Goal: Information Seeking & Learning: Learn about a topic

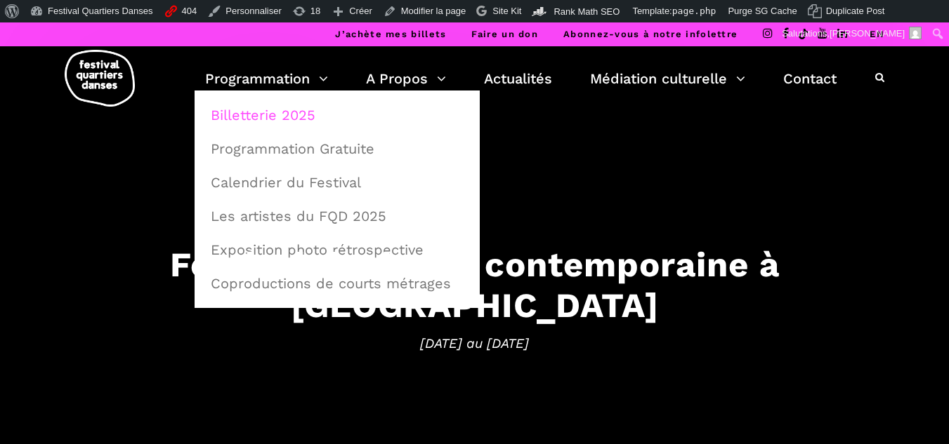
click at [244, 117] on link "Billetterie 2025" at bounding box center [337, 115] width 270 height 32
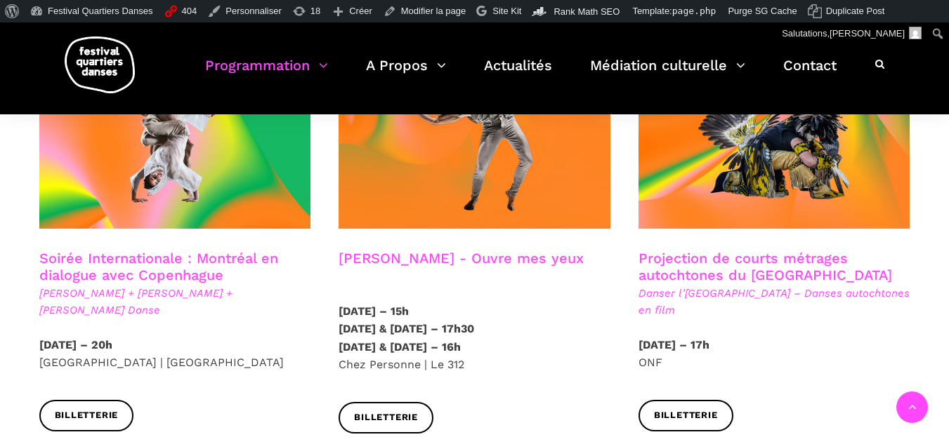
scroll to position [843, 0]
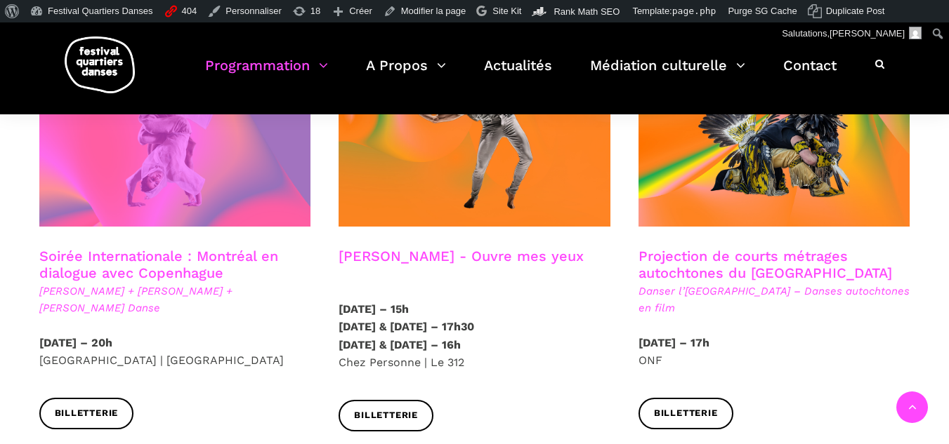
click at [238, 176] on span at bounding box center [175, 136] width 272 height 182
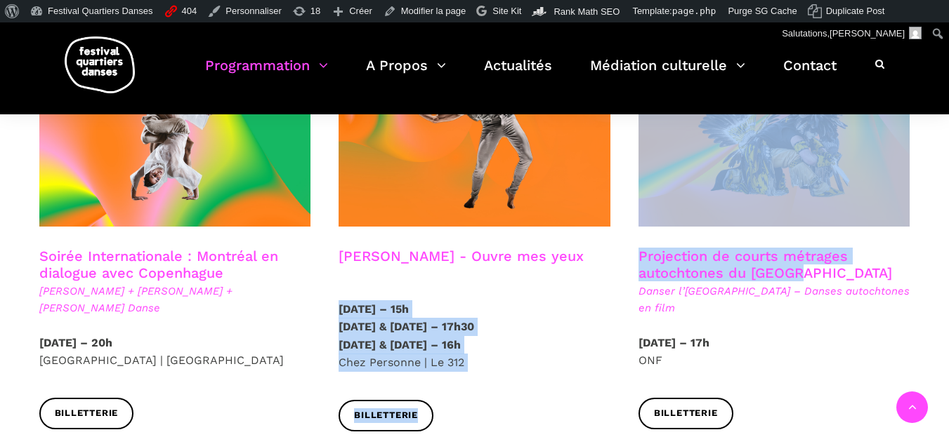
drag, startPoint x: 807, startPoint y: 253, endPoint x: 622, endPoint y: 241, distance: 185.7
click at [737, 227] on div at bounding box center [774, 146] width 300 height 203
click at [839, 248] on h3 "Projection de courts métrages autochtones du Québec" at bounding box center [774, 265] width 272 height 35
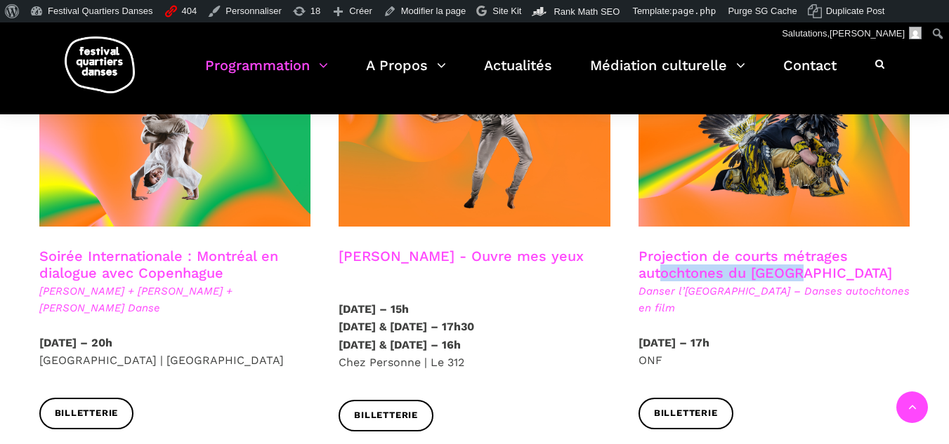
drag, startPoint x: 836, startPoint y: 250, endPoint x: 658, endPoint y: 249, distance: 177.6
click at [658, 249] on h3 "Projection de courts métrages autochtones du Québec" at bounding box center [774, 265] width 272 height 35
click at [741, 286] on span "Danser l’Île de la Tortue – Danses autochtones en film" at bounding box center [774, 300] width 272 height 34
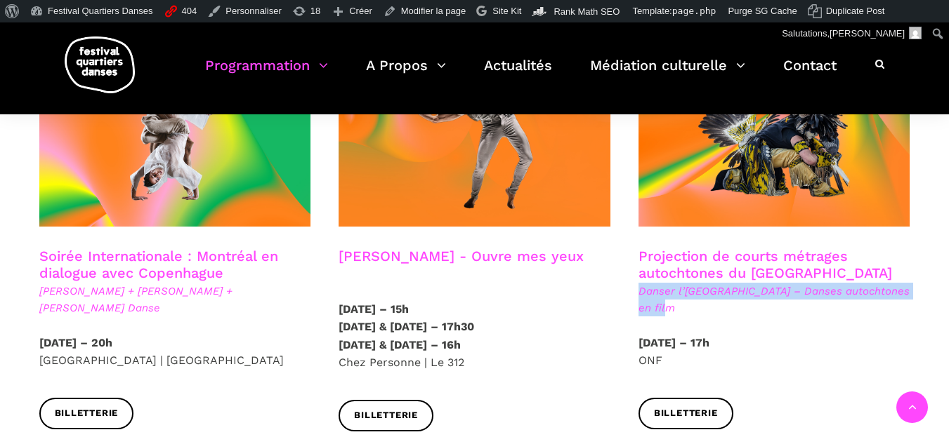
drag, startPoint x: 676, startPoint y: 294, endPoint x: 635, endPoint y: 278, distance: 43.8
click at [635, 278] on div "Projection de courts métrages autochtones du Québec Danser l’Île de la Tortue –…" at bounding box center [774, 291] width 300 height 86
copy span "Danser l’Île de la Tortue – Danses autochtones en film"
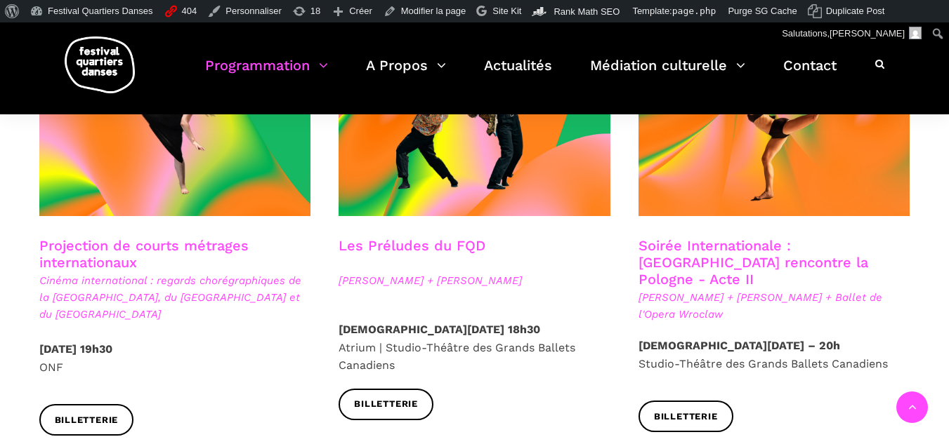
scroll to position [1264, 0]
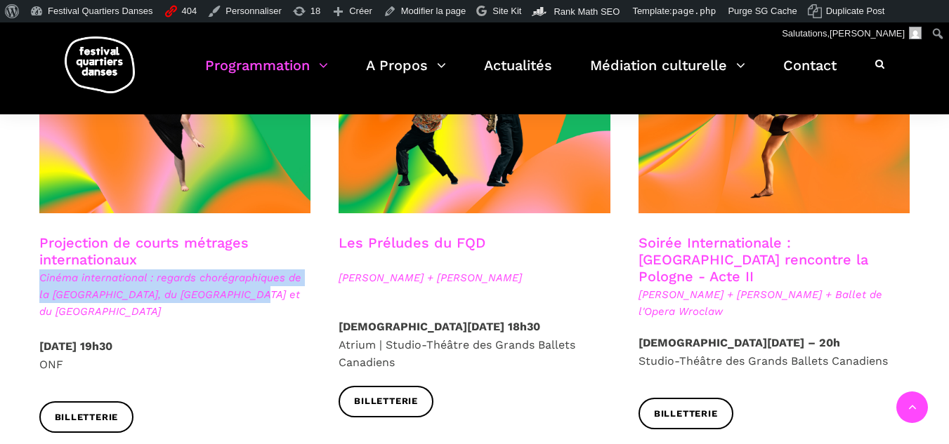
drag, startPoint x: 268, startPoint y: 276, endPoint x: 30, endPoint y: 265, distance: 238.3
click at [30, 265] on div "Projection de courts métrages internationaux Cinéma international : regards cho…" at bounding box center [175, 286] width 300 height 103
copy span "Cinéma international : regards chorégraphiques de la Pologne, du Royaume-Uni et…"
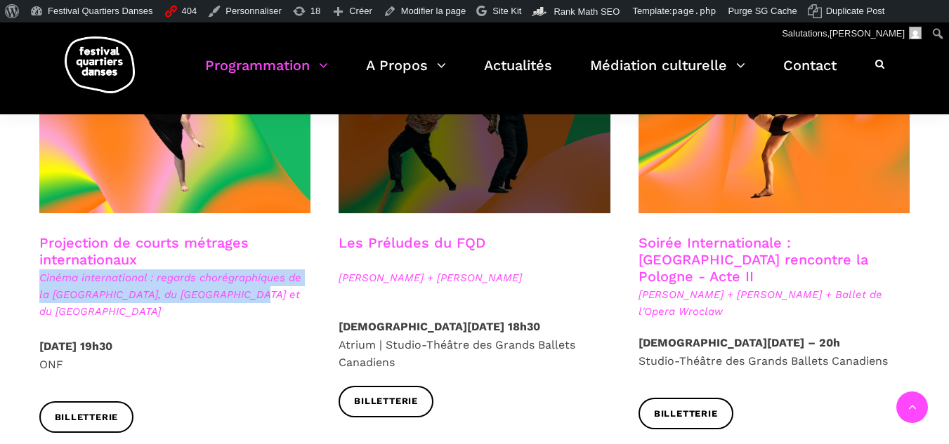
click at [440, 187] on span at bounding box center [474, 123] width 272 height 182
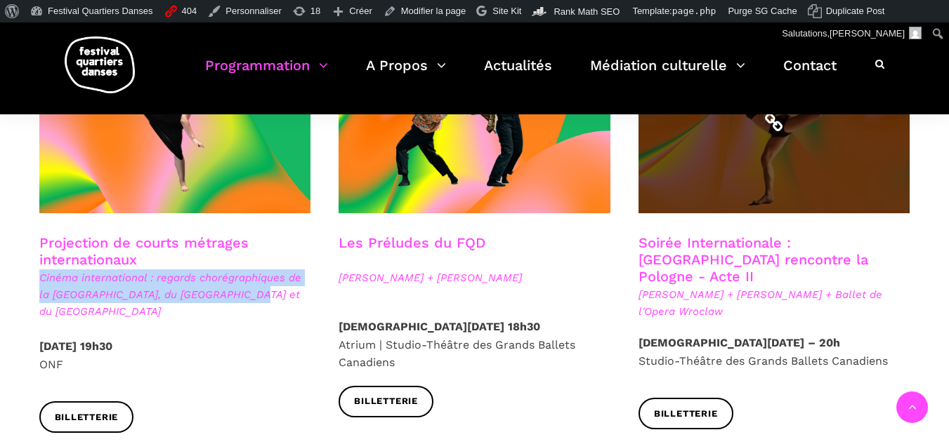
click at [732, 193] on span at bounding box center [774, 123] width 272 height 182
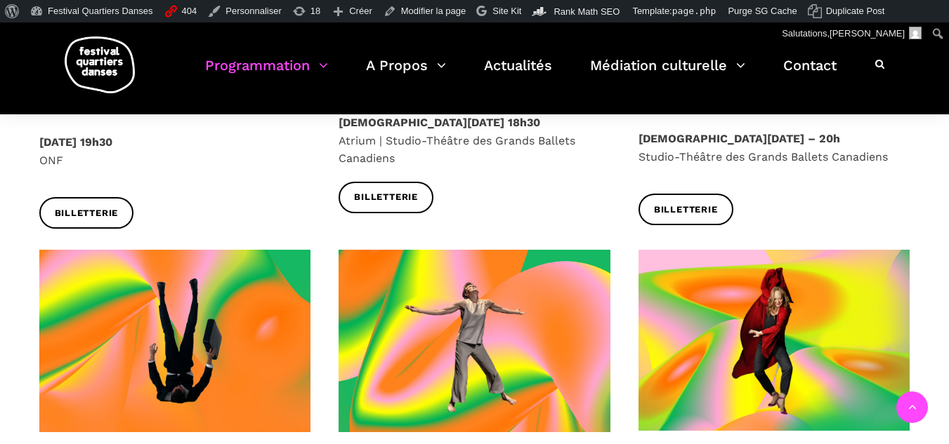
scroll to position [1545, 0]
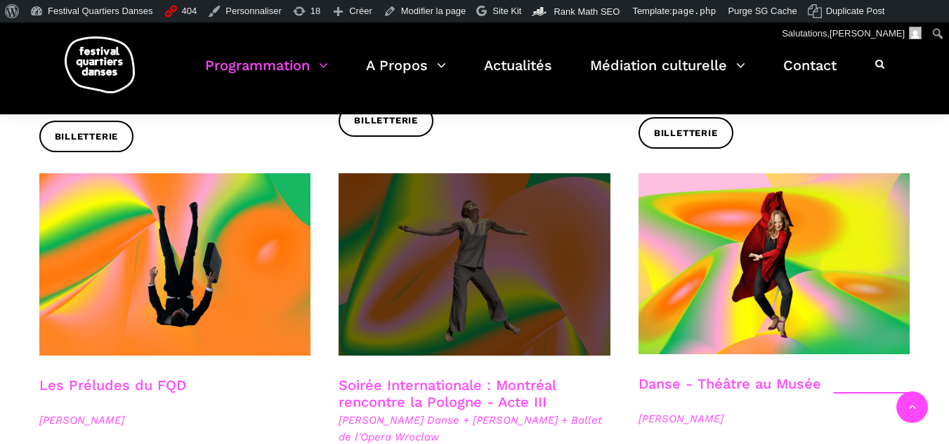
click at [557, 277] on span at bounding box center [474, 264] width 272 height 182
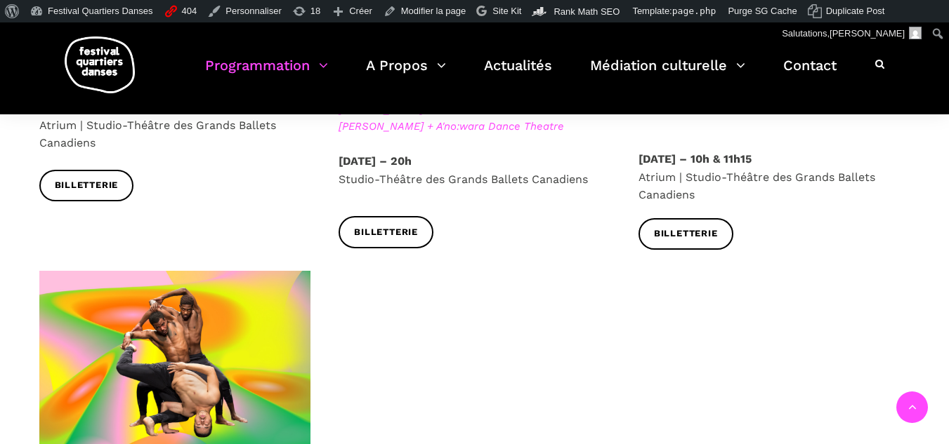
scroll to position [2317, 0]
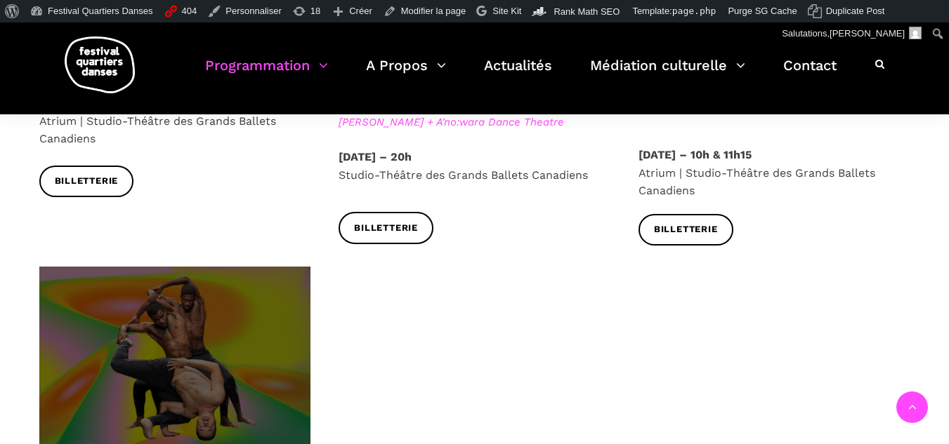
click at [162, 270] on span at bounding box center [175, 357] width 272 height 181
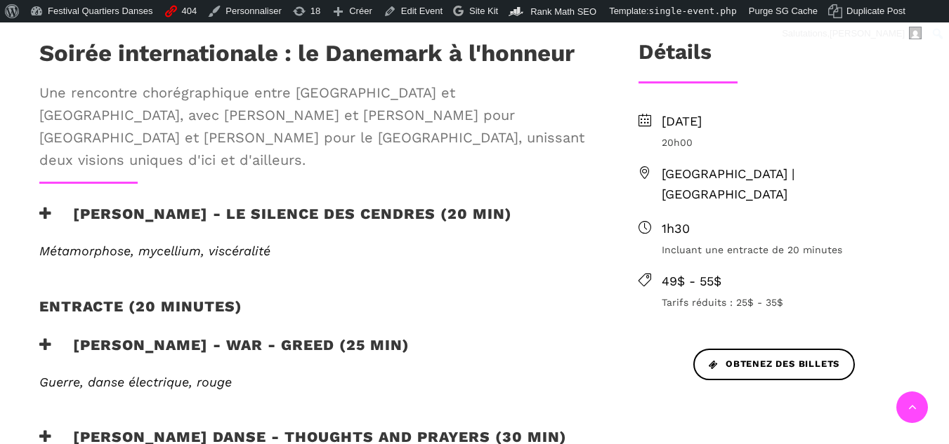
scroll to position [491, 0]
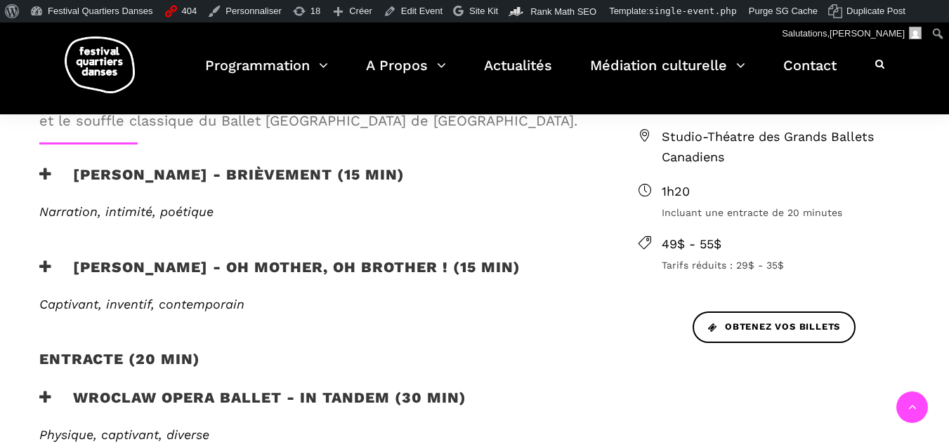
scroll to position [562, 0]
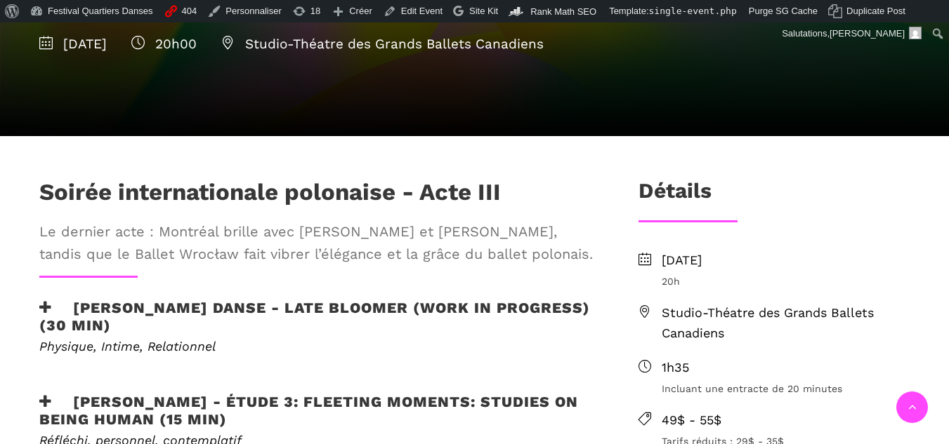
scroll to position [491, 0]
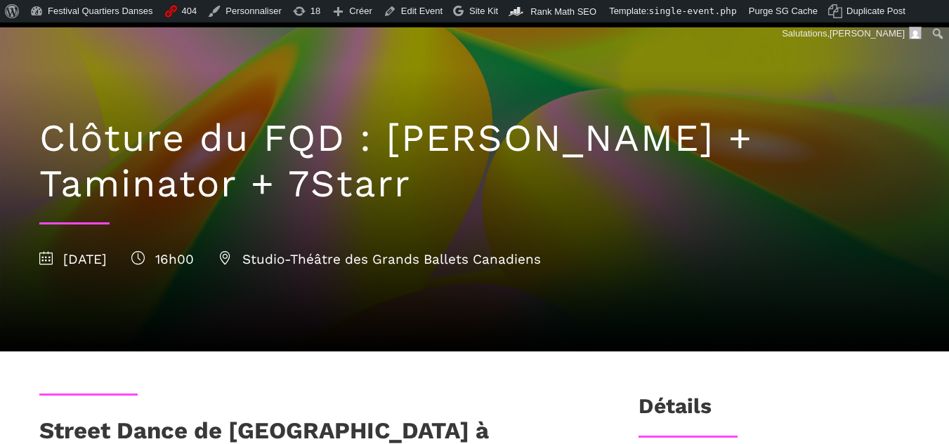
scroll to position [351, 0]
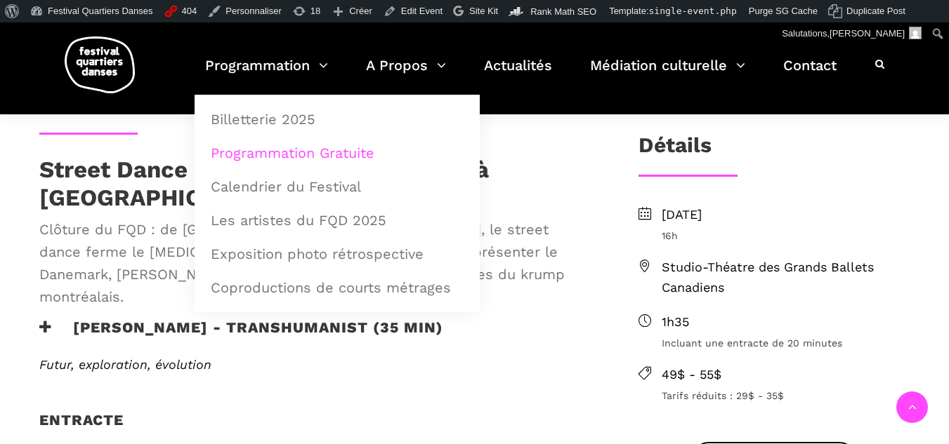
click at [277, 153] on link "Programmation Gratuite" at bounding box center [337, 153] width 270 height 32
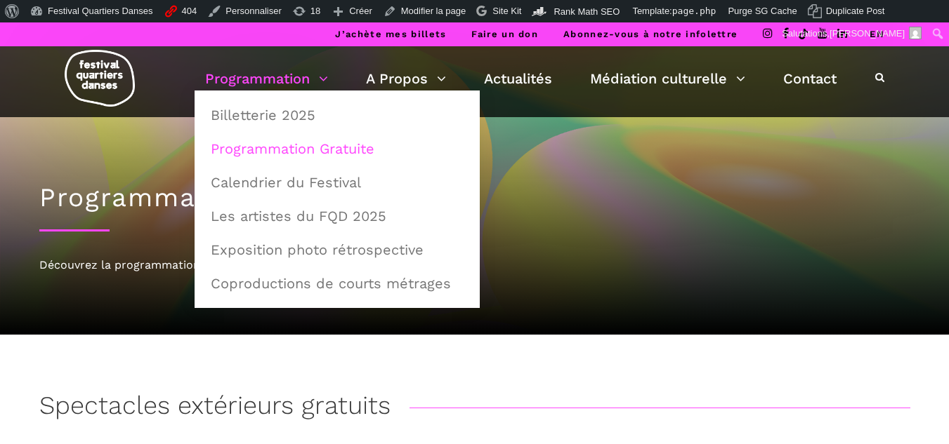
click at [74, 312] on div "Programmation gratuite 2025 Découvrez la programmation 2025 du Festival Quartie…" at bounding box center [474, 226] width 899 height 218
click at [242, 103] on link "Billetterie 2025" at bounding box center [337, 115] width 270 height 32
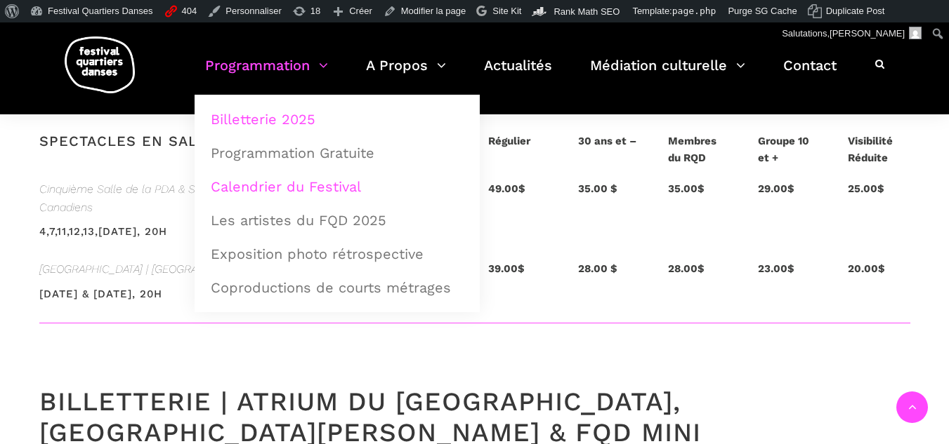
scroll to position [2668, 0]
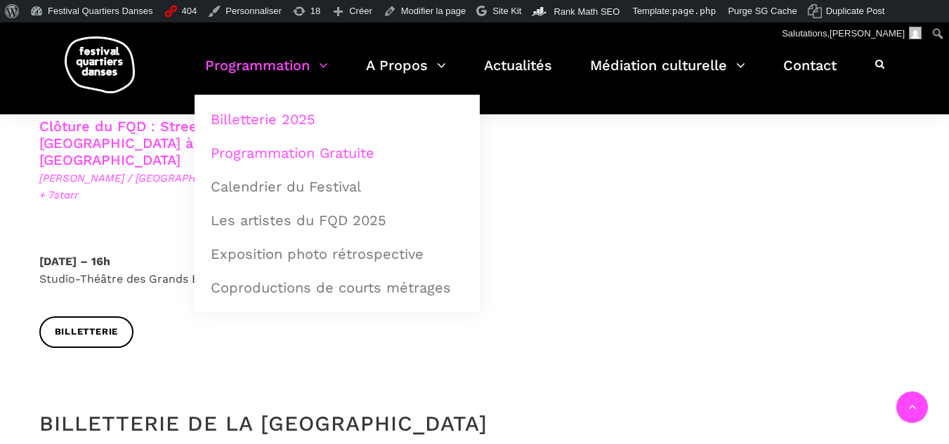
click at [298, 150] on link "Programmation Gratuite" at bounding box center [337, 153] width 270 height 32
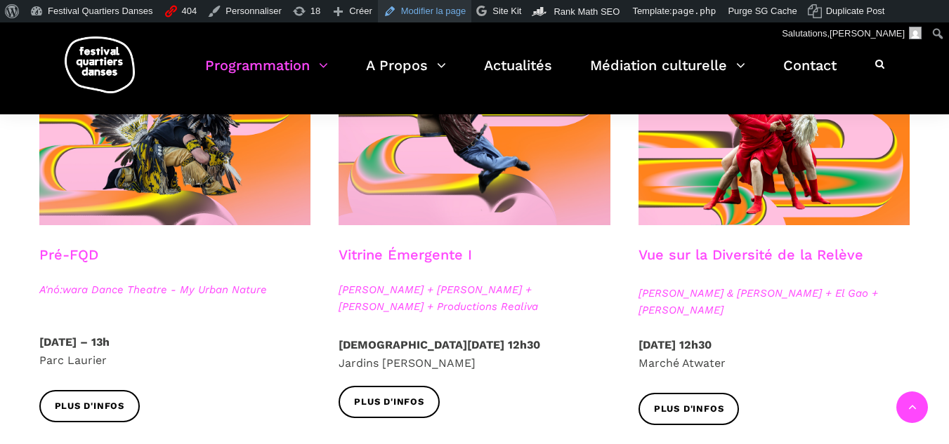
click at [423, 13] on link "Modifier la page" at bounding box center [425, 11] width 94 height 22
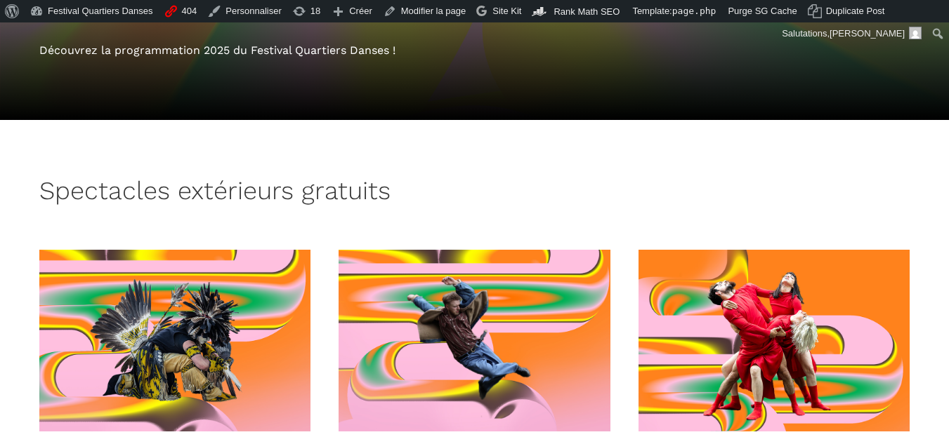
scroll to position [421, 0]
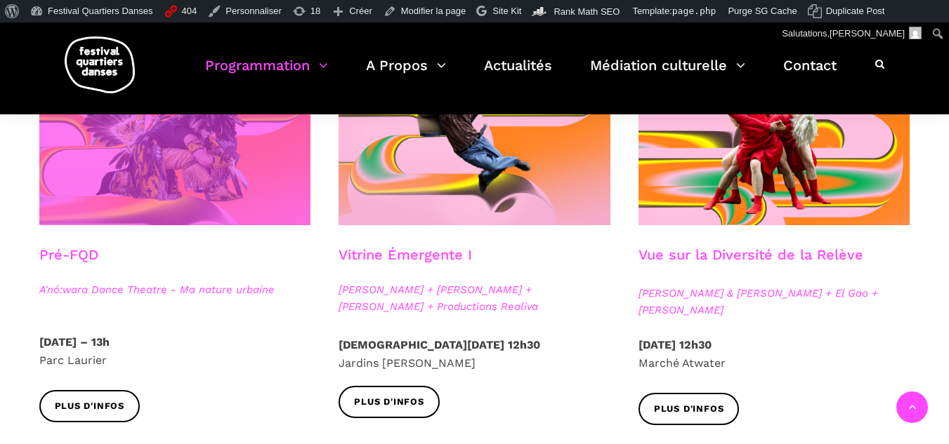
click at [210, 197] on span at bounding box center [175, 135] width 272 height 182
click at [90, 201] on span at bounding box center [175, 135] width 272 height 182
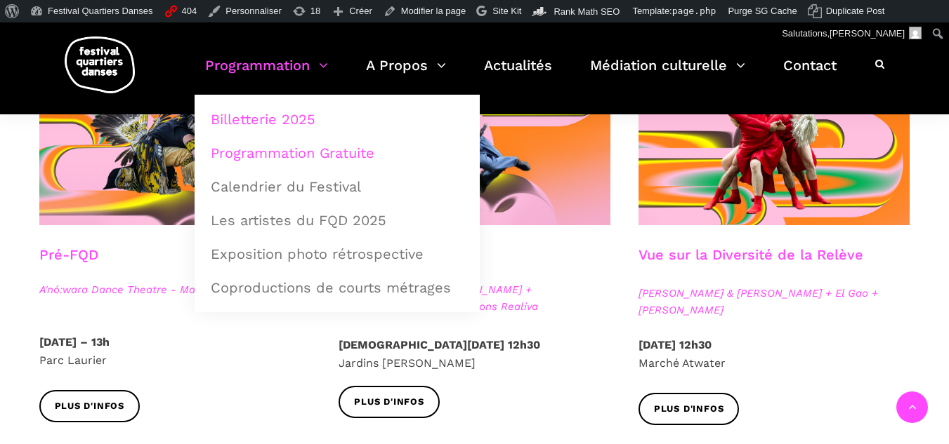
click at [265, 124] on link "Billetterie 2025" at bounding box center [337, 119] width 270 height 32
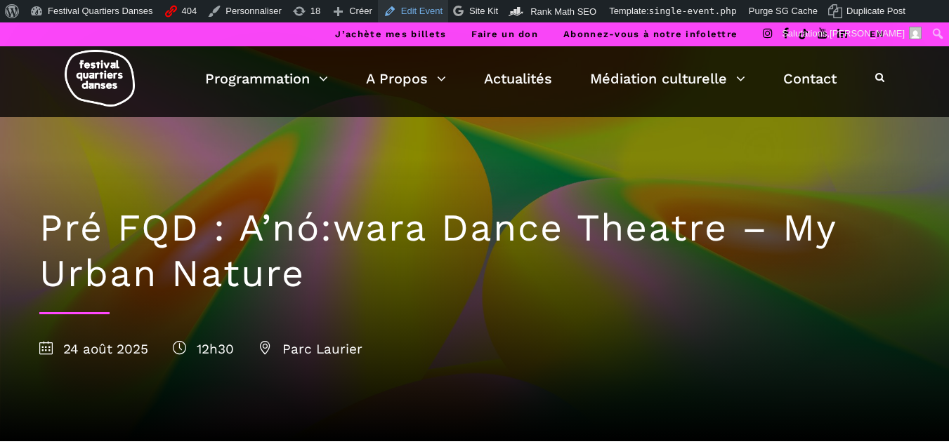
click at [419, 8] on link "Edit Event" at bounding box center [413, 11] width 70 height 22
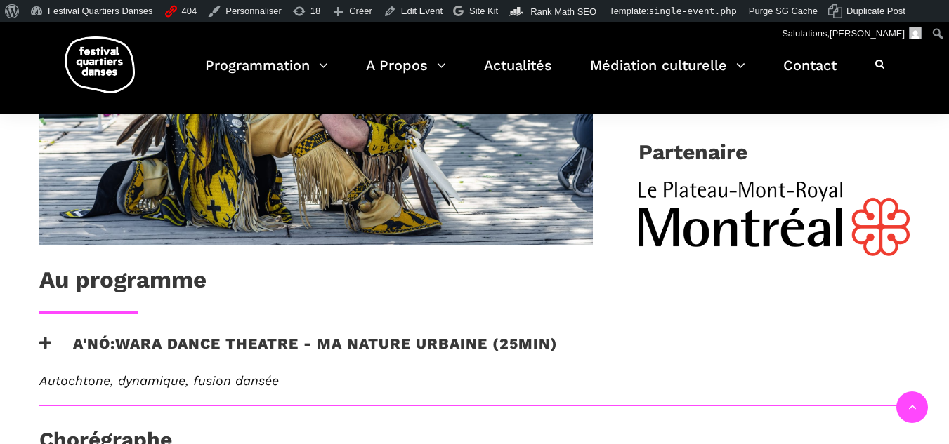
scroll to position [702, 0]
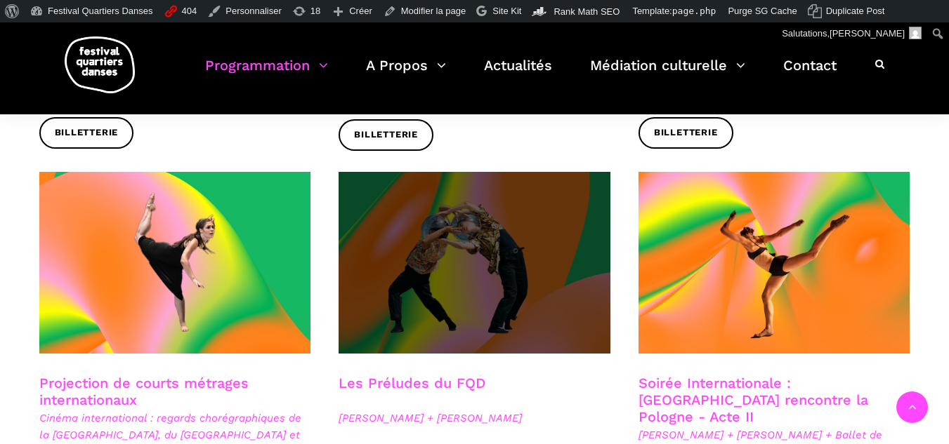
scroll to position [843, 0]
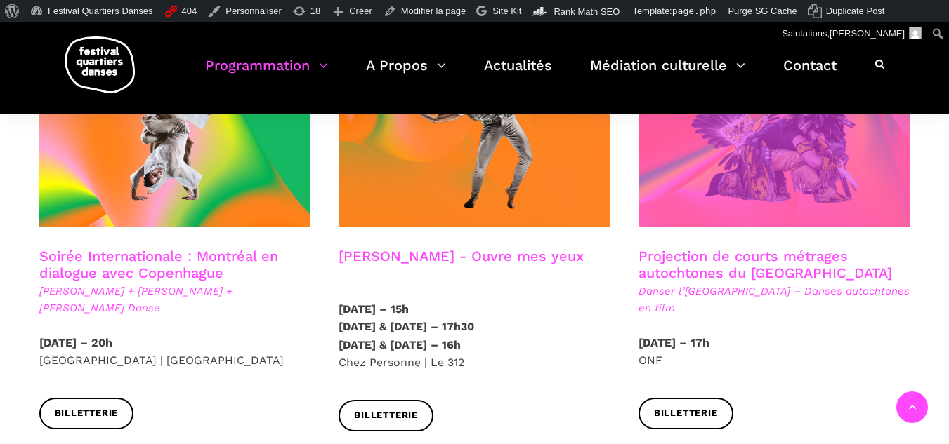
click at [750, 158] on span at bounding box center [774, 136] width 272 height 182
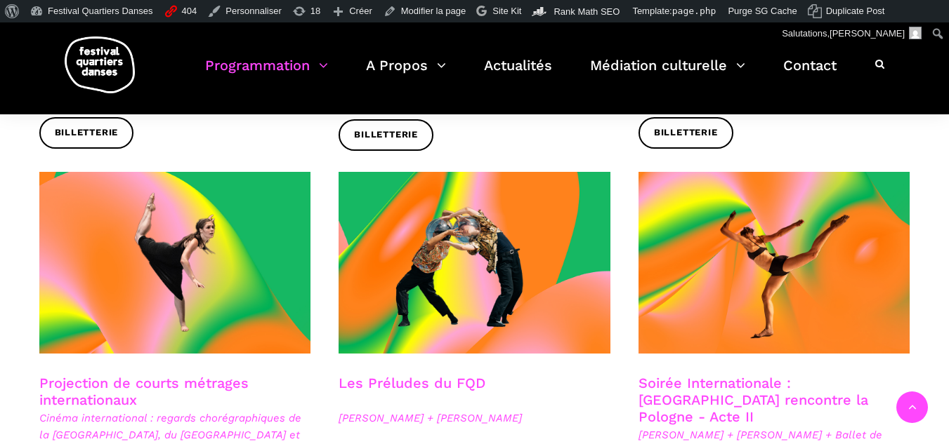
scroll to position [1334, 0]
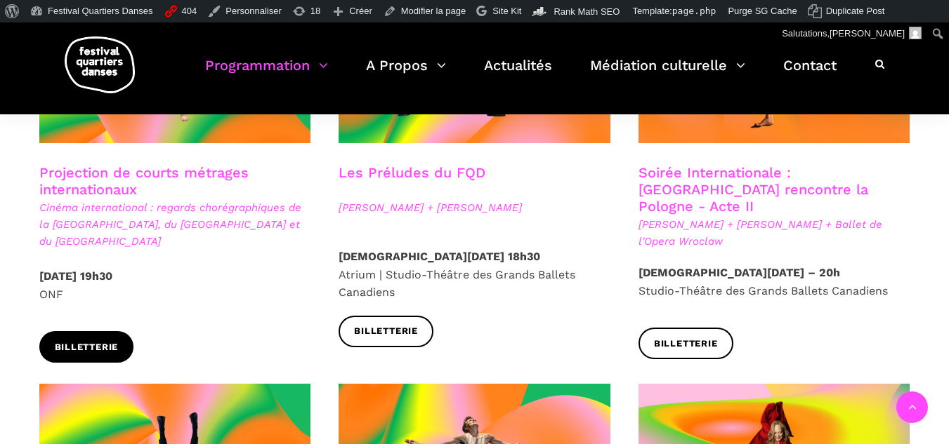
click at [100, 341] on span "Billetterie" at bounding box center [87, 348] width 64 height 15
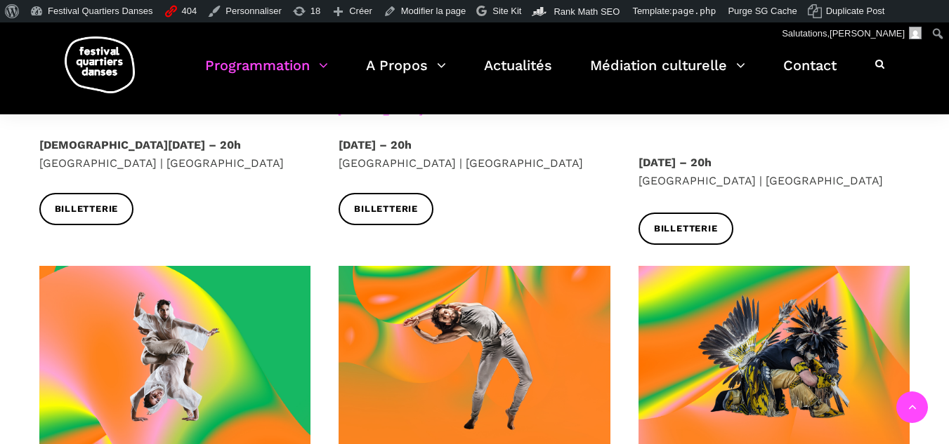
scroll to position [772, 0]
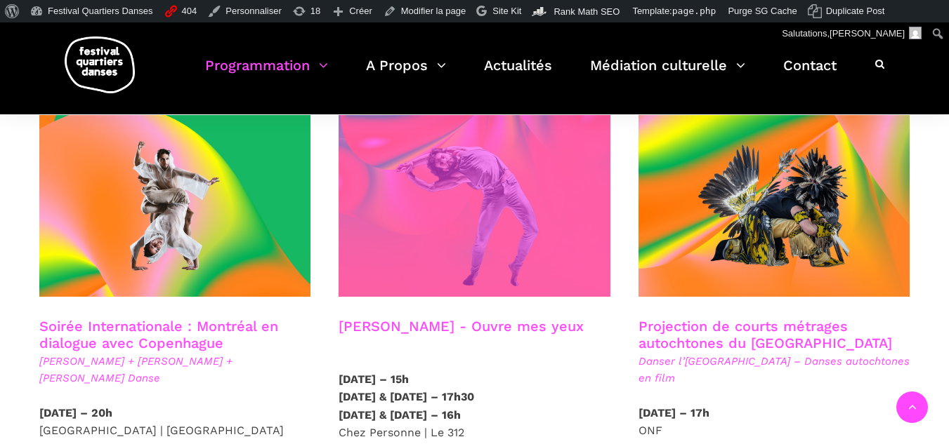
click at [409, 247] on span at bounding box center [474, 206] width 272 height 182
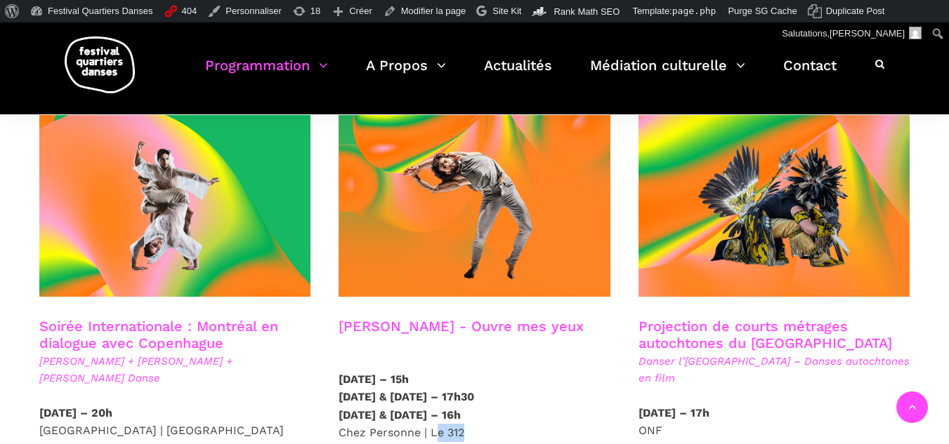
drag, startPoint x: 454, startPoint y: 421, endPoint x: 395, endPoint y: 421, distance: 58.3
click at [428, 421] on p "8 septembre – 15h 9 & 10 septembre – 17h30 11 & 12 septembre – 16h Chez Personn…" at bounding box center [474, 407] width 272 height 72
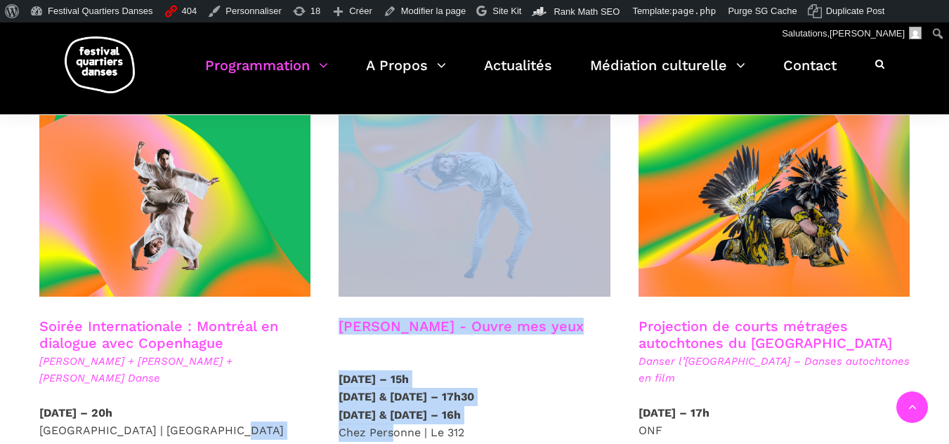
drag, startPoint x: 392, startPoint y: 421, endPoint x: 322, endPoint y: 420, distance: 70.2
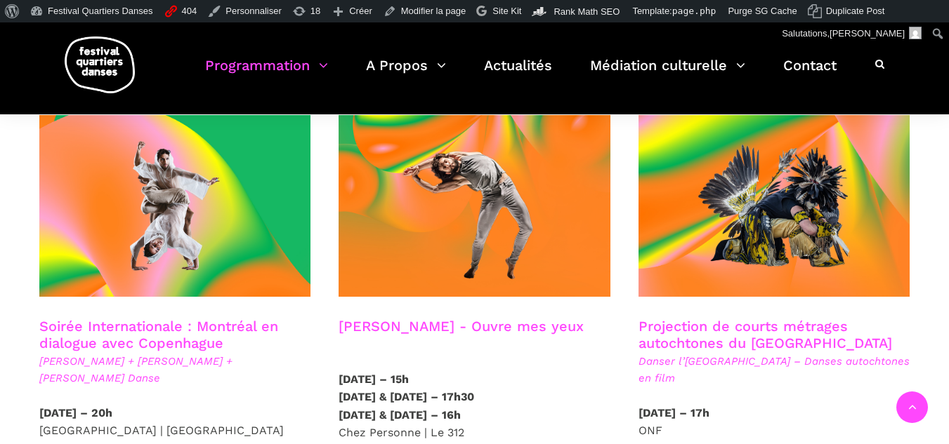
click at [489, 430] on div "8 septembre – 15h 9 & 10 septembre – 17h30 11 & 12 septembre – 16h Chez Personn…" at bounding box center [474, 421] width 300 height 100
drag, startPoint x: 480, startPoint y: 414, endPoint x: 334, endPoint y: 409, distance: 146.8
click at [334, 409] on div "8 septembre – 15h 9 & 10 septembre – 17h30 11 & 12 septembre – 16h Chez Personn…" at bounding box center [474, 421] width 300 height 100
copy p "Chez Personne | Le 312"
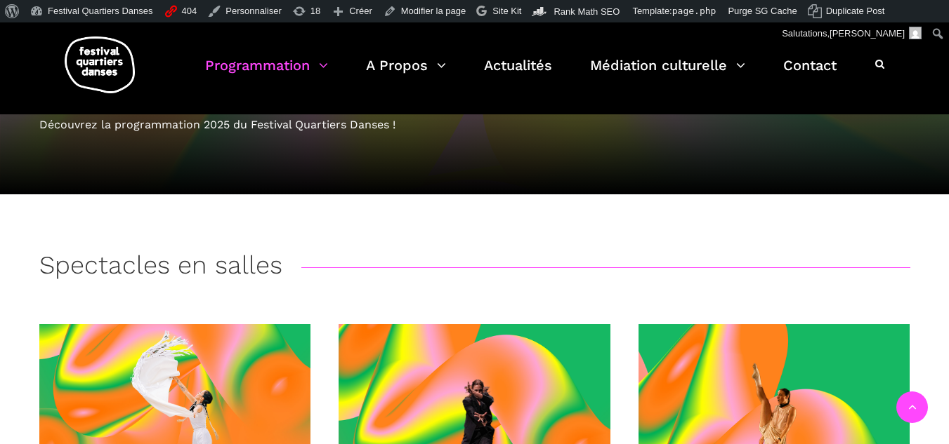
scroll to position [421, 0]
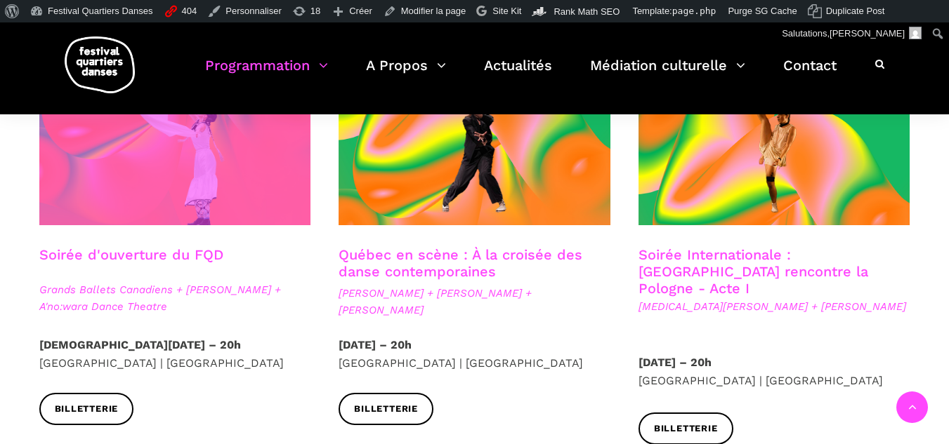
click at [209, 188] on span at bounding box center [175, 135] width 272 height 182
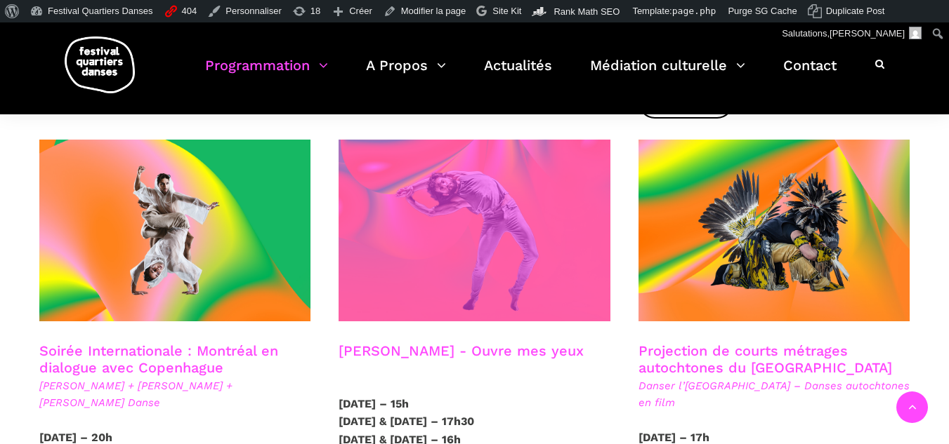
scroll to position [772, 0]
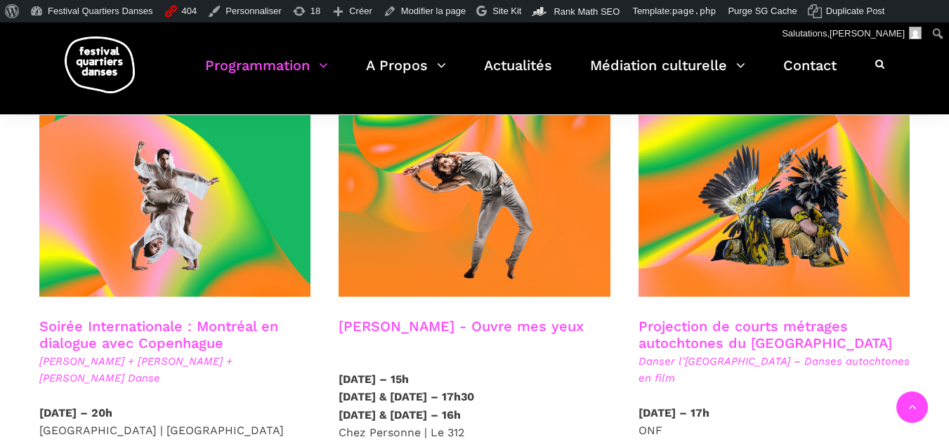
click at [440, 327] on h3 "Charles-Alexis Desgagnés - Ouvre mes yeux" at bounding box center [460, 335] width 245 height 35
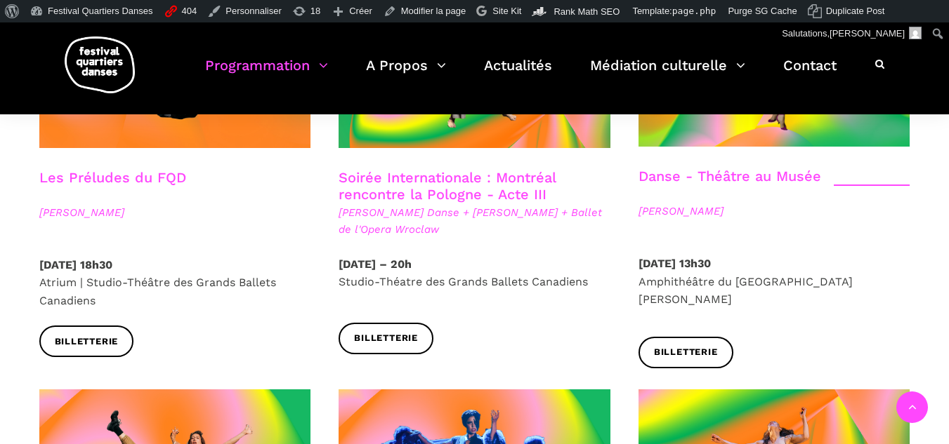
scroll to position [1896, 0]
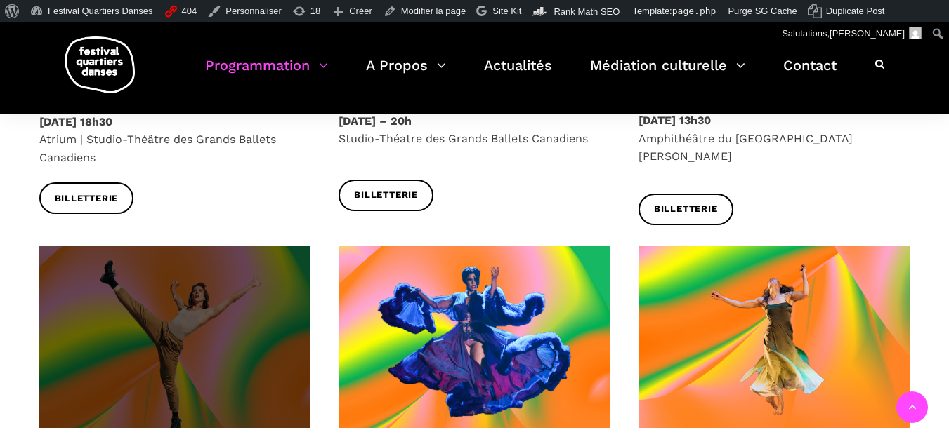
click at [202, 260] on span at bounding box center [175, 337] width 272 height 182
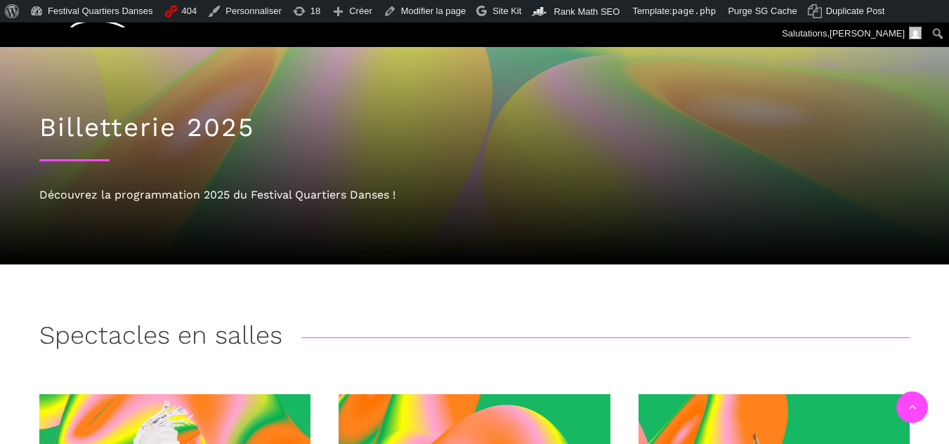
scroll to position [421, 0]
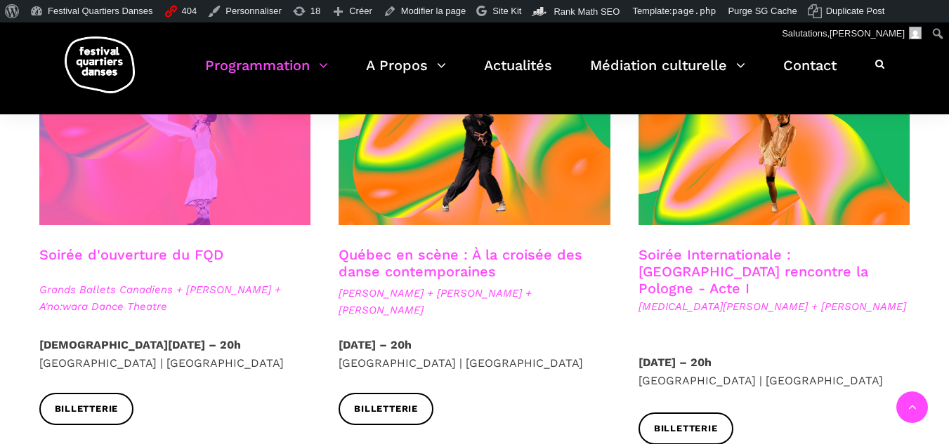
click at [187, 203] on span at bounding box center [175, 135] width 272 height 182
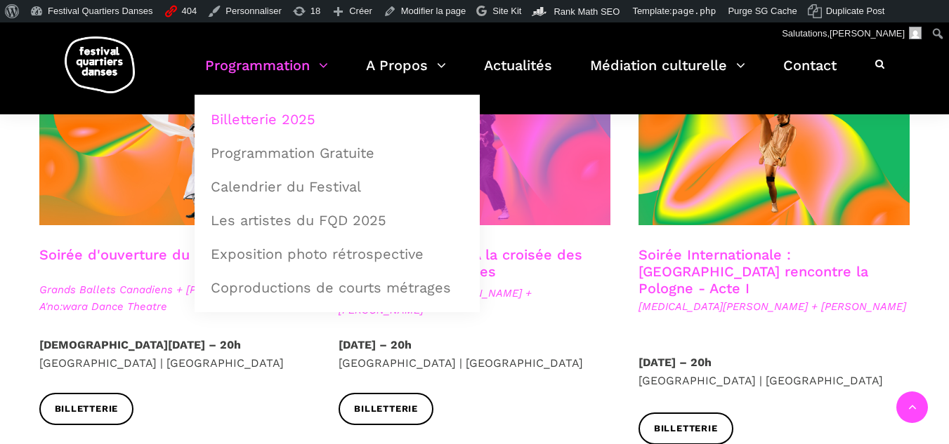
click at [567, 148] on span at bounding box center [474, 135] width 272 height 182
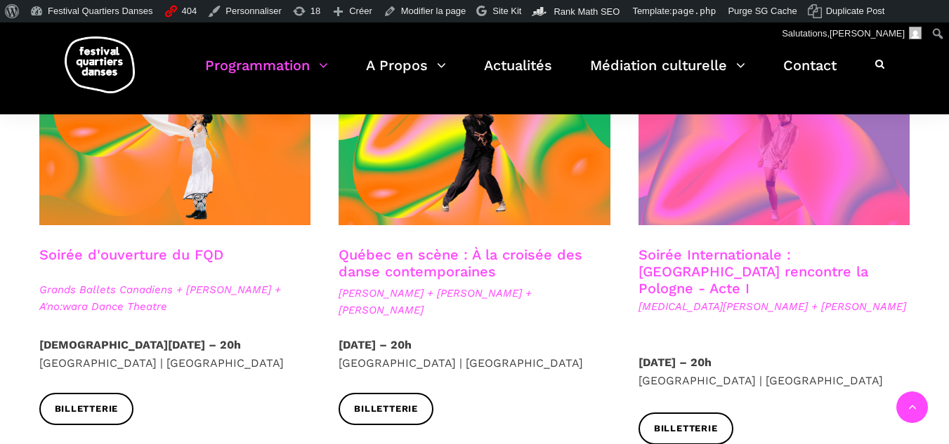
click at [777, 217] on span at bounding box center [774, 135] width 272 height 182
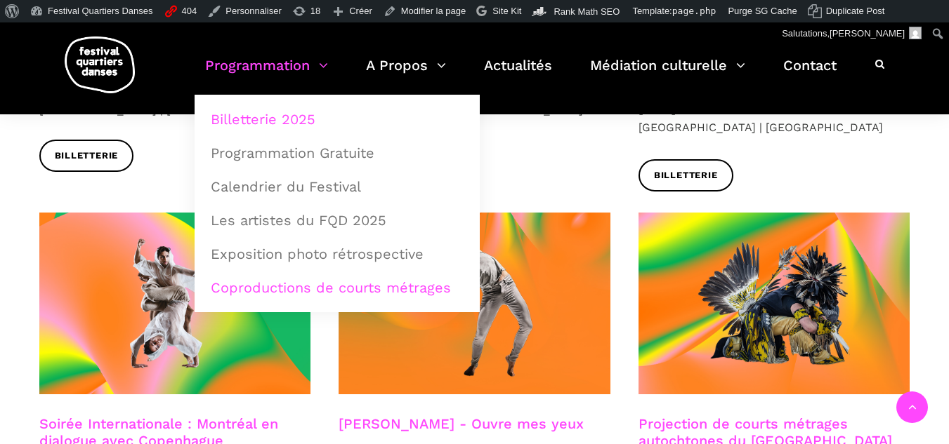
scroll to position [843, 0]
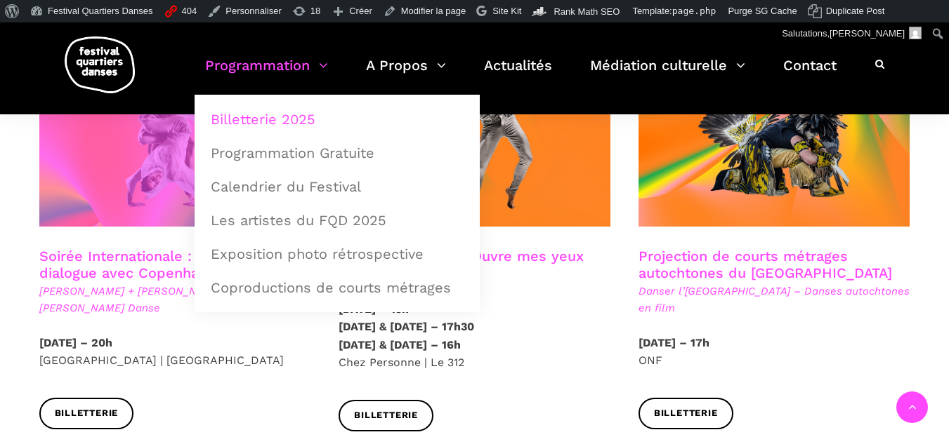
click at [54, 188] on span at bounding box center [175, 136] width 272 height 182
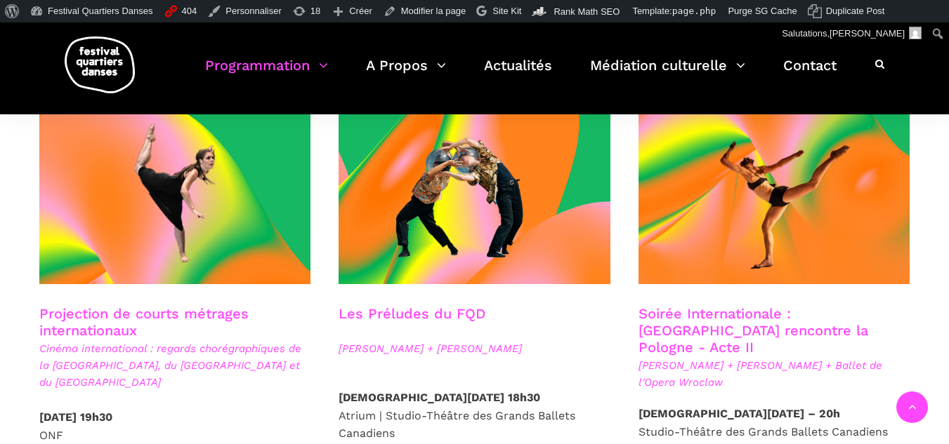
scroll to position [1194, 0]
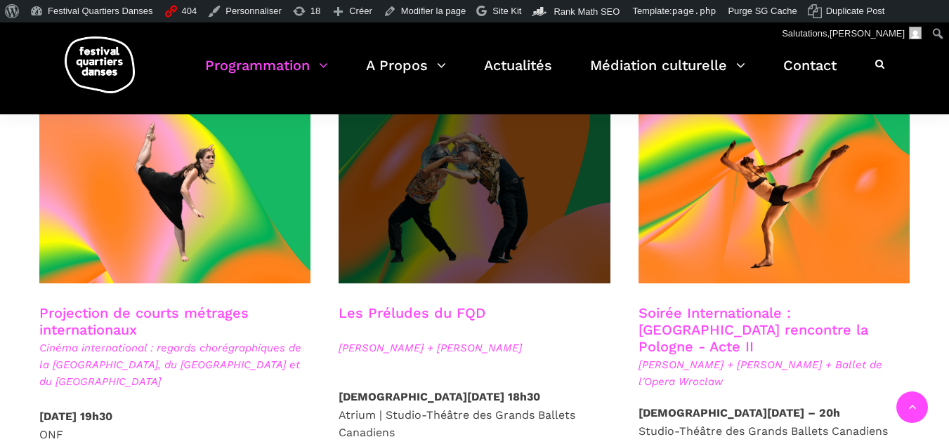
click at [457, 196] on span at bounding box center [474, 193] width 272 height 182
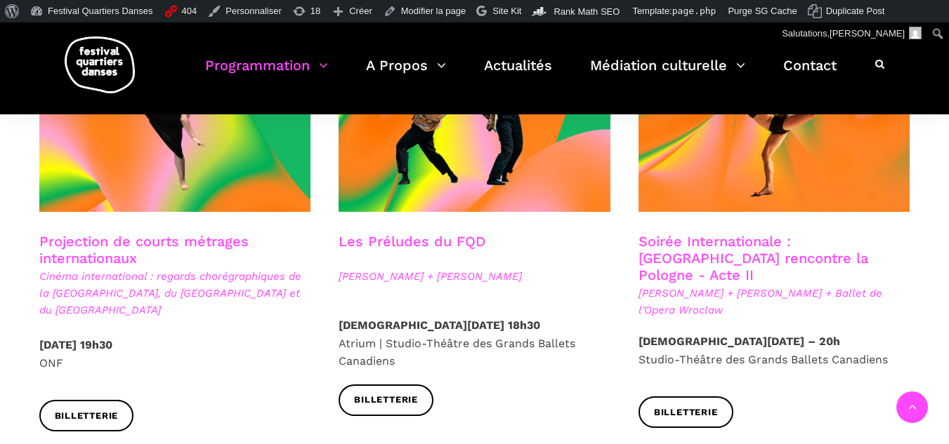
scroll to position [1334, 0]
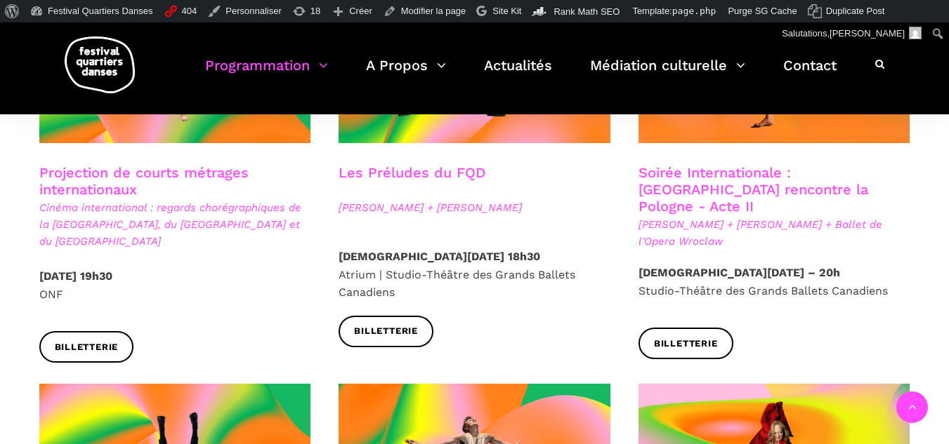
click at [784, 180] on link "Soirée Internationale : Montréal rencontre la Pologne - Acte II" at bounding box center [753, 189] width 230 height 51
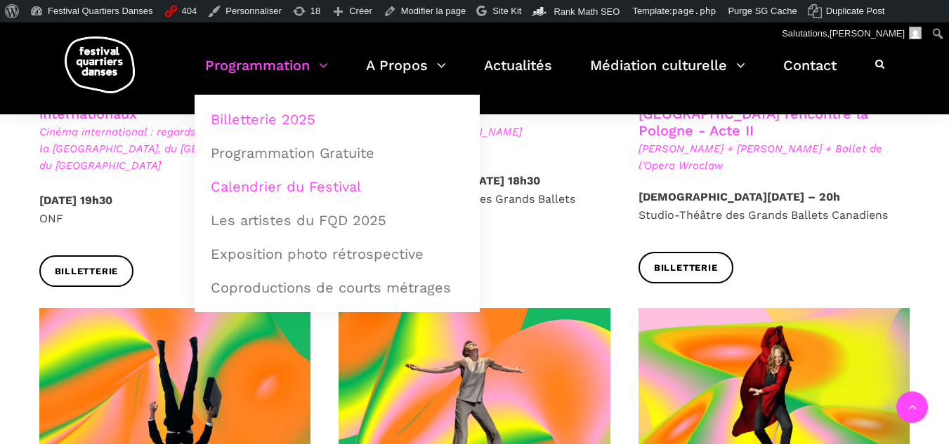
scroll to position [1545, 0]
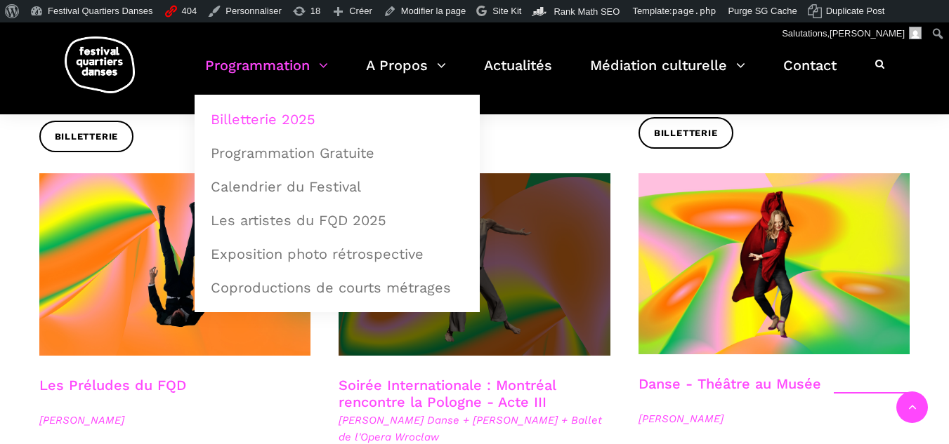
click at [522, 286] on span at bounding box center [474, 264] width 272 height 182
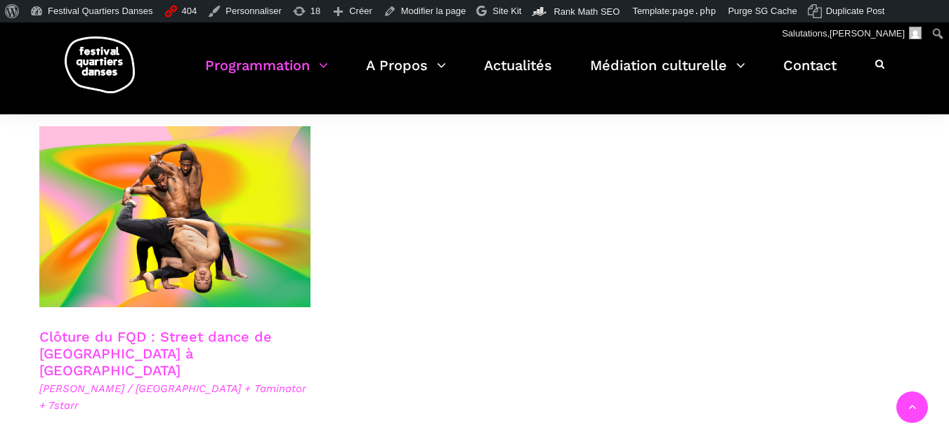
scroll to position [2247, 0]
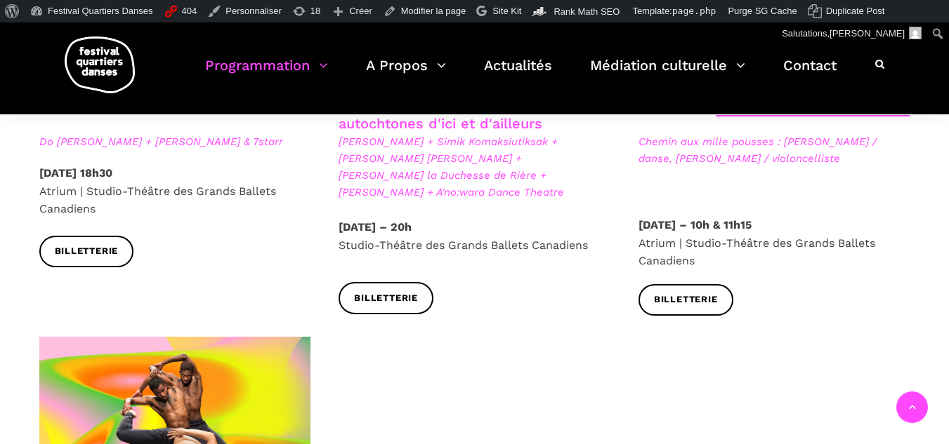
click at [407, 220] on strong "Samedi 13 Septembre 2025 – 20h" at bounding box center [374, 226] width 73 height 13
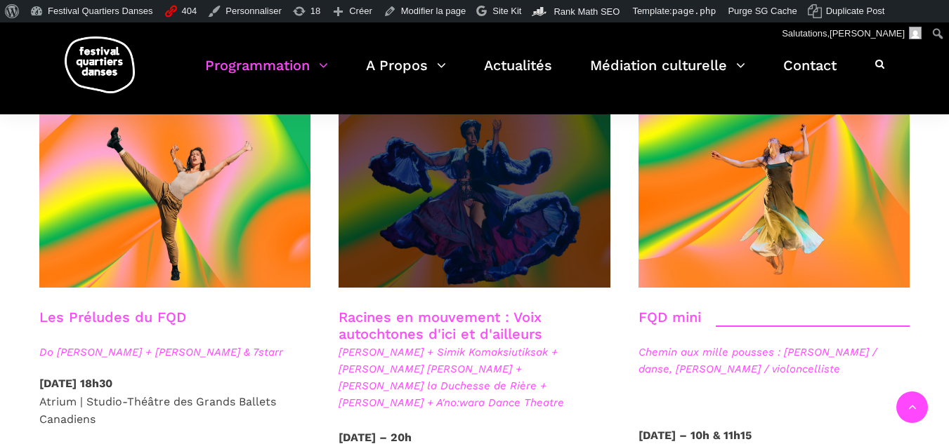
click at [414, 219] on span at bounding box center [474, 197] width 272 height 182
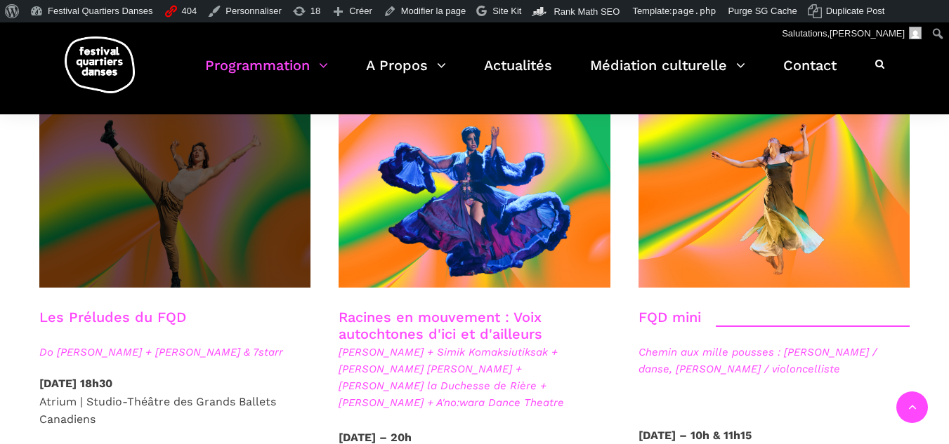
scroll to position [2247, 0]
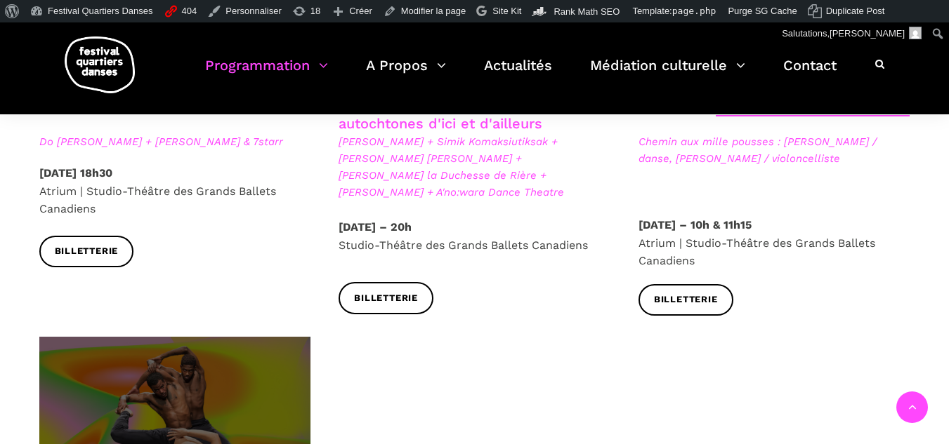
click at [205, 352] on span at bounding box center [175, 427] width 272 height 181
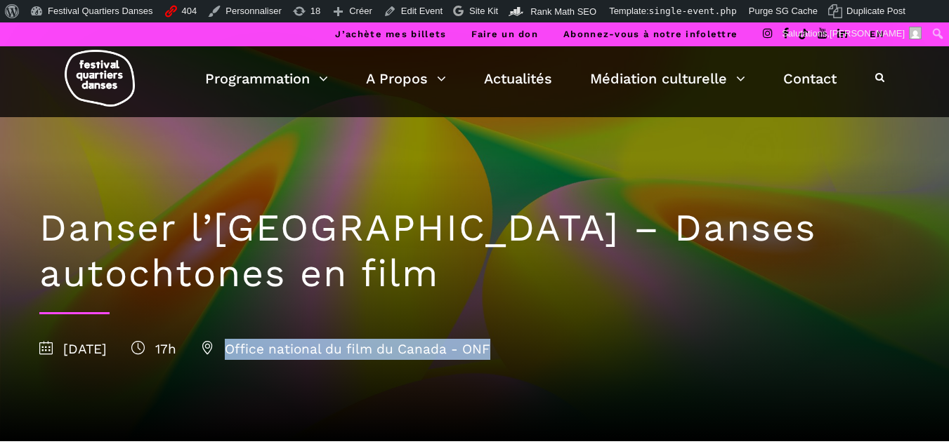
drag, startPoint x: 581, startPoint y: 350, endPoint x: 293, endPoint y: 341, distance: 288.0
click at [293, 341] on div "8 septembre 2025 17h Office national du film du Canada - ONF" at bounding box center [474, 349] width 871 height 21
copy span "Office national du film du Canada - ONF"
click at [664, 334] on div "Danser l’Île de la Tortue – Danses autochtones en film 8 septembre 2025 17h Off…" at bounding box center [474, 279] width 899 height 324
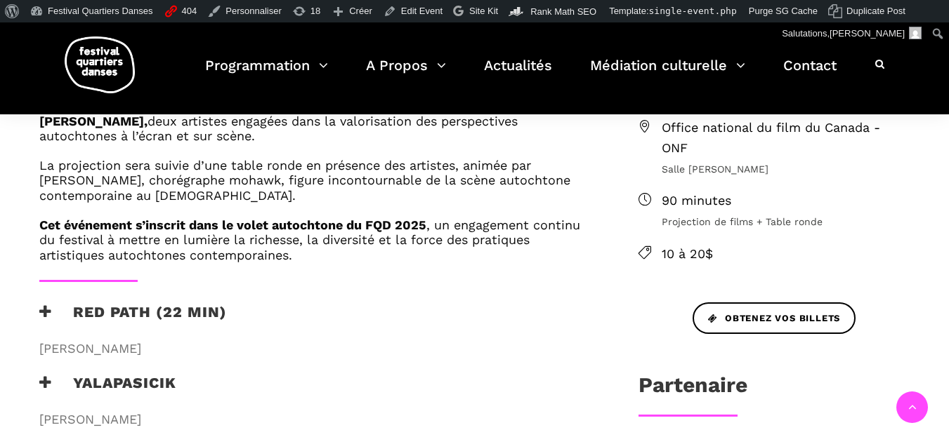
scroll to position [491, 0]
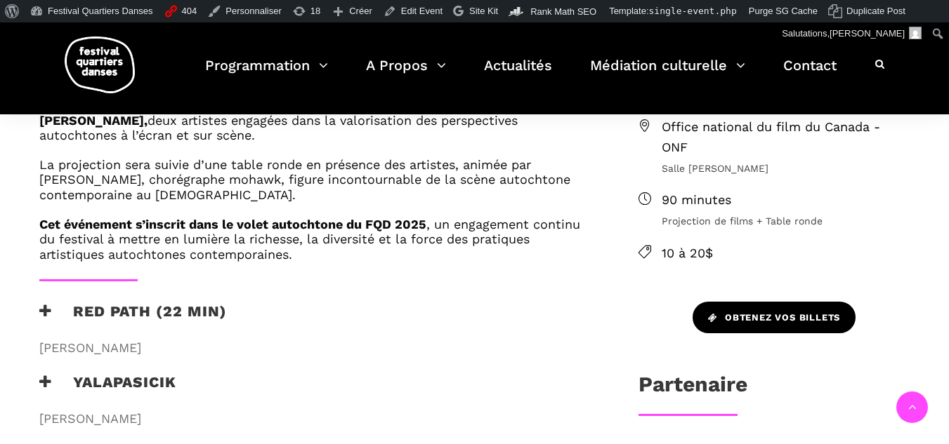
click at [753, 323] on span "Obtenez vos billets" at bounding box center [774, 318] width 132 height 15
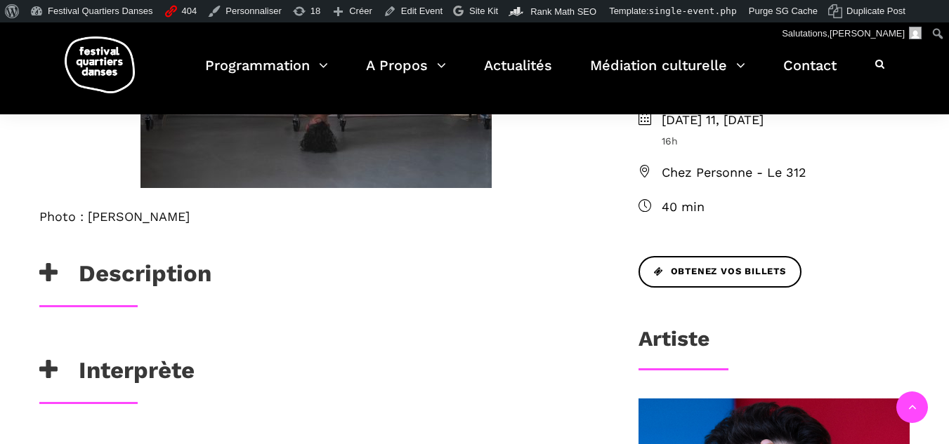
scroll to position [632, 0]
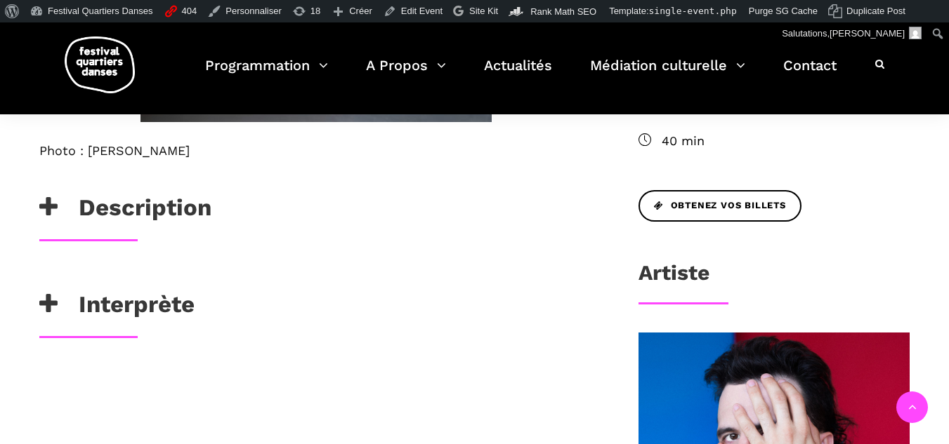
click at [55, 217] on icon at bounding box center [48, 207] width 18 height 23
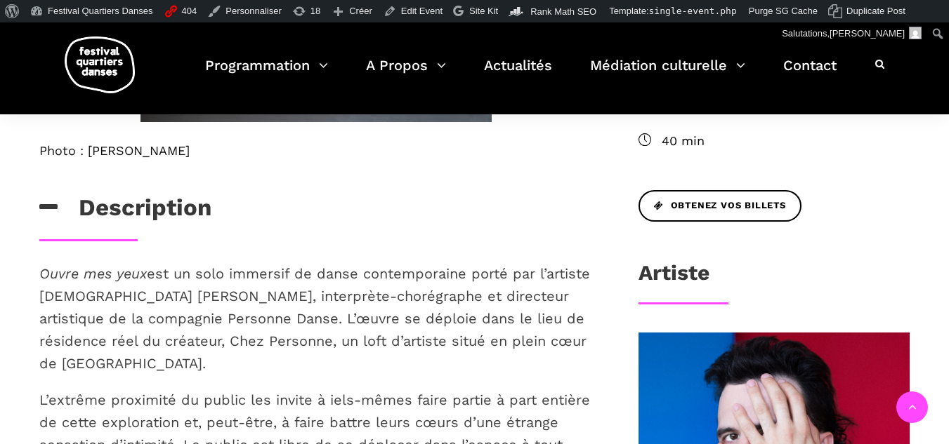
click at [55, 217] on icon at bounding box center [48, 207] width 18 height 23
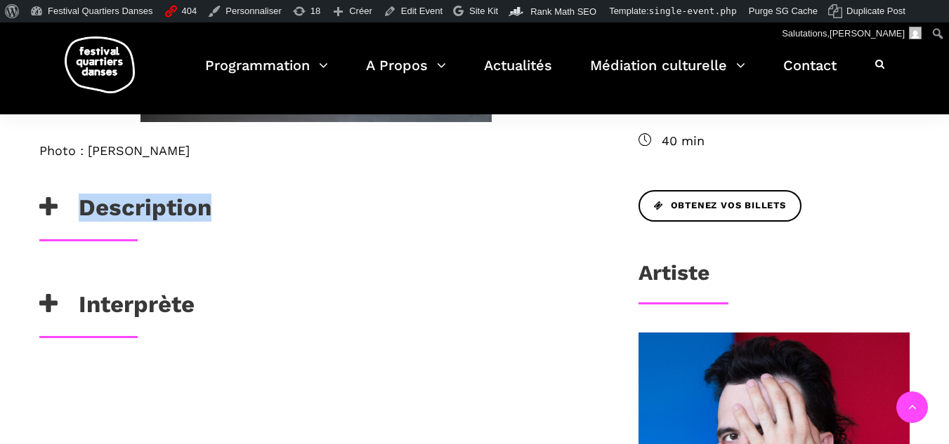
click at [55, 217] on icon at bounding box center [48, 207] width 18 height 23
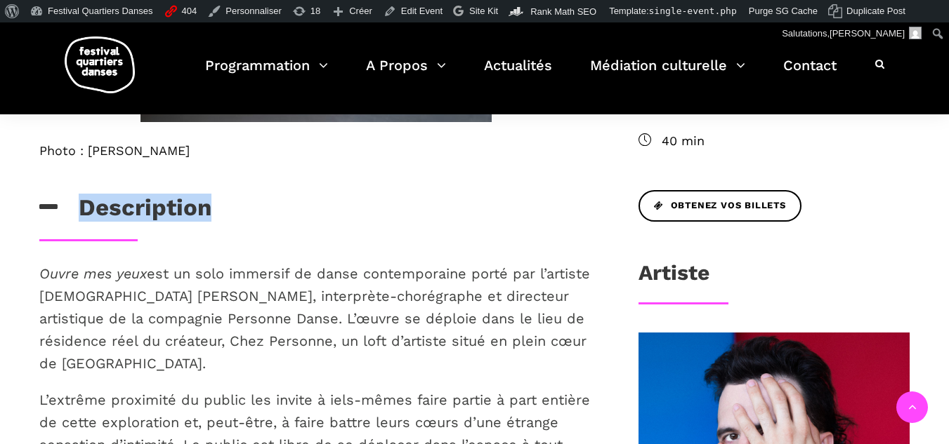
click at [55, 217] on icon at bounding box center [48, 207] width 18 height 23
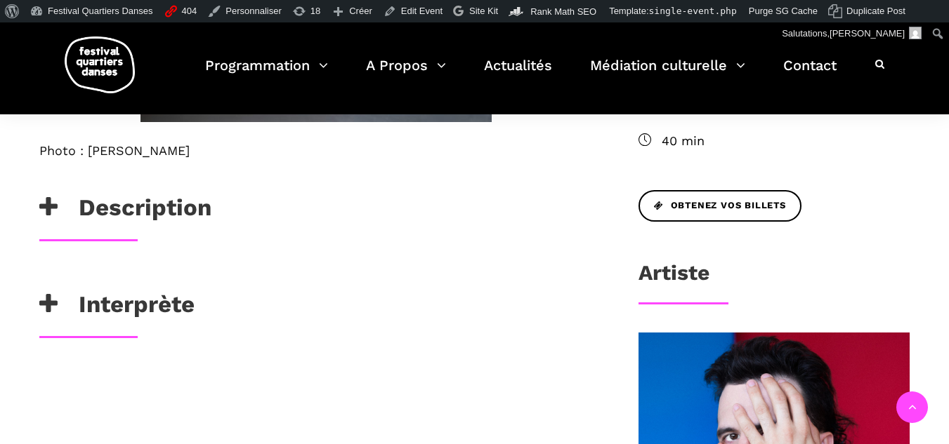
click at [451, 260] on div "Photo : [PERSON_NAME] Description Ouvre mes yeux est un solo immersif de danse …" at bounding box center [315, 58] width 581 height 715
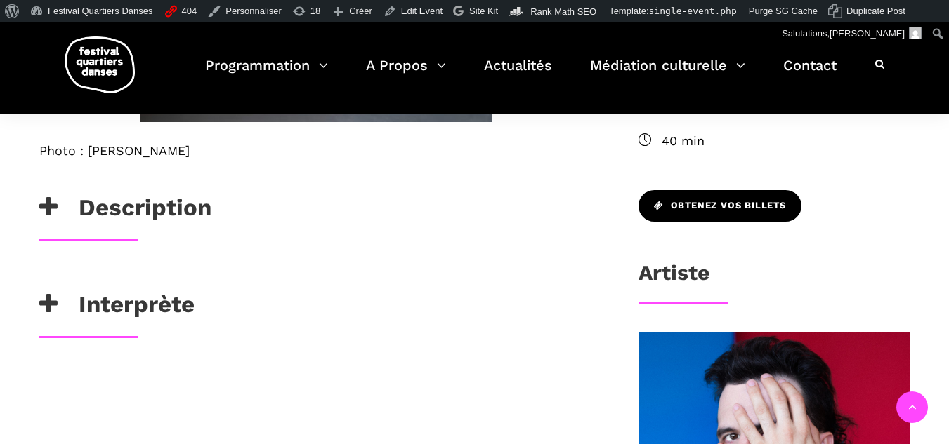
click at [739, 206] on span "Obtenez vos billets" at bounding box center [720, 206] width 132 height 15
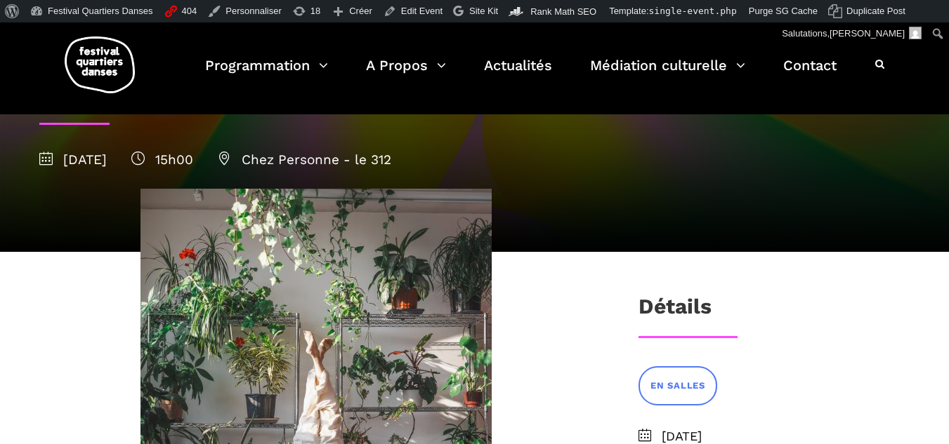
scroll to position [140, 0]
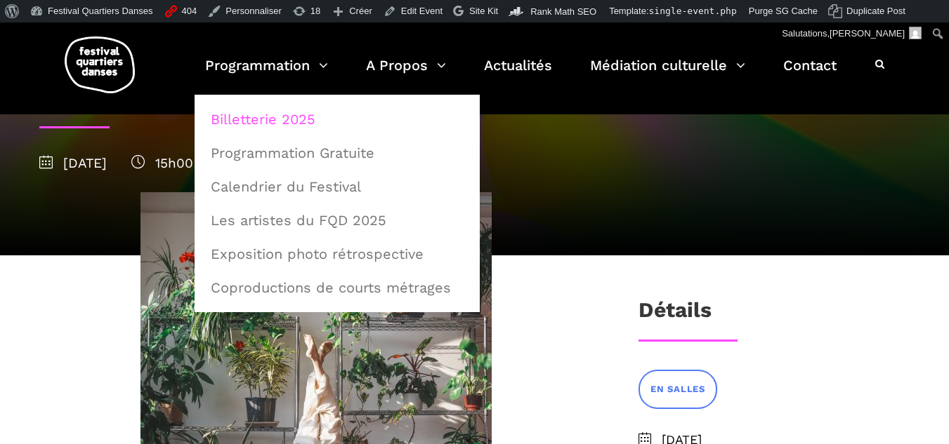
click at [244, 126] on link "Billetterie 2025" at bounding box center [337, 119] width 270 height 32
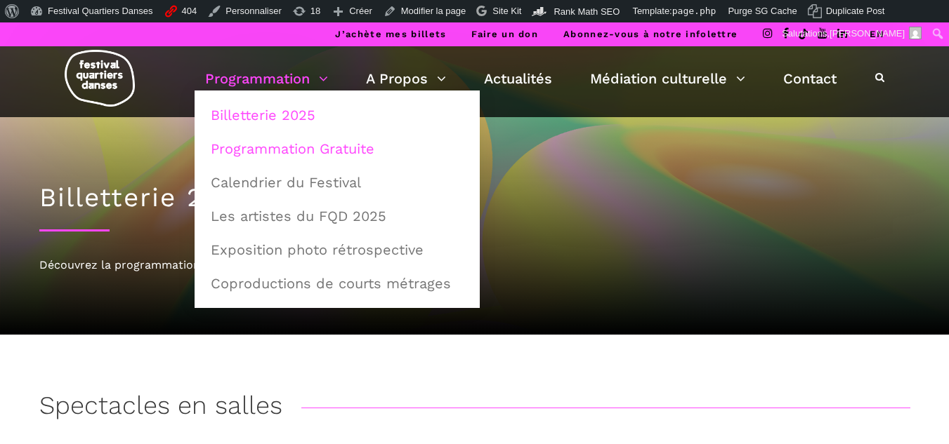
click at [261, 139] on link "Programmation Gratuite" at bounding box center [337, 149] width 270 height 32
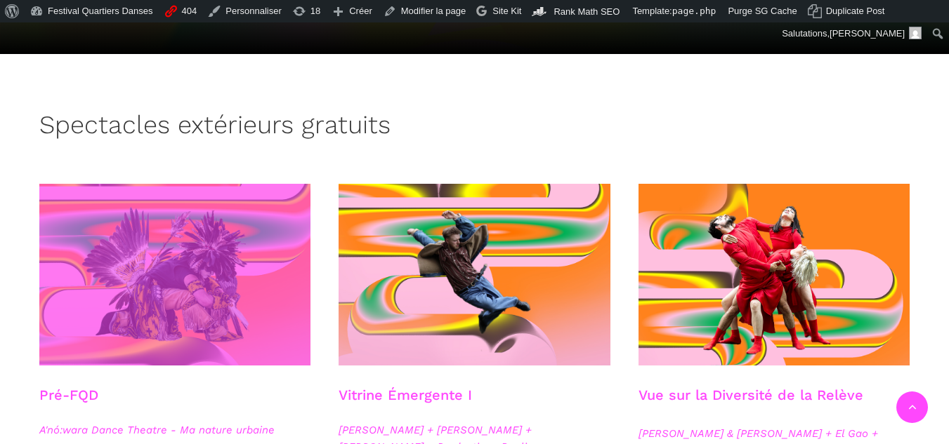
click at [182, 268] on span at bounding box center [175, 275] width 272 height 182
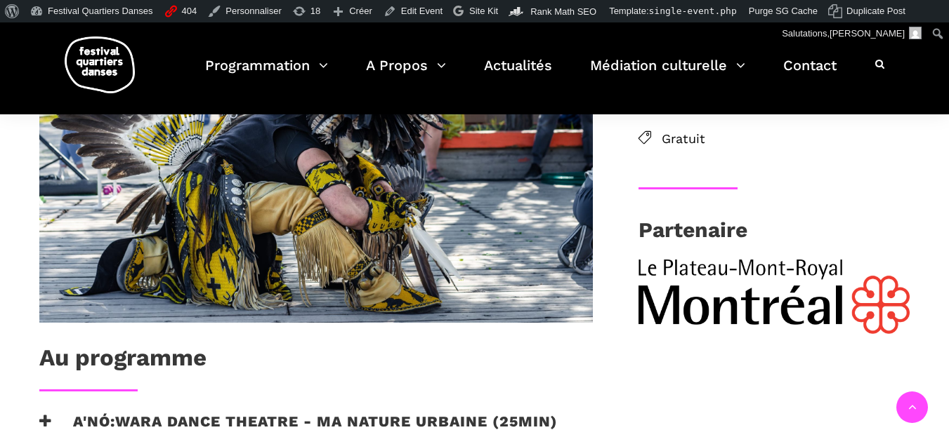
scroll to position [351, 0]
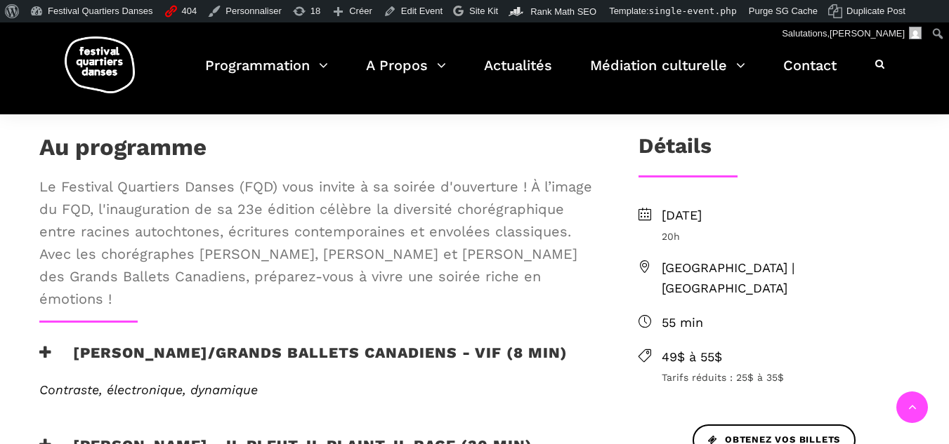
scroll to position [421, 0]
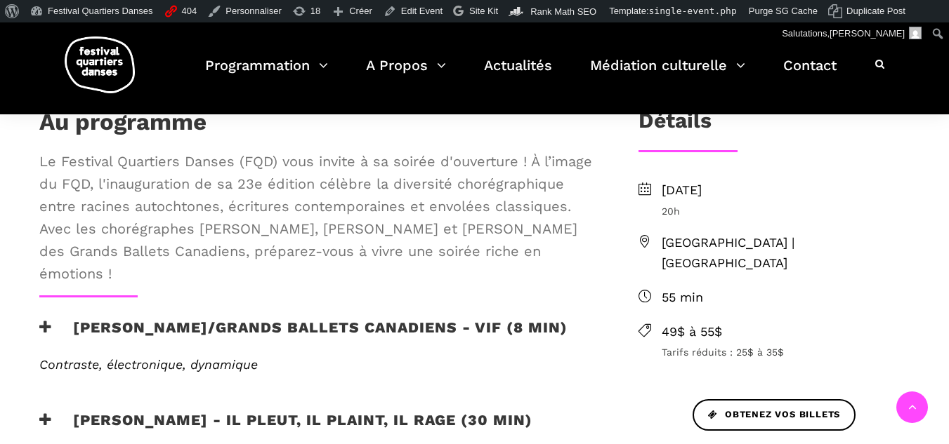
drag, startPoint x: 528, startPoint y: 157, endPoint x: 273, endPoint y: 266, distance: 277.4
click at [273, 266] on span "Le Festival Quartiers Danses (FQD) vous invite à sa soirée d'ouverture ! À l’im…" at bounding box center [315, 217] width 553 height 135
copy span "À l’image du FQD, l'inauguration de sa 23e édition célèbre la diversité chorégr…"
click at [504, 145] on div "Au programme Le Festival Quartiers Danses (FQD) vous invite à sa soirée d'ouver…" at bounding box center [315, 201] width 581 height 187
drag, startPoint x: 536, startPoint y: 164, endPoint x: 580, endPoint y: 271, distance: 116.2
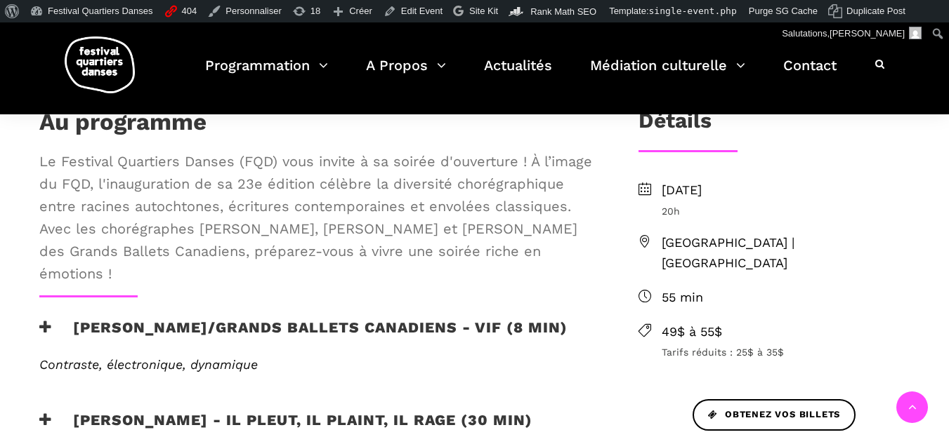
click at [580, 271] on span "Le Festival Quartiers Danses (FQD) vous invite à sa soirée d'ouverture ! À l’im…" at bounding box center [315, 217] width 553 height 135
copy span "À l’image du FQD, l'inauguration de sa 23e édition célèbre la diversité chorégr…"
click at [477, 246] on span "Le Festival Quartiers Danses (FQD) vous invite à sa soirée d'ouverture ! À l’im…" at bounding box center [315, 217] width 553 height 135
drag, startPoint x: 524, startPoint y: 159, endPoint x: 583, endPoint y: 263, distance: 120.1
click at [583, 263] on span "Le Festival Quartiers Danses (FQD) vous invite à sa soirée d'ouverture ! À l’im…" at bounding box center [315, 217] width 553 height 135
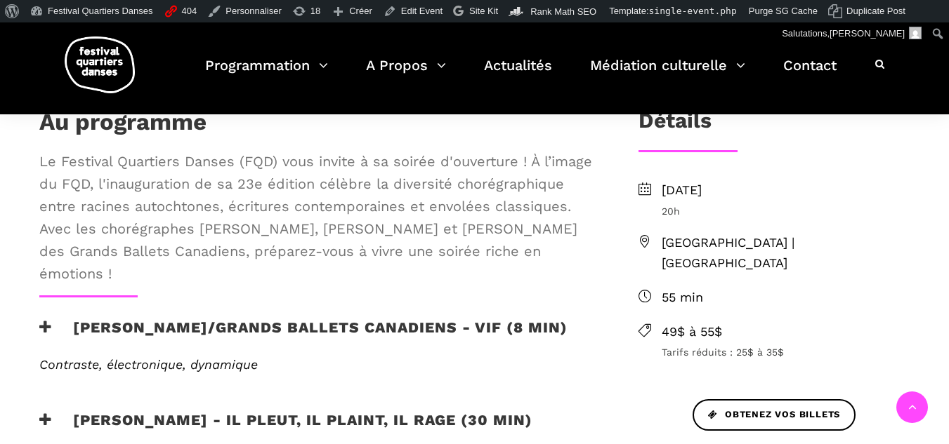
copy span "À l’image du FQD, l'inauguration de sa 23e édition célèbre la diversité chorégr…"
click at [463, 204] on span "Le Festival Quartiers Danses (FQD) vous invite à sa soirée d'ouverture ! À l’im…" at bounding box center [315, 217] width 553 height 135
drag, startPoint x: 528, startPoint y: 154, endPoint x: 567, endPoint y: 264, distance: 117.0
click at [567, 264] on span "Le Festival Quartiers Danses (FQD) vous invite à sa soirée d'ouverture ! À l’im…" at bounding box center [315, 217] width 553 height 135
copy span "À l’image du FQD, l'inauguration de sa 23e édition célèbre la diversité chorégr…"
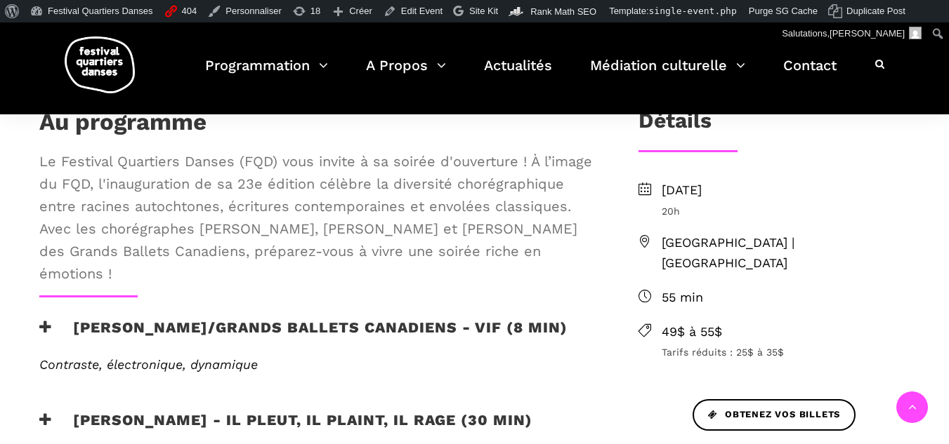
click at [498, 168] on span "Le Festival Quartiers Danses (FQD) vous invite à sa soirée d'ouverture ! À l’im…" at bounding box center [315, 217] width 553 height 135
drag, startPoint x: 536, startPoint y: 154, endPoint x: 385, endPoint y: 274, distance: 192.4
click at [385, 274] on span "Le Festival Quartiers Danses (FQD) vous invite à sa soirée d'ouverture ! À l’im…" at bounding box center [315, 217] width 553 height 135
click at [302, 211] on span "Le Festival Quartiers Danses (FQD) vous invite à sa soirée d'ouverture ! À l’im…" at bounding box center [315, 217] width 553 height 135
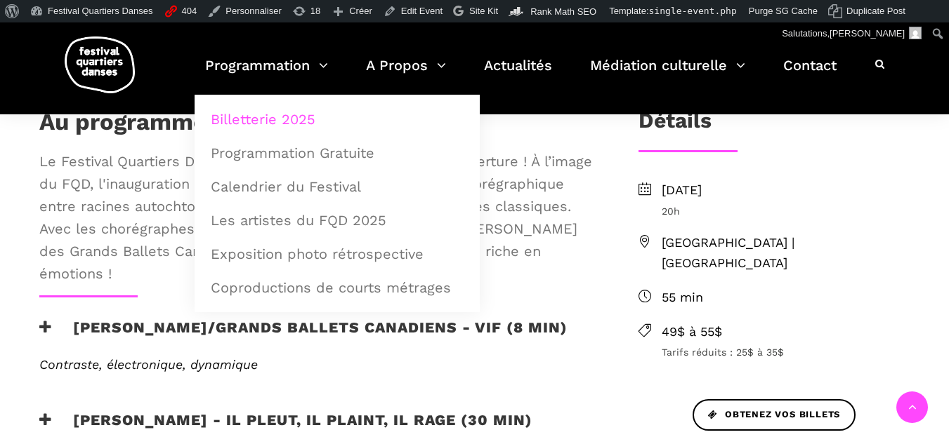
click at [277, 111] on link "Billetterie 2025" at bounding box center [337, 119] width 270 height 32
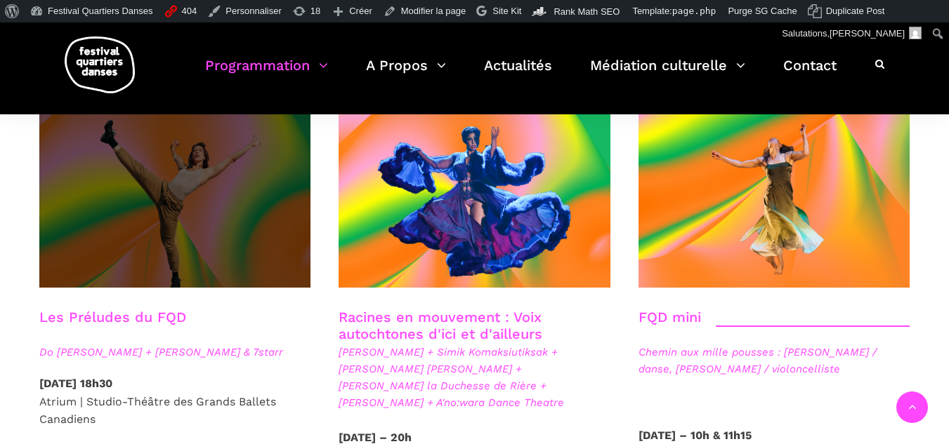
scroll to position [1966, 0]
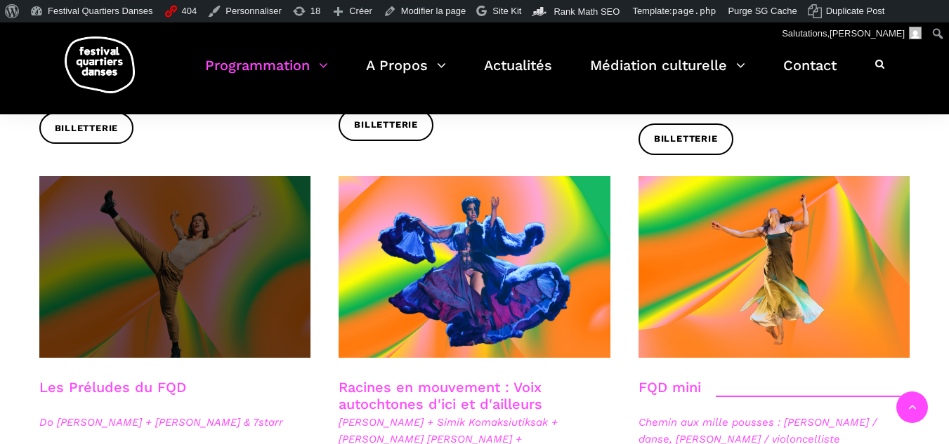
click at [220, 206] on span at bounding box center [175, 267] width 272 height 182
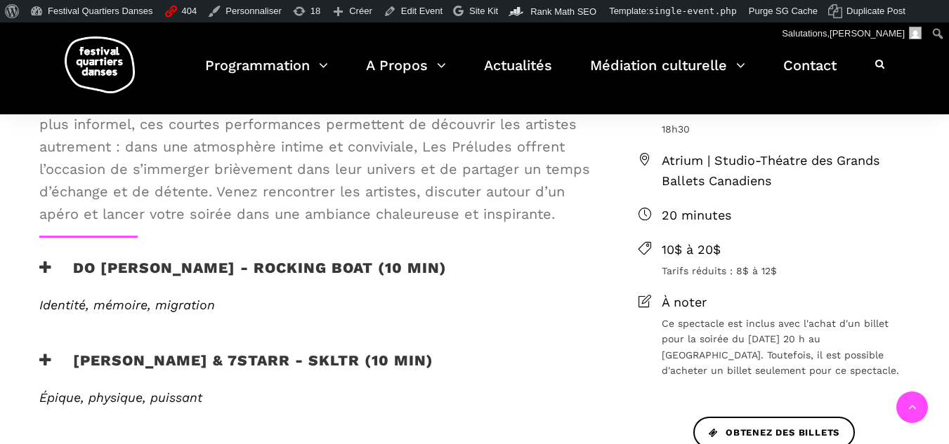
scroll to position [491, 0]
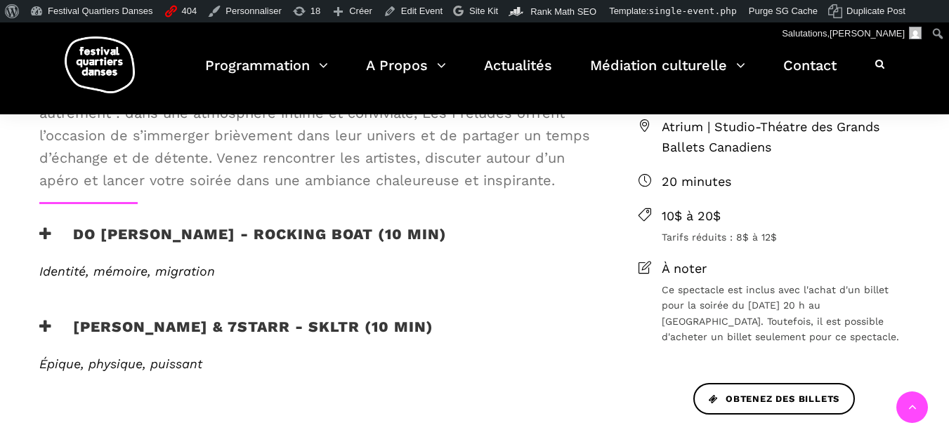
click at [52, 235] on h3 "Do [PERSON_NAME] - Rocking Boat (10 min)" at bounding box center [242, 242] width 407 height 35
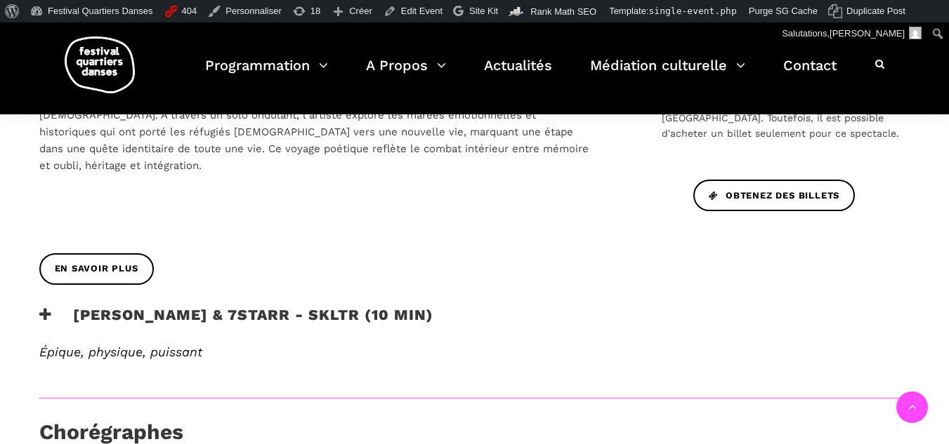
scroll to position [772, 0]
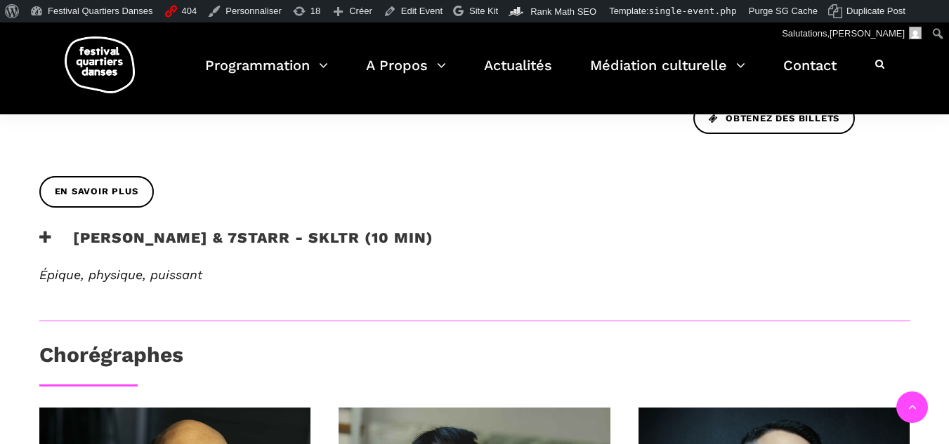
click at [47, 244] on icon at bounding box center [45, 237] width 13 height 15
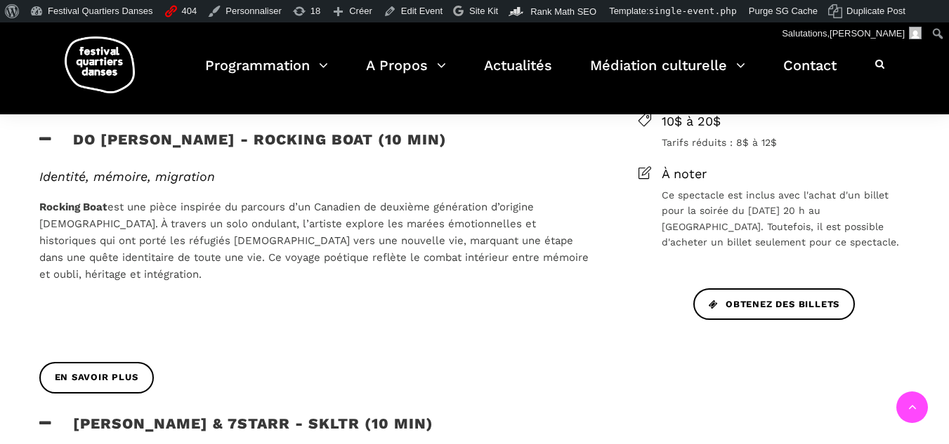
scroll to position [562, 0]
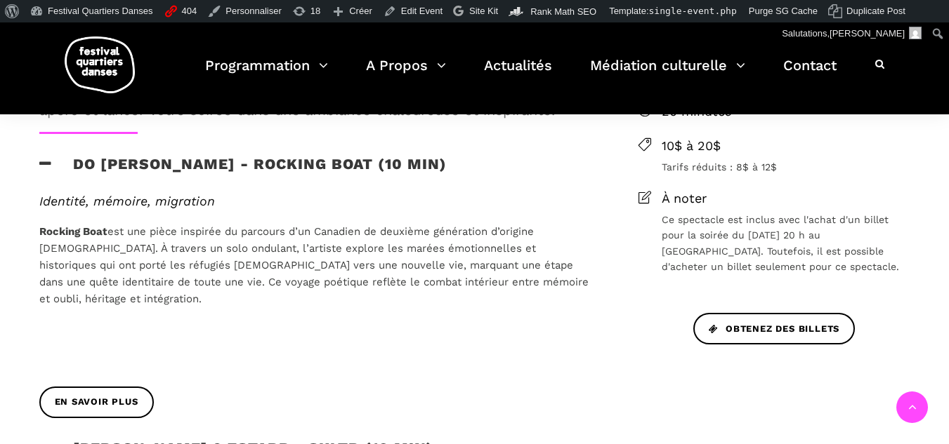
drag, startPoint x: 112, startPoint y: 371, endPoint x: 58, endPoint y: 161, distance: 217.0
click at [58, 161] on div "Les Préludes du FQD Avant les spectacles en salle, le FQD vous propose un momen…" at bounding box center [315, 291] width 581 height 739
copy div "Lo Ipsu Dol - Sitamet Cons (00 adi) Elitsedd, eiusmod, temporinc Utlabor Etdo m…"
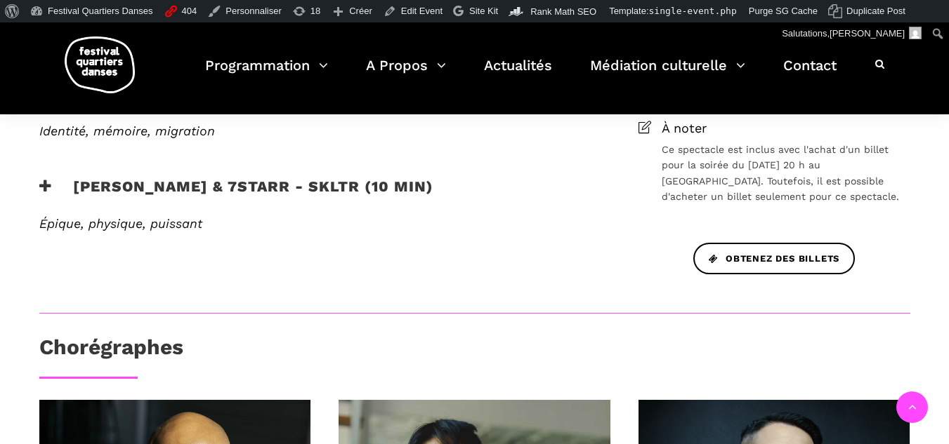
click at [47, 95] on div "Programmation Billetterie 2025 Programmation Gratuite Calendrier du Festival Le…" at bounding box center [474, 68] width 927 height 92
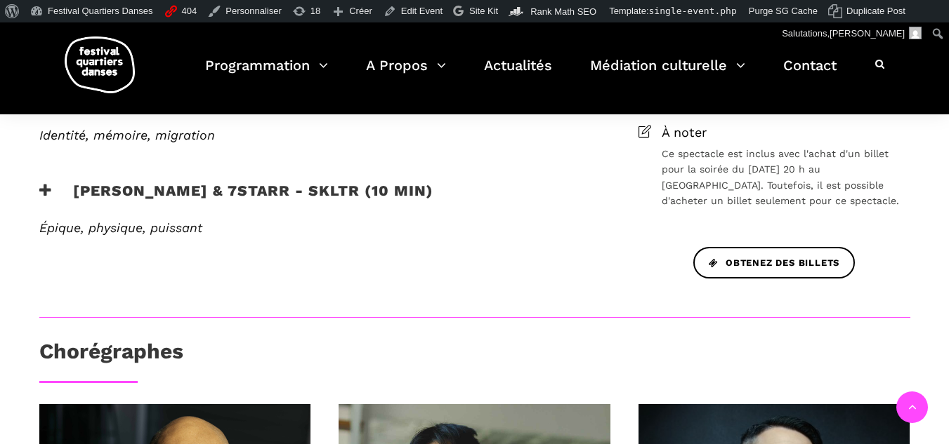
scroll to position [562, 0]
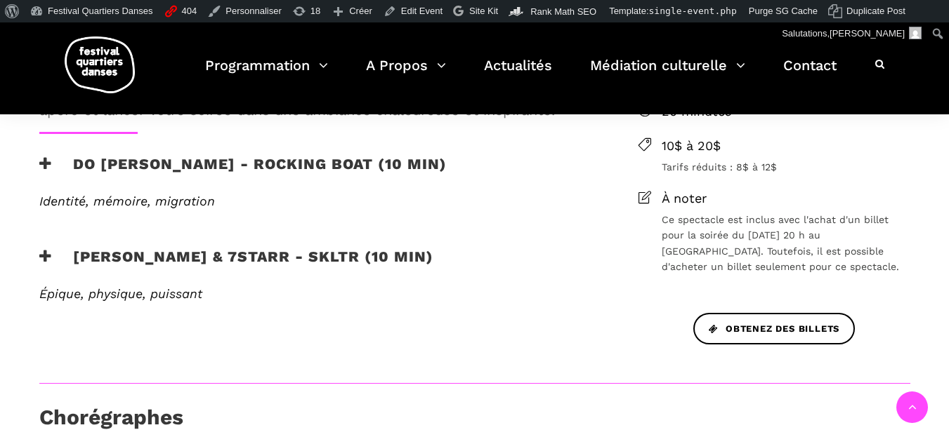
click at [50, 166] on icon at bounding box center [45, 164] width 13 height 15
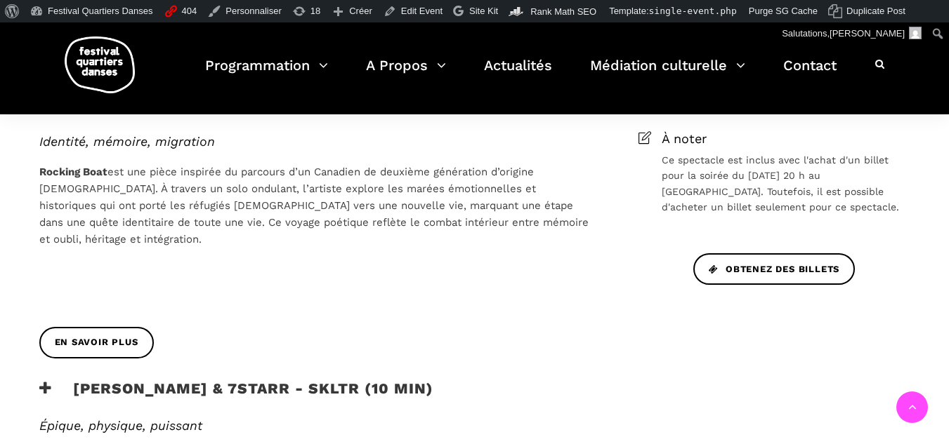
scroll to position [702, 0]
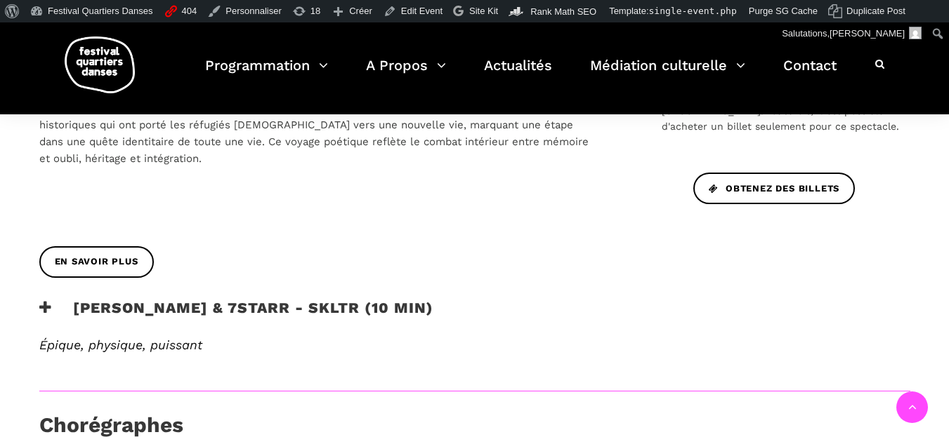
click at [38, 303] on div "[PERSON_NAME] & 7starr - SKLTR (10 min)" at bounding box center [315, 318] width 581 height 39
click at [39, 305] on icon at bounding box center [45, 308] width 13 height 15
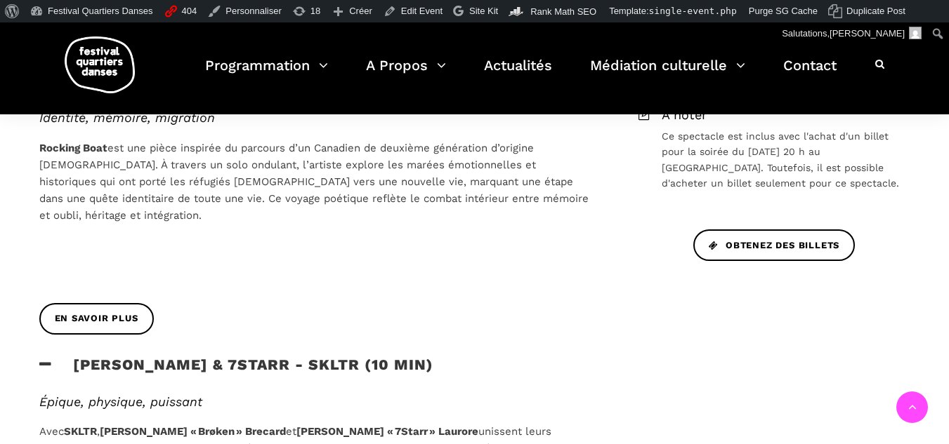
scroll to position [491, 0]
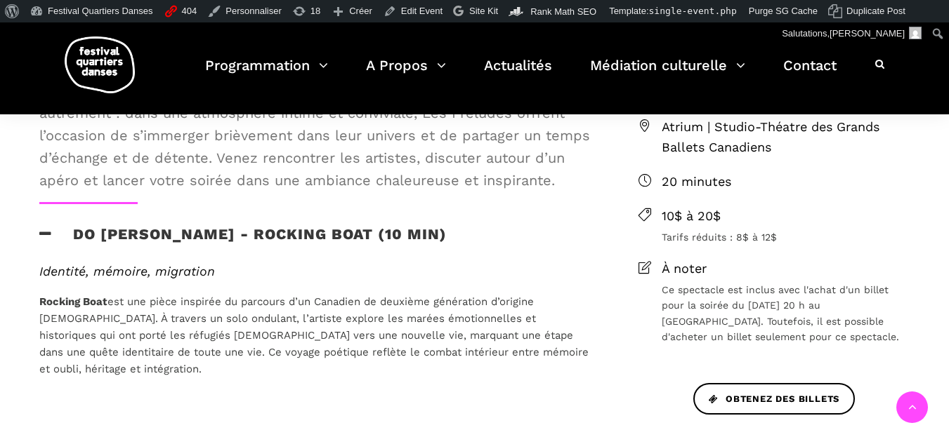
drag, startPoint x: 108, startPoint y: 300, endPoint x: 41, endPoint y: 237, distance: 91.9
click at [41, 237] on div "Les Préludes du FQD Avant les spectacles en salle, le FQD vous propose un momen…" at bounding box center [315, 361] width 581 height 739
copy div "Do Phan Hoi - Rocking Boat (10 min) Identité, mémoire, migration Rocking Boat e…"
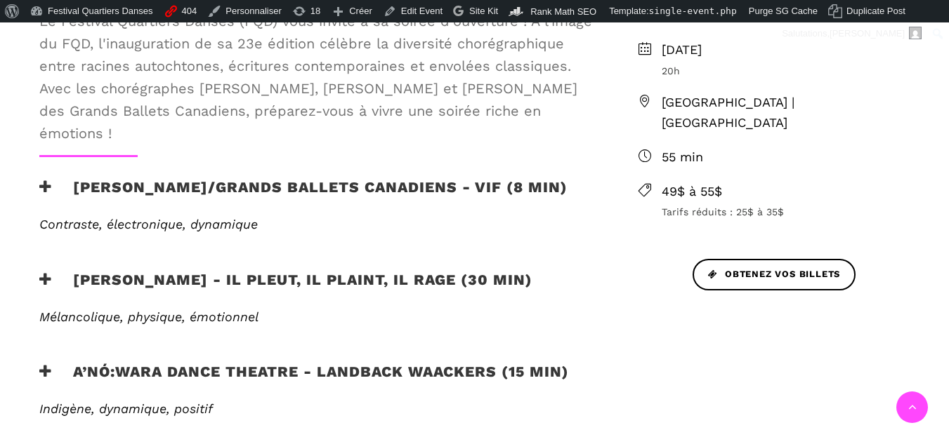
click at [41, 187] on icon at bounding box center [45, 187] width 13 height 15
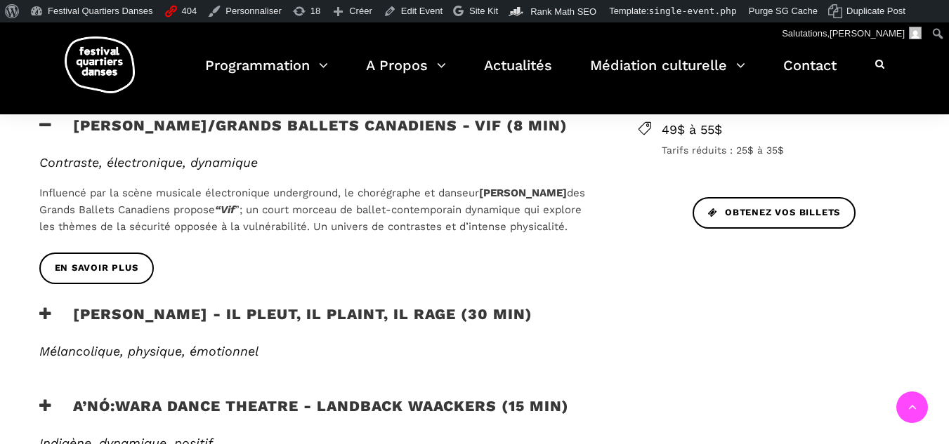
scroll to position [702, 0]
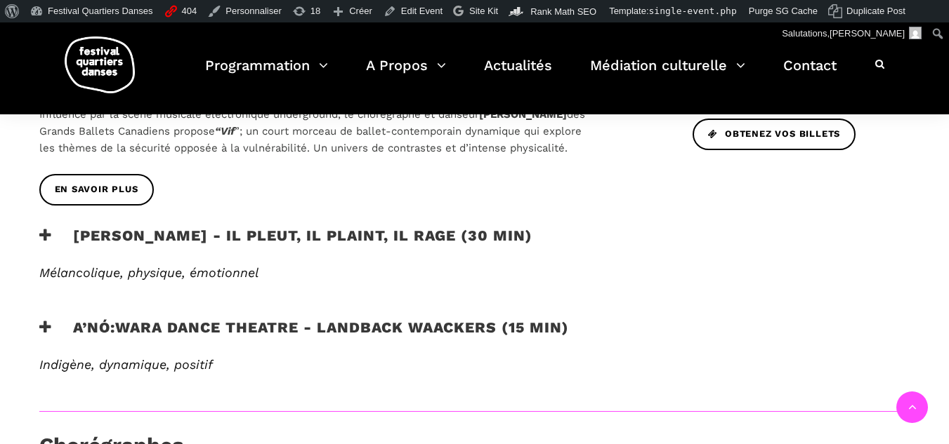
click at [48, 260] on h3 "Charles Brecard - Il pleut, il plaint, il rage (30 min)" at bounding box center [285, 244] width 493 height 35
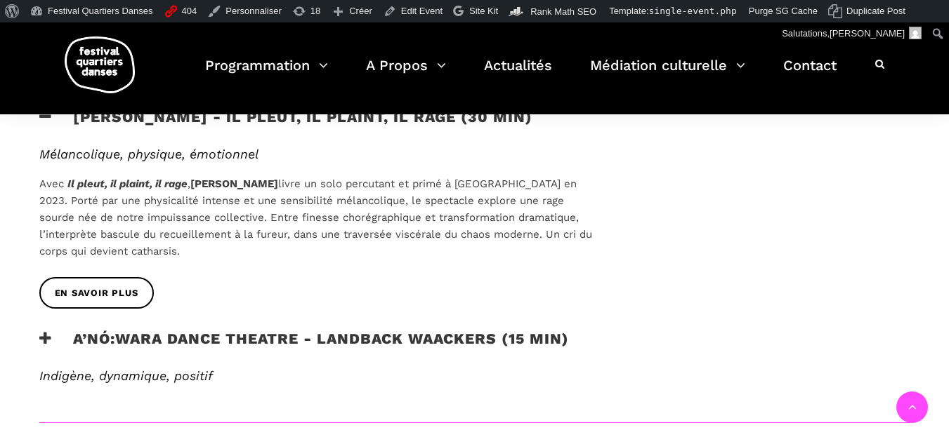
scroll to position [913, 0]
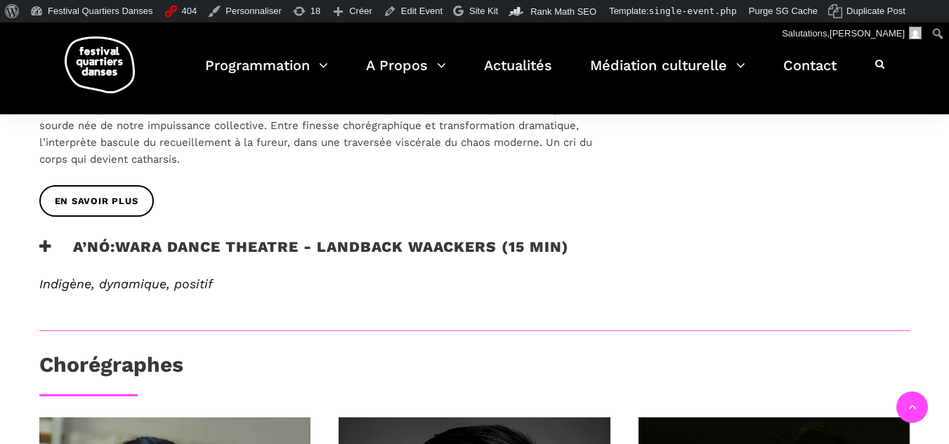
click at [41, 273] on h3 "A’nó:wara Dance Theatre - Landback Waackers (15 min)" at bounding box center [303, 255] width 529 height 35
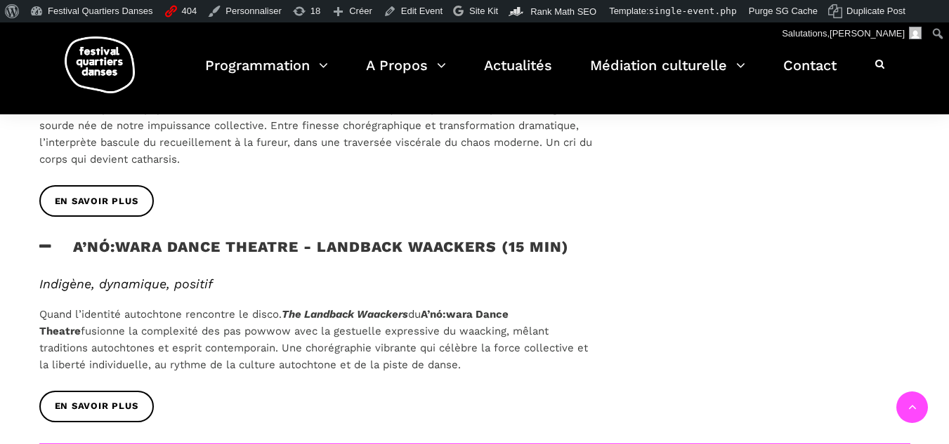
click at [388, 352] on span "fusionne la complexité des pas powwow avec la gestuelle expressive du waacking,…" at bounding box center [313, 348] width 548 height 46
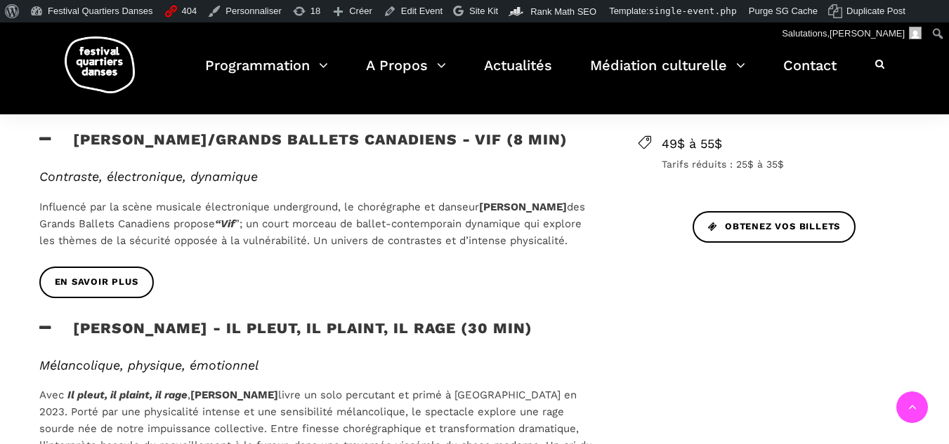
scroll to position [491, 0]
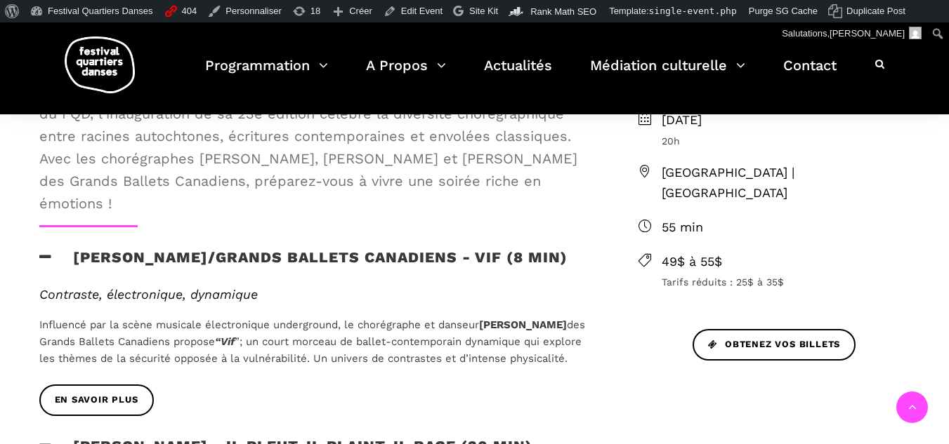
drag, startPoint x: 481, startPoint y: 392, endPoint x: 39, endPoint y: 235, distance: 468.6
click at [39, 235] on div "Au programme Le Festival Quartiers Danses (FQD) vous invite à sa soirée d'ouver…" at bounding box center [315, 451] width 581 height 827
copy div "Etienne Delorme/Grands Ballets Canadiens - Vif (8 min) Contraste, électronique,…"
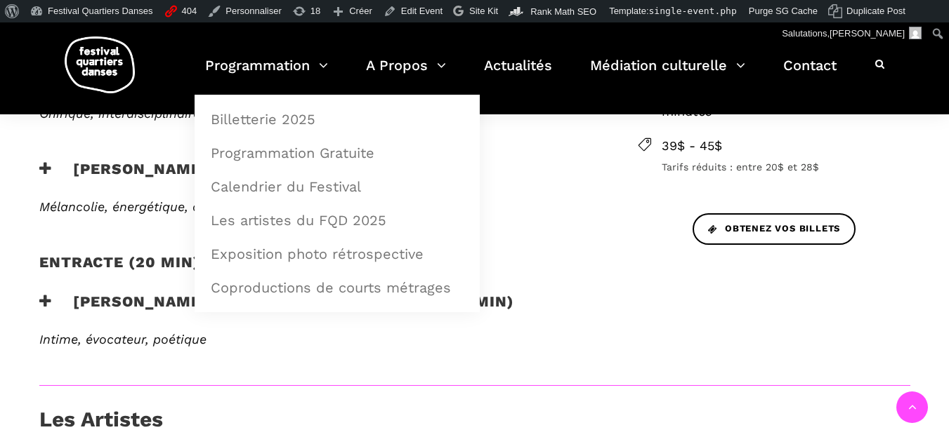
scroll to position [491, 0]
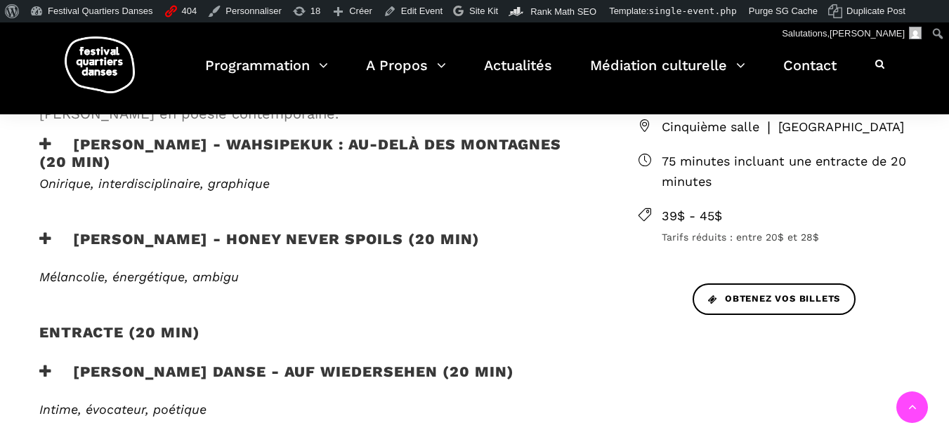
click at [55, 372] on h3 "[PERSON_NAME] Danse - Auf Wiedersehen (20 min)" at bounding box center [276, 380] width 475 height 35
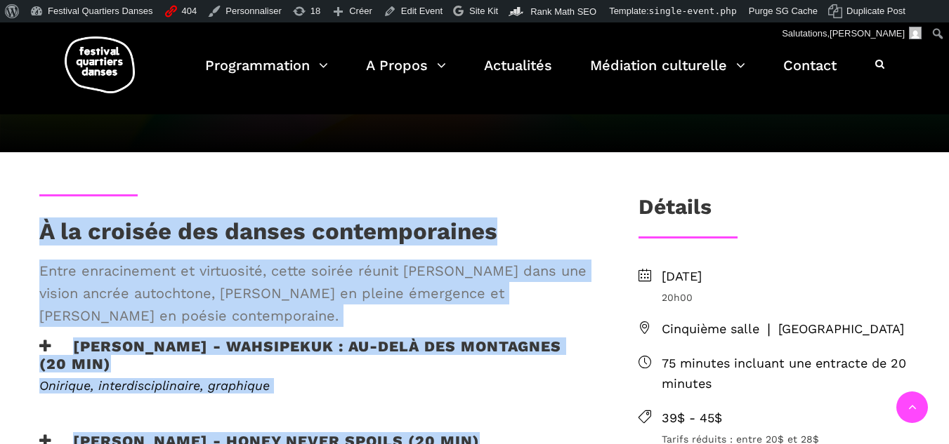
scroll to position [281, 0]
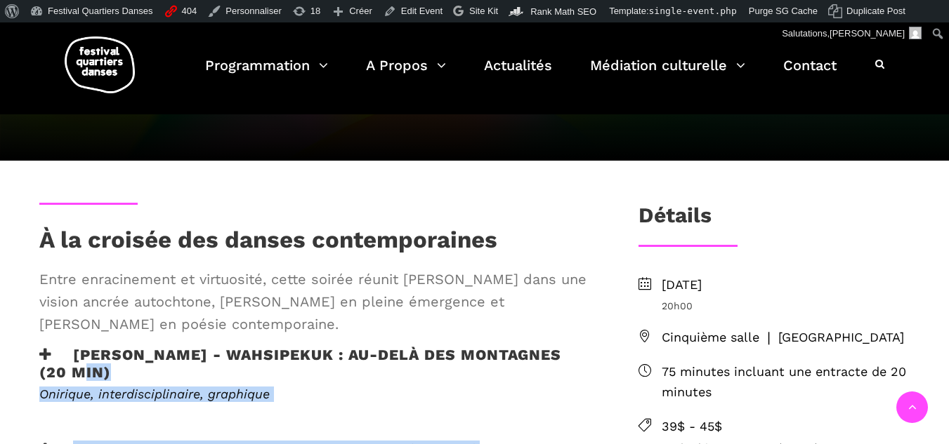
drag, startPoint x: 423, startPoint y: 242, endPoint x: 48, endPoint y: 371, distance: 396.6
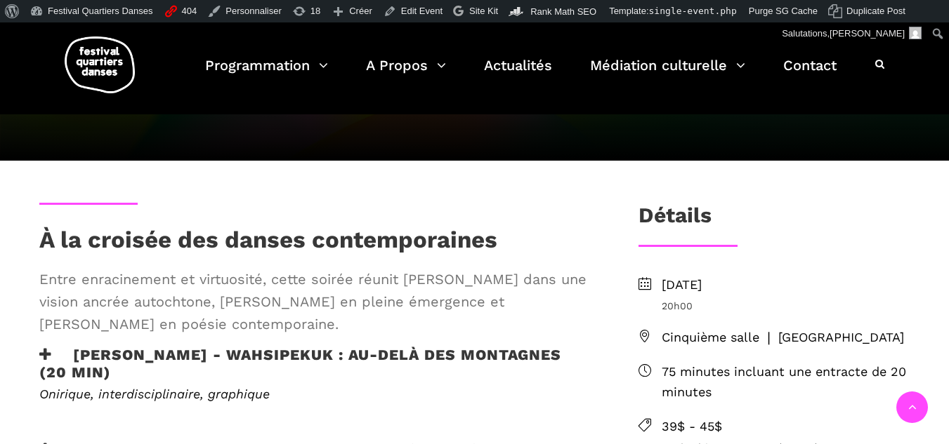
click at [48, 354] on icon at bounding box center [45, 355] width 13 height 15
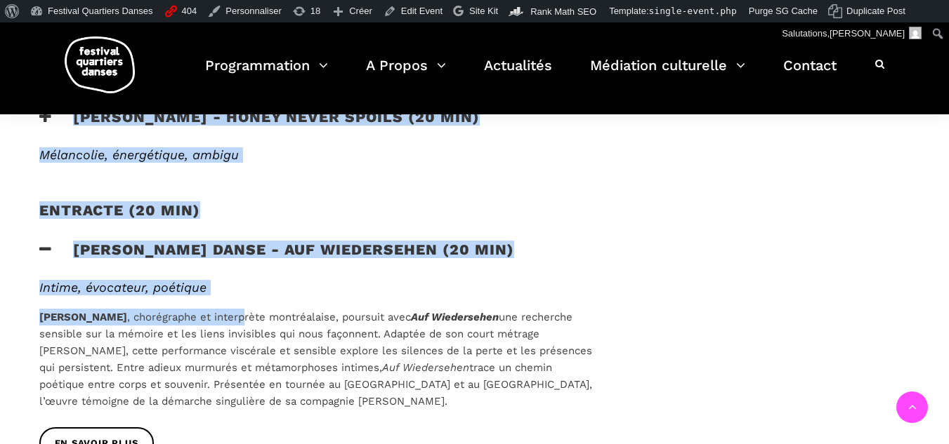
scroll to position [772, 0]
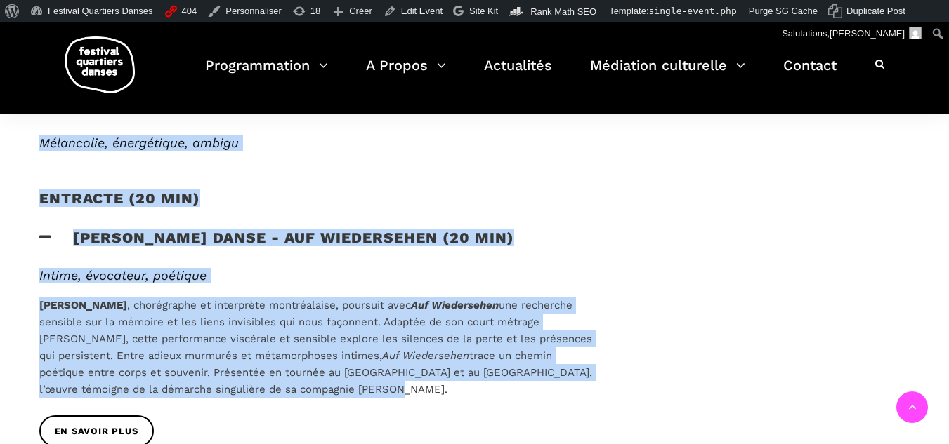
drag, startPoint x: 66, startPoint y: 277, endPoint x: 559, endPoint y: 392, distance: 506.3
click at [559, 392] on div "À la croisée des danses contemporaines Entre enracinement et virtuosité, cette …" at bounding box center [315, 89] width 581 height 757
copy div "Ivanie Aubin-Malo - WAHSIPEKUK : Au-delà des montagnes (20 min) Onirique, inter…"
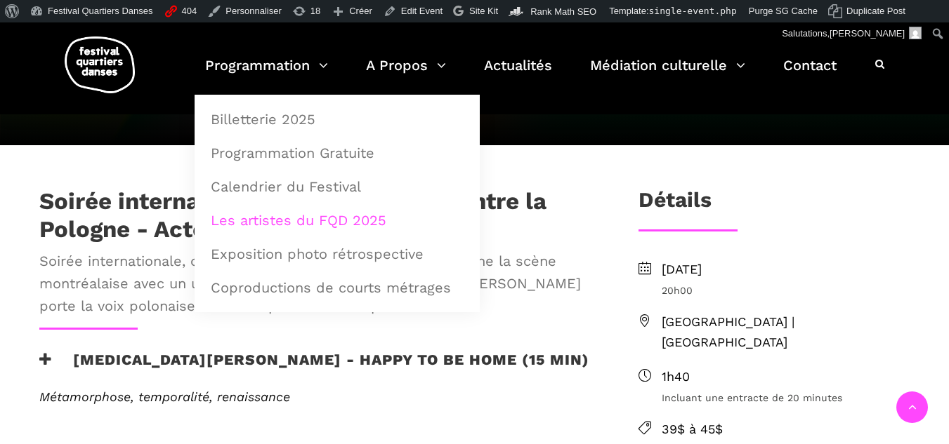
scroll to position [421, 0]
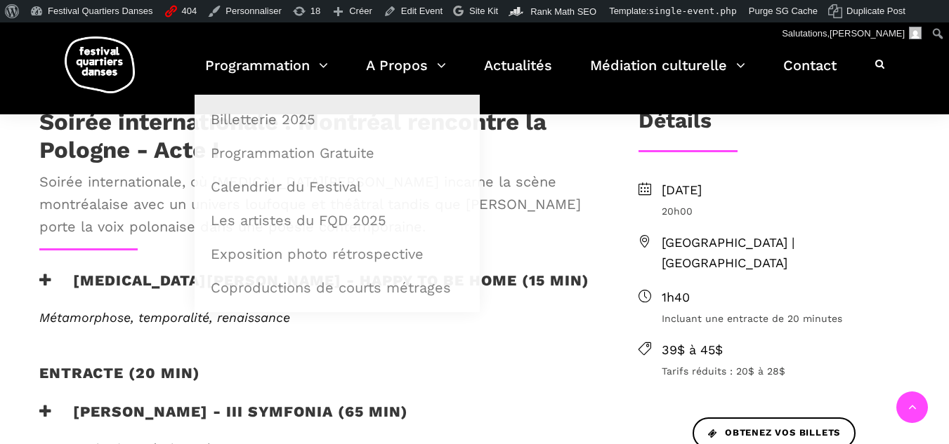
click at [50, 273] on icon at bounding box center [45, 280] width 13 height 15
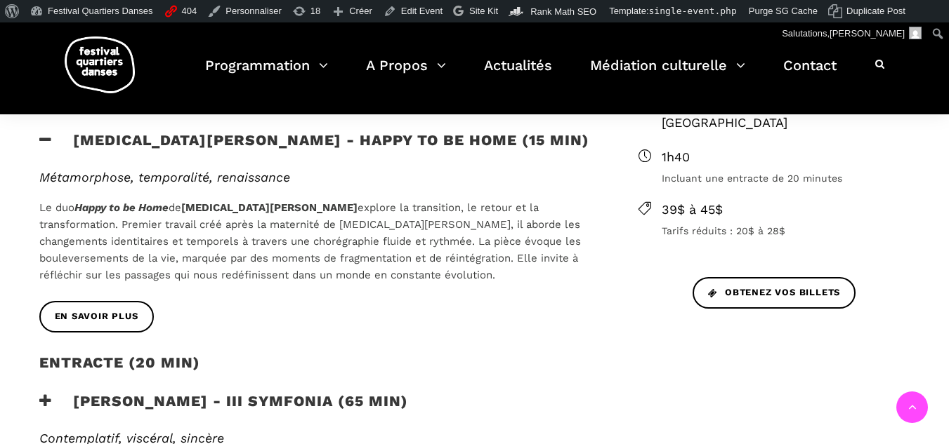
click at [44, 394] on icon at bounding box center [45, 401] width 13 height 15
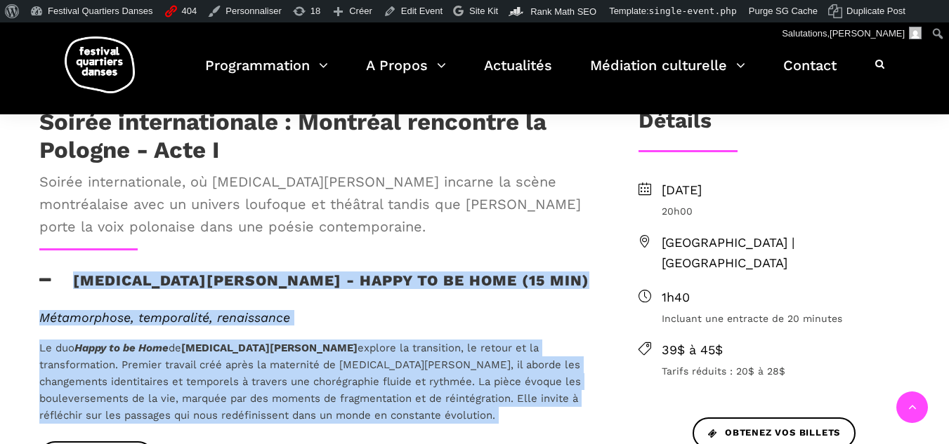
drag, startPoint x: 573, startPoint y: 370, endPoint x: 43, endPoint y: 225, distance: 549.7
click at [43, 225] on div "Soirée internationale : Montréal rencontre la Pologne - Acte I Soirée internati…" at bounding box center [315, 440] width 581 height 664
copy div "Lore Ipsu Dolor - Sitam co ad elit (89 sed) Doeiusmodtem, incididuntu, laboreet…"
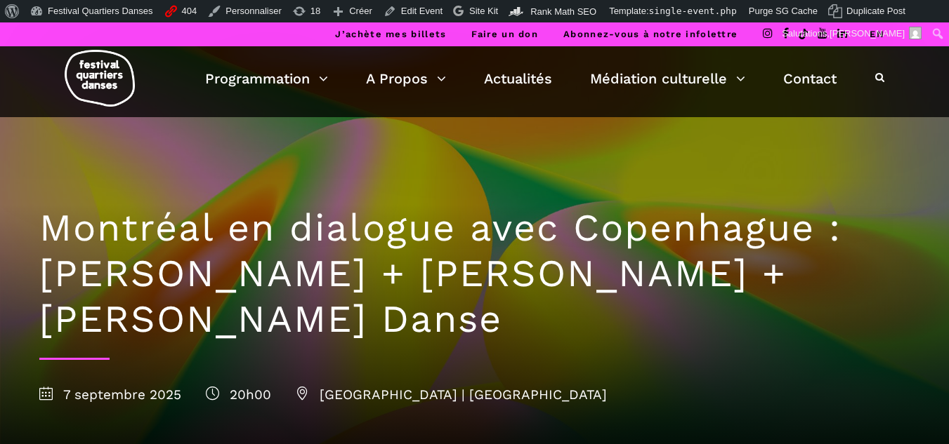
scroll to position [421, 0]
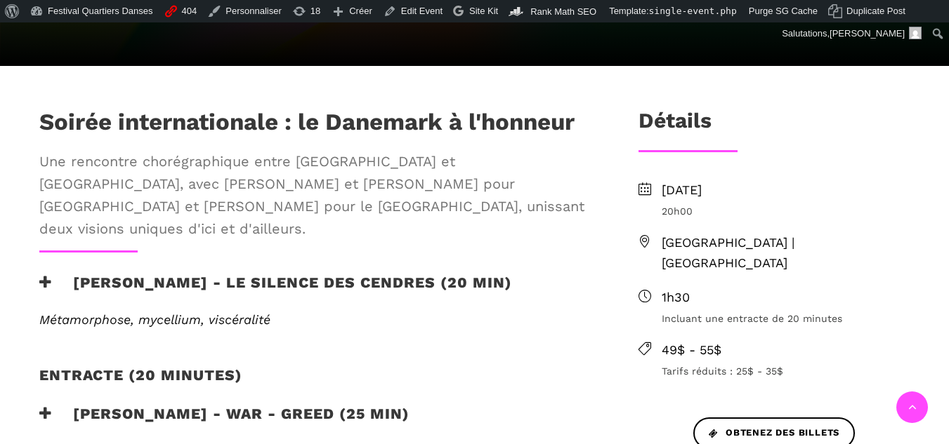
click at [44, 275] on icon at bounding box center [45, 282] width 13 height 15
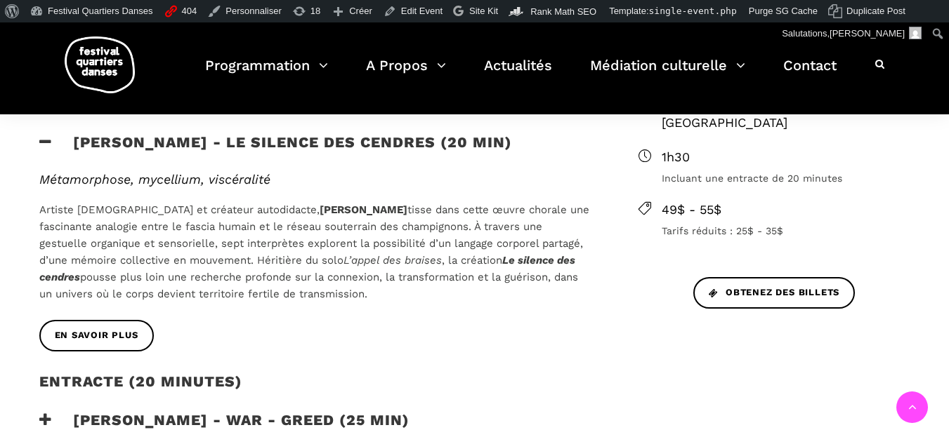
click at [50, 413] on icon at bounding box center [45, 420] width 13 height 15
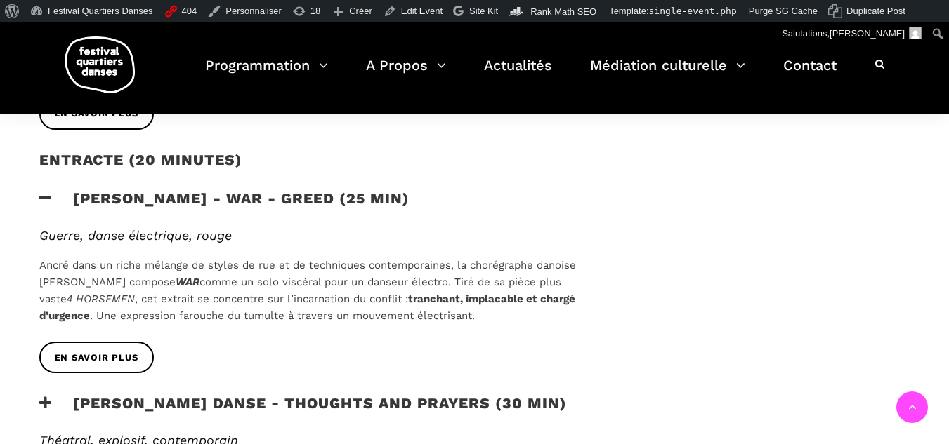
scroll to position [913, 0]
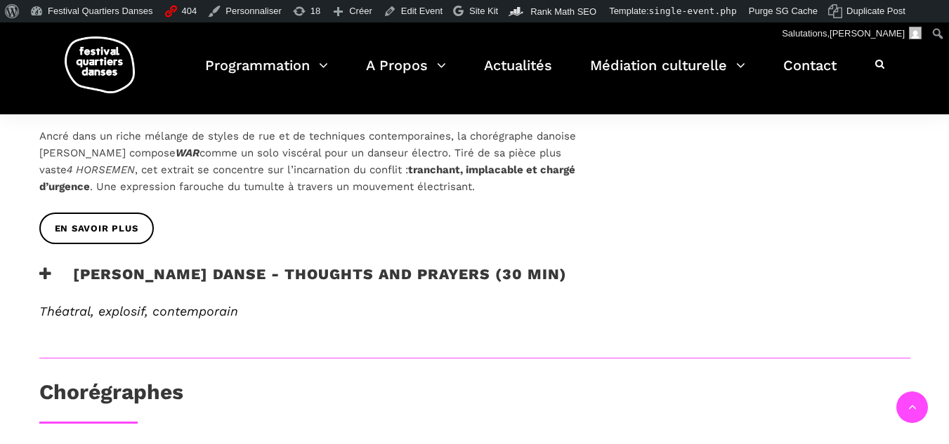
click at [41, 267] on icon at bounding box center [45, 274] width 13 height 15
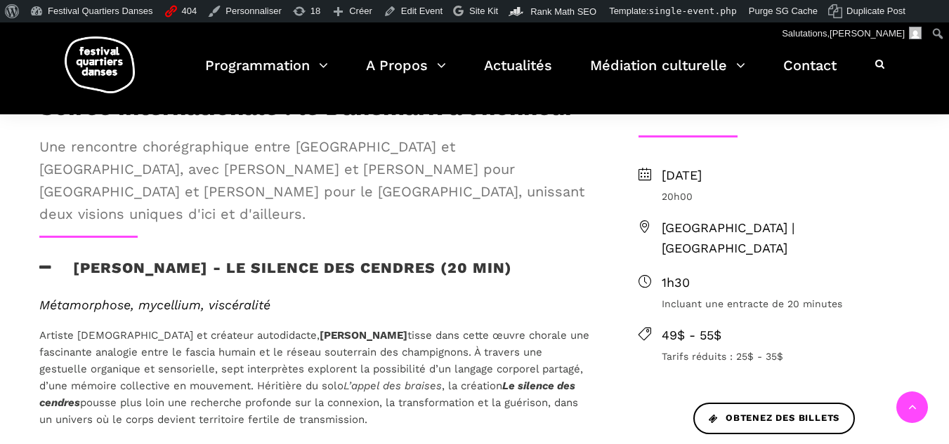
scroll to position [351, 0]
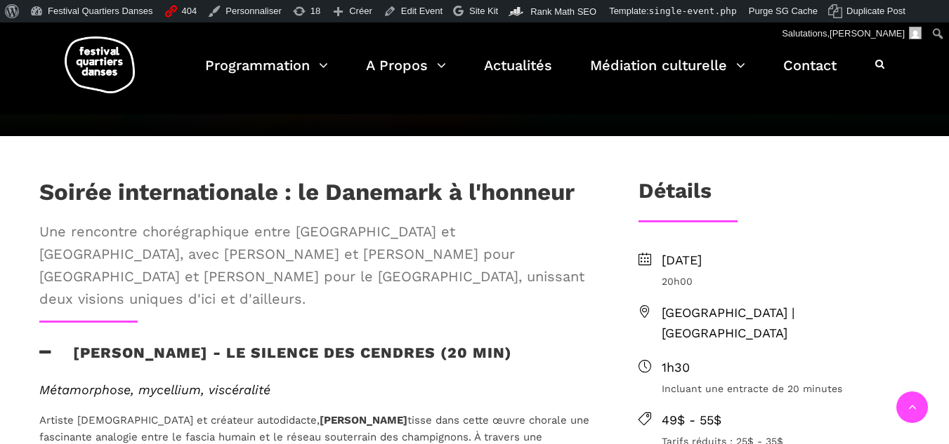
drag, startPoint x: 339, startPoint y: 406, endPoint x: 50, endPoint y: 312, distance: 304.2
copy div "Charles-Alexis Desgagnés - Le silence des cendres (20 min) Métamorphose, mycell…"
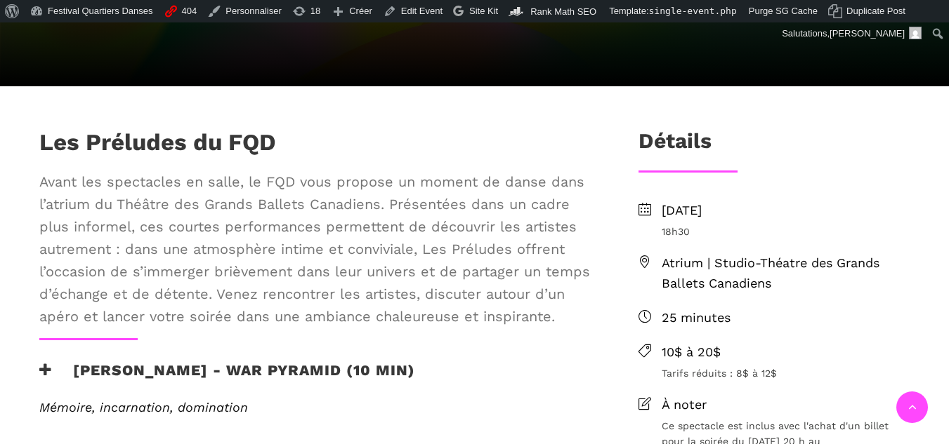
scroll to position [388, 0]
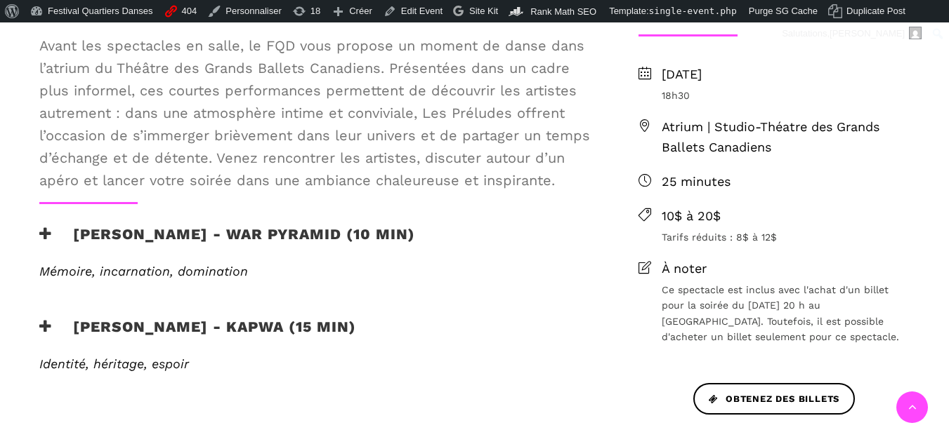
click at [51, 237] on icon at bounding box center [45, 234] width 13 height 15
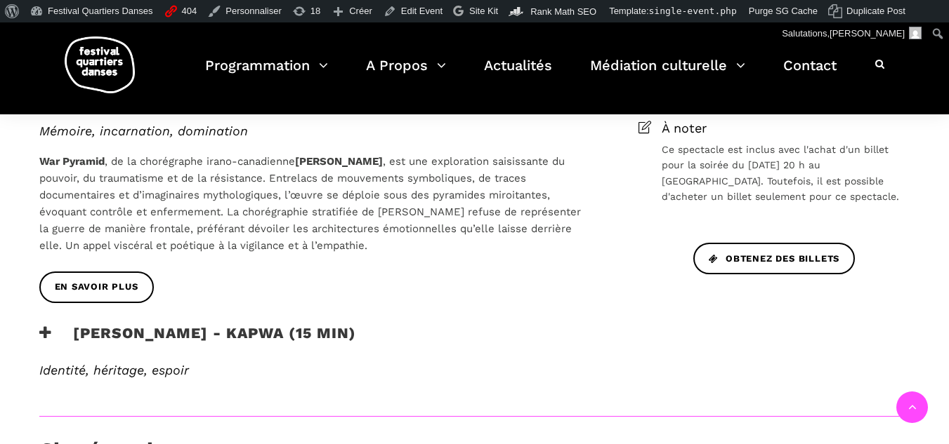
click at [45, 331] on icon at bounding box center [45, 333] width 13 height 15
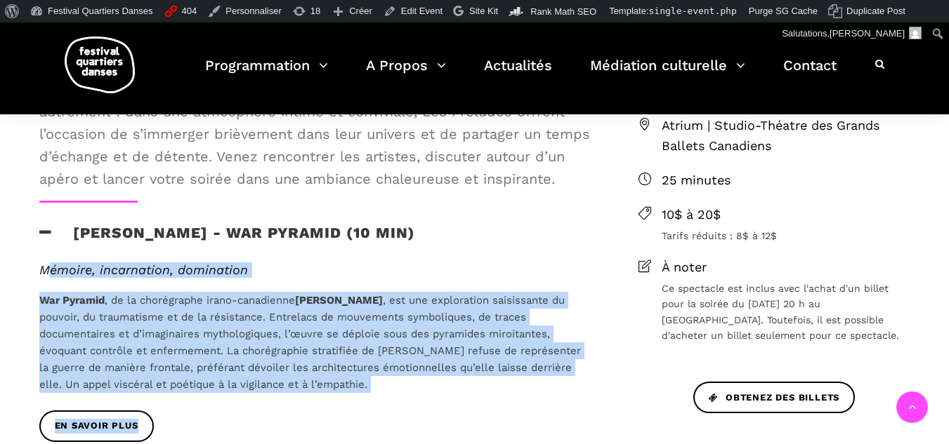
scroll to position [491, 0]
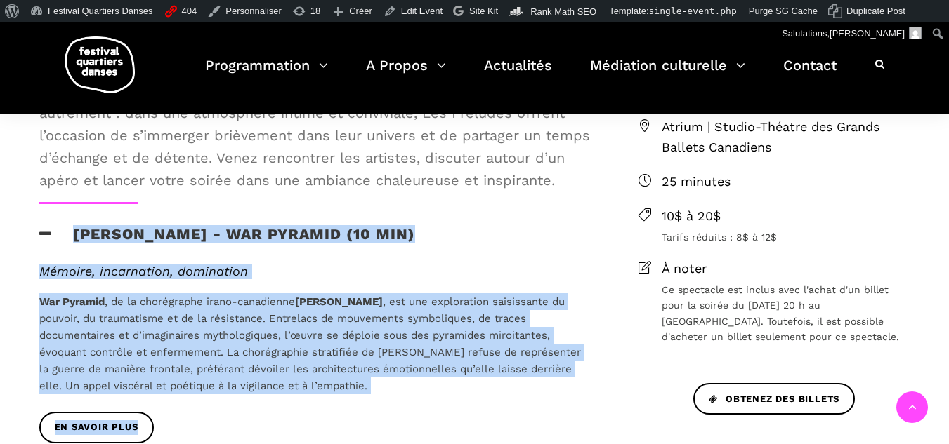
drag, startPoint x: 307, startPoint y: 357, endPoint x: 32, endPoint y: 235, distance: 300.5
click at [32, 235] on div "Les Préludes du FQD Avant les spectacles en salle, le FQD vous propose un momen…" at bounding box center [315, 356] width 581 height 728
copy div "Lorem Ipsumdo - Sit Ametcon (35 adi) Elitsed, doeiusmodte, incididunt Utl Etdol…"
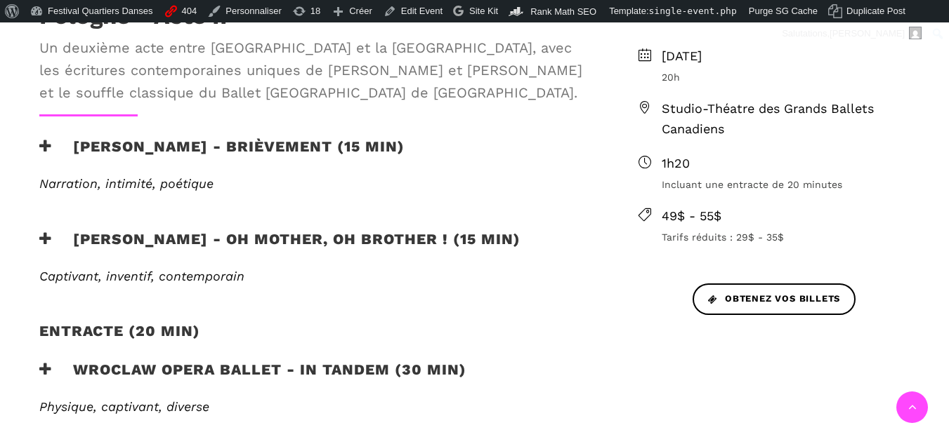
scroll to position [562, 0]
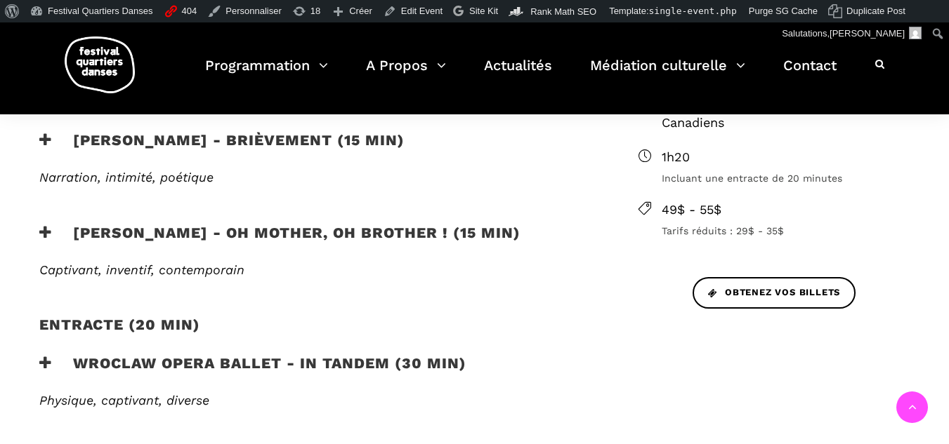
click at [45, 140] on icon at bounding box center [45, 140] width 13 height 15
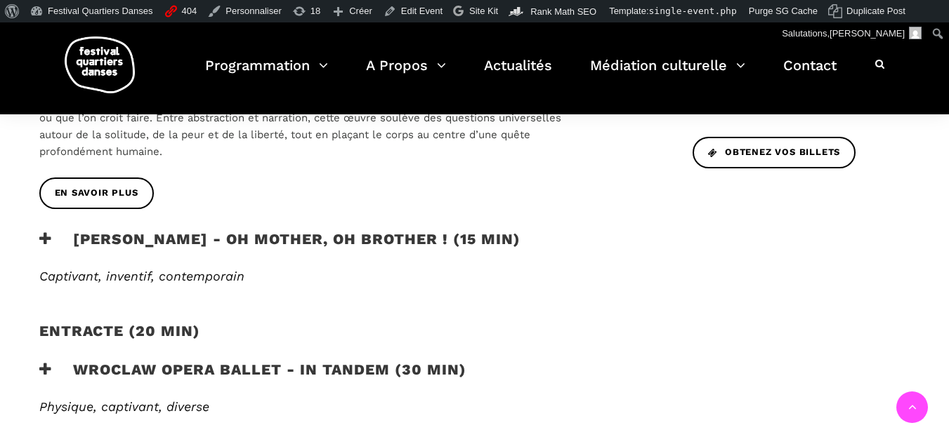
click at [46, 241] on icon at bounding box center [45, 239] width 13 height 15
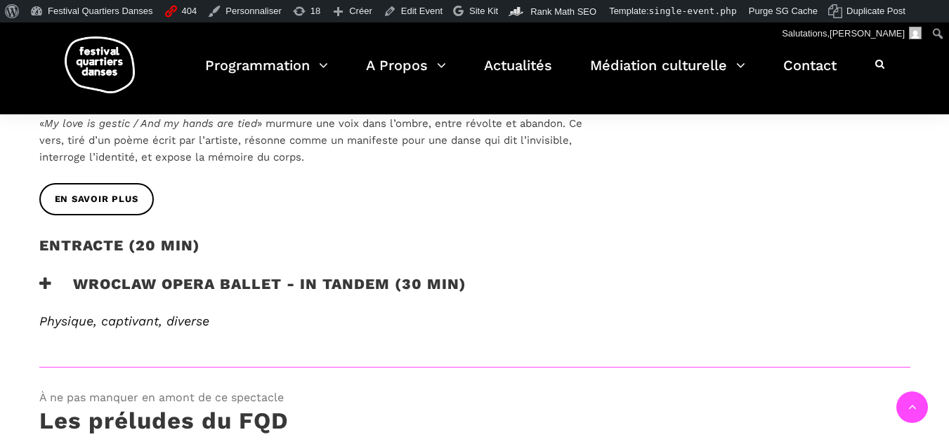
click at [39, 284] on icon at bounding box center [45, 284] width 13 height 15
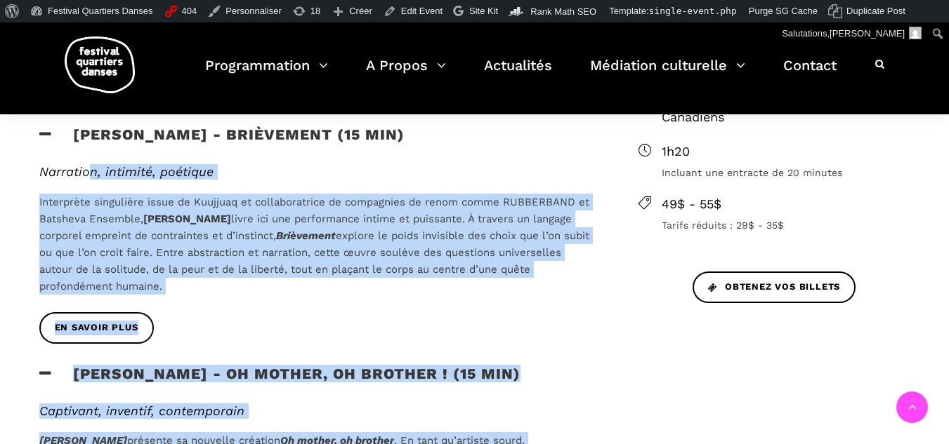
scroll to position [491, 0]
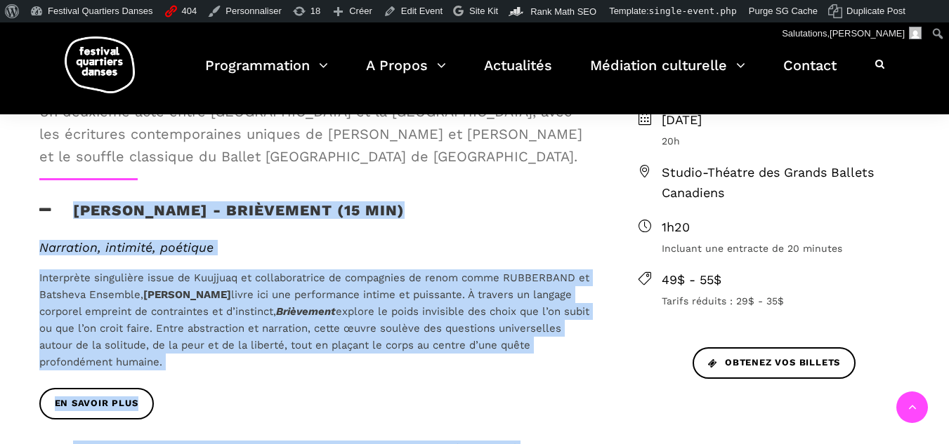
drag, startPoint x: 397, startPoint y: 238, endPoint x: 33, endPoint y: 224, distance: 364.7
copy div "Béatrice Larrivée - Brièvement (15 min) Narration, intimité, poétique Interprèt…"
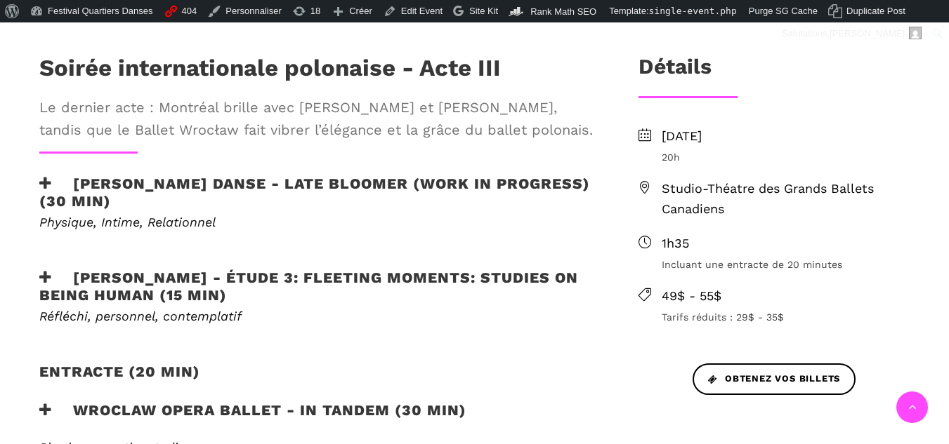
scroll to position [491, 0]
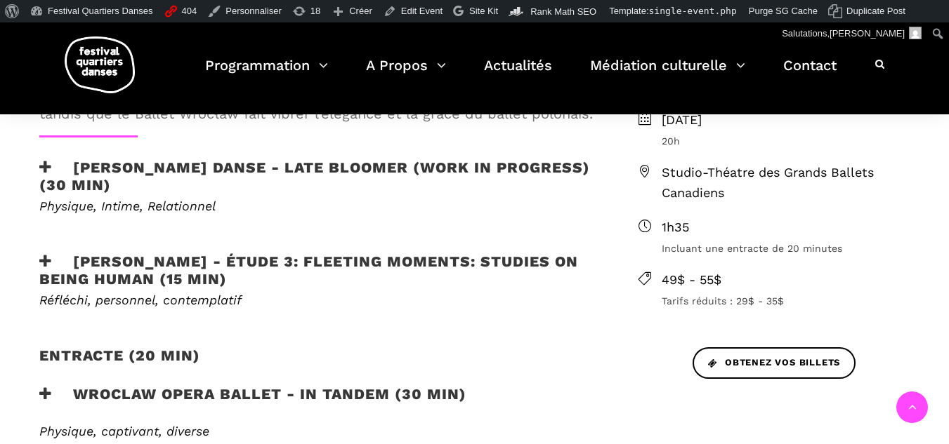
click at [45, 177] on h3 "[PERSON_NAME] Danse - Late bloomer (work in progress) (30 min)" at bounding box center [315, 176] width 553 height 35
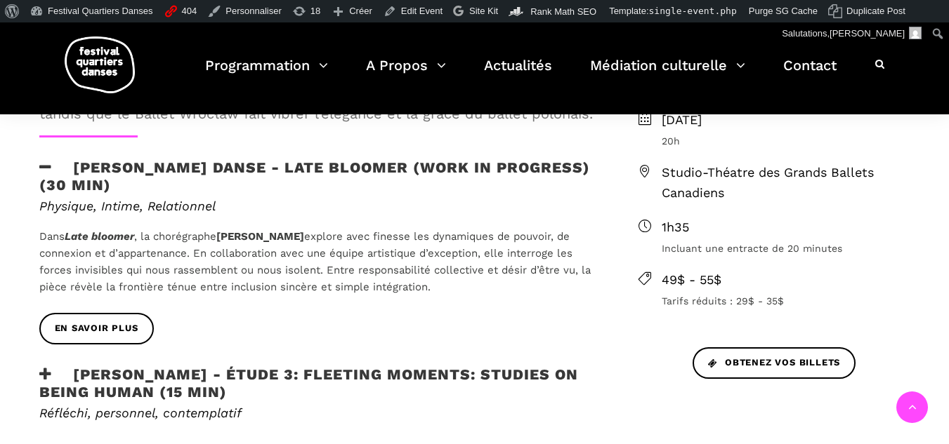
click at [45, 369] on icon at bounding box center [45, 374] width 13 height 15
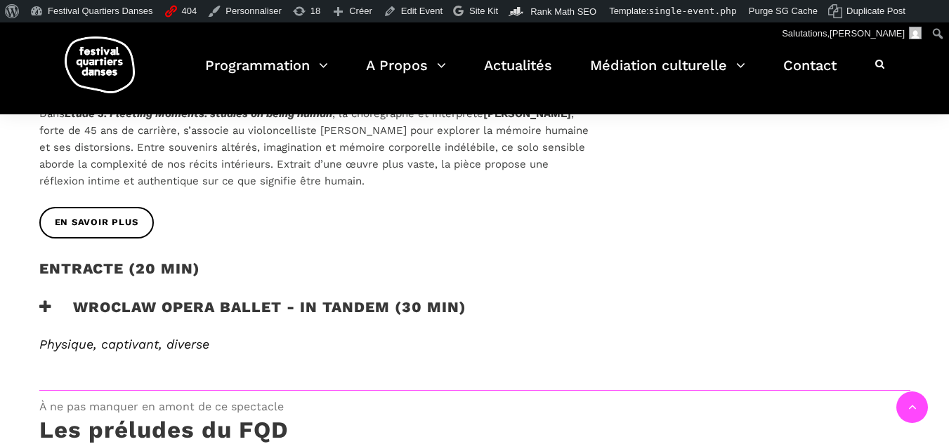
scroll to position [843, 0]
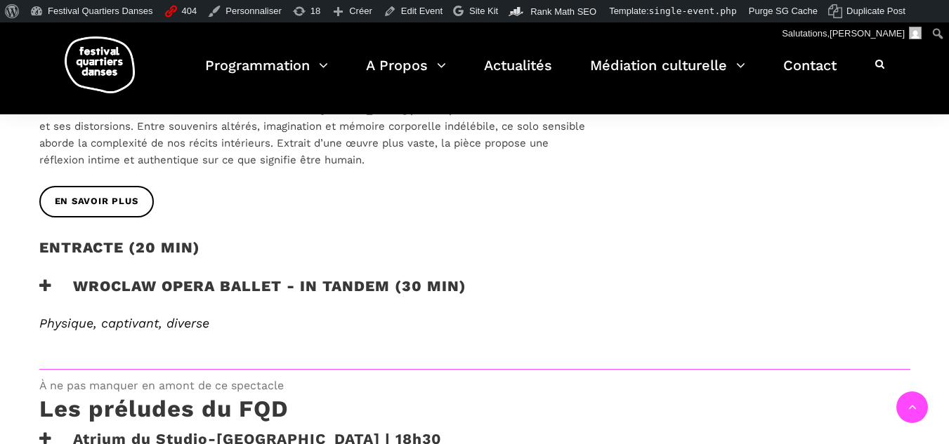
click at [52, 290] on h3 "Wroclaw Opera Ballet - In Tandem (30 min)" at bounding box center [252, 294] width 427 height 35
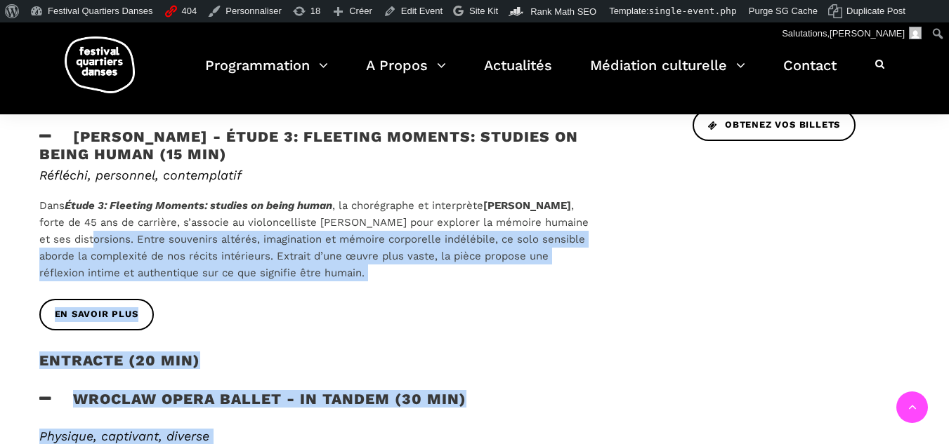
scroll to position [702, 0]
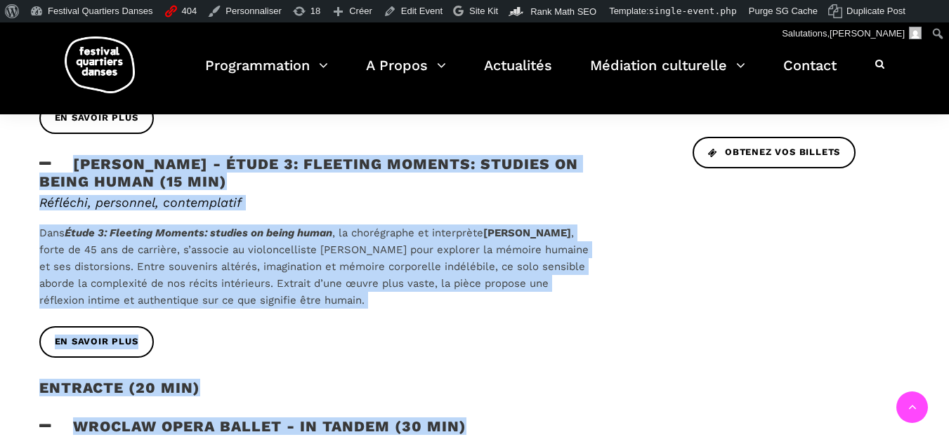
drag, startPoint x: 220, startPoint y: 286, endPoint x: 44, endPoint y: 163, distance: 215.2
click at [44, 163] on div "Soirée internationale polonaise - Acte III Le dernier acte : Montréal brille av…" at bounding box center [315, 250] width 581 height 847
copy div "Jane Mappin - Étude 3: Fleeting moments: studies on being human (15 min) Réfléc…"
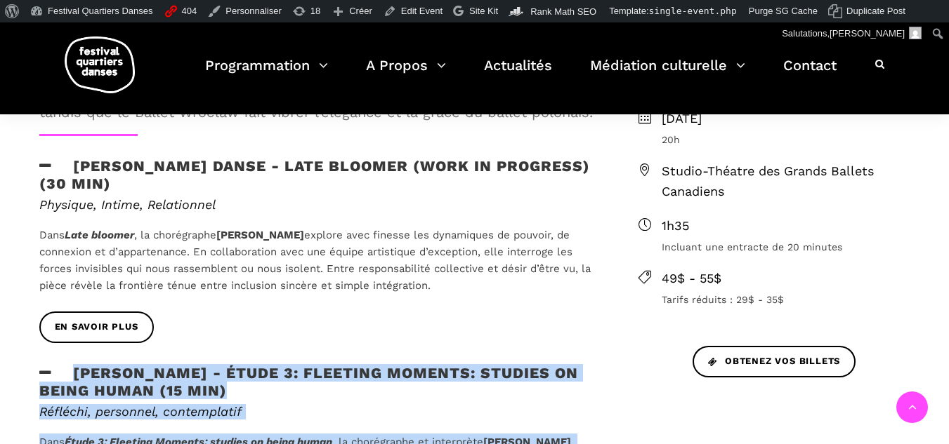
scroll to position [491, 0]
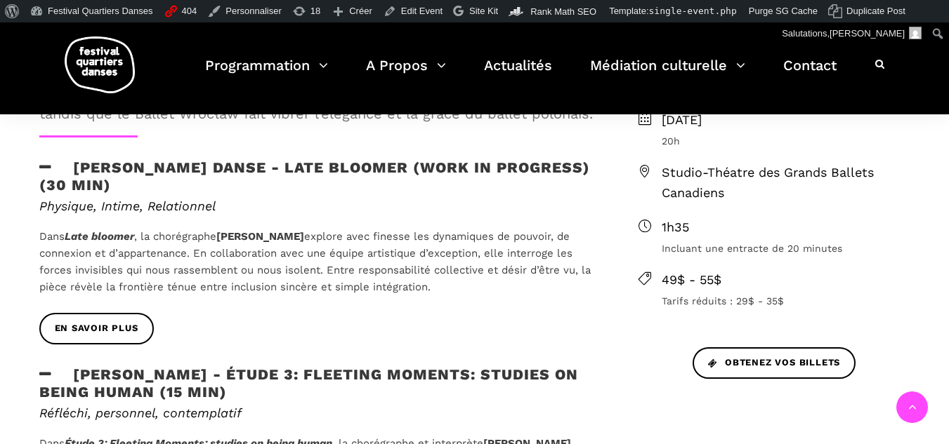
click at [195, 278] on p "Dans Late bloomer , la chorégraphe Hélène Simoneau explore avec finesse les dyn…" at bounding box center [315, 261] width 553 height 67
drag, startPoint x: 567, startPoint y: 289, endPoint x: 242, endPoint y: 272, distance: 325.5
click at [242, 272] on p "Dans Late bloomer , la chorégraphe Hélène Simoneau explore avec finesse les dyn…" at bounding box center [315, 261] width 553 height 67
click at [128, 193] on h3 "Hélène Simoneau Danse - Late bloomer (work in progress) (30 min)" at bounding box center [315, 176] width 553 height 35
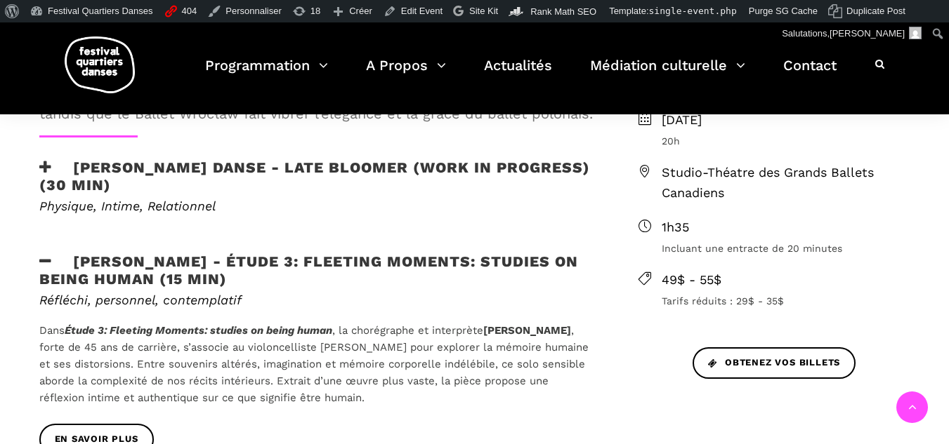
drag, startPoint x: 43, startPoint y: 164, endPoint x: 76, endPoint y: 159, distance: 33.4
click at [43, 164] on icon at bounding box center [45, 167] width 13 height 15
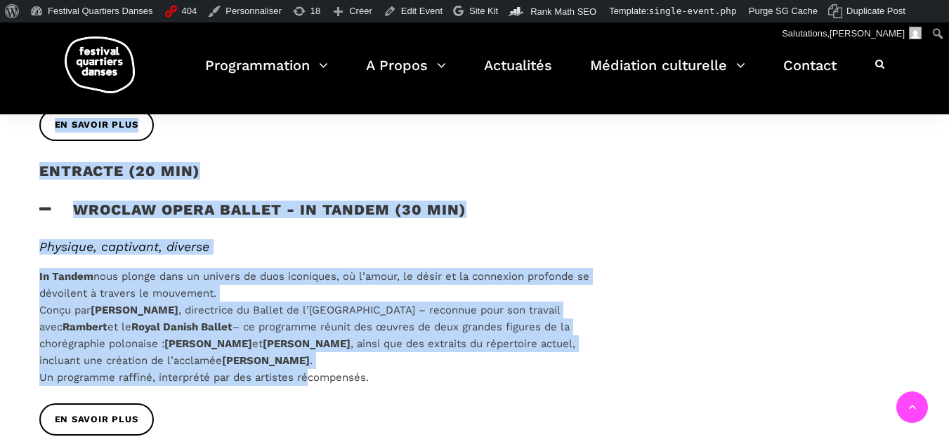
scroll to position [1053, 0]
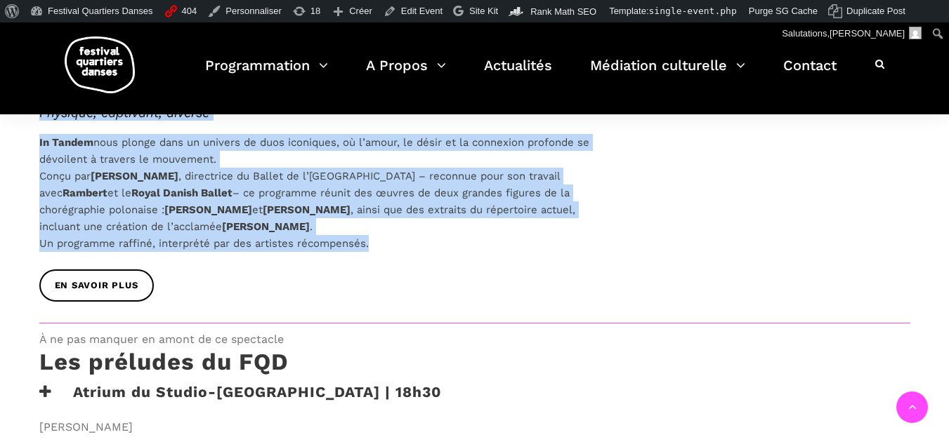
drag, startPoint x: 72, startPoint y: 164, endPoint x: 442, endPoint y: 244, distance: 378.7
click at [442, 244] on p "In Tandem nous plonge dans un univers de duos iconiques, où l’amour, le désir e…" at bounding box center [315, 193] width 553 height 118
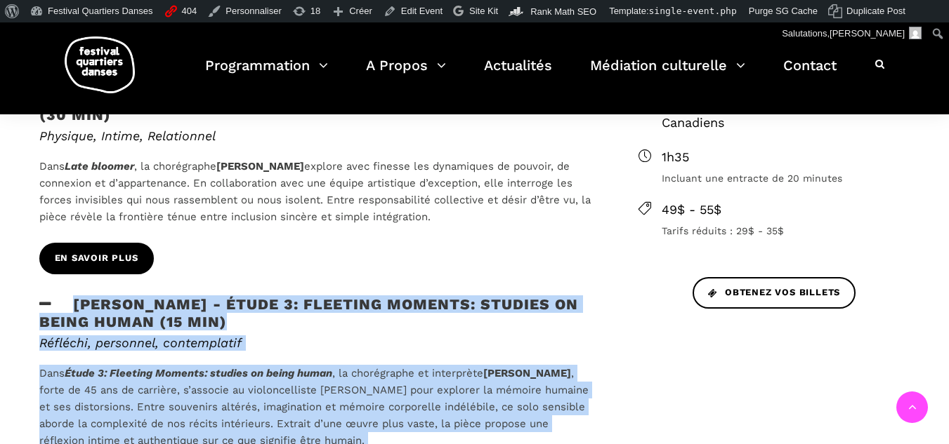
scroll to position [351, 0]
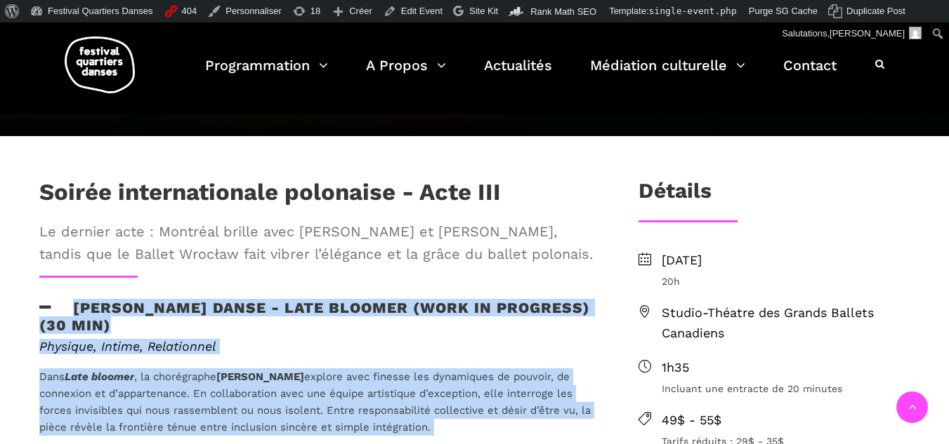
drag, startPoint x: 440, startPoint y: 252, endPoint x: 56, endPoint y: 289, distance: 385.2
copy div "Hélène Simoneau Danse - Late bloomer (work in progress) (30 min) Physique, Inti…"
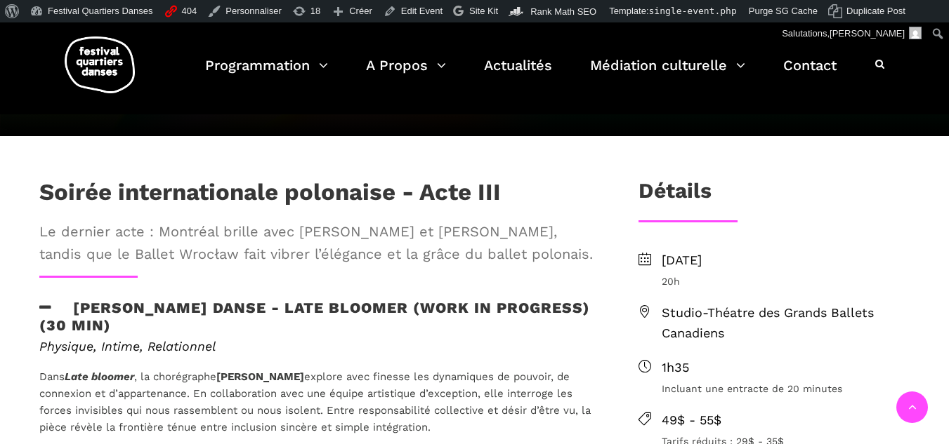
drag, startPoint x: 56, startPoint y: 289, endPoint x: 66, endPoint y: 357, distance: 68.8
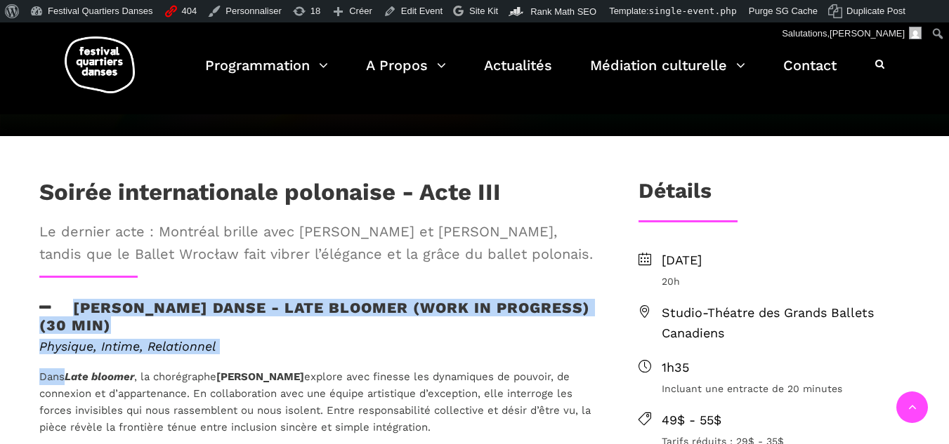
click at [66, 357] on div "Physique, Intime, Relationnel Dans Late bloomer , la chorégraphe Hélène Simonea…" at bounding box center [315, 387] width 553 height 97
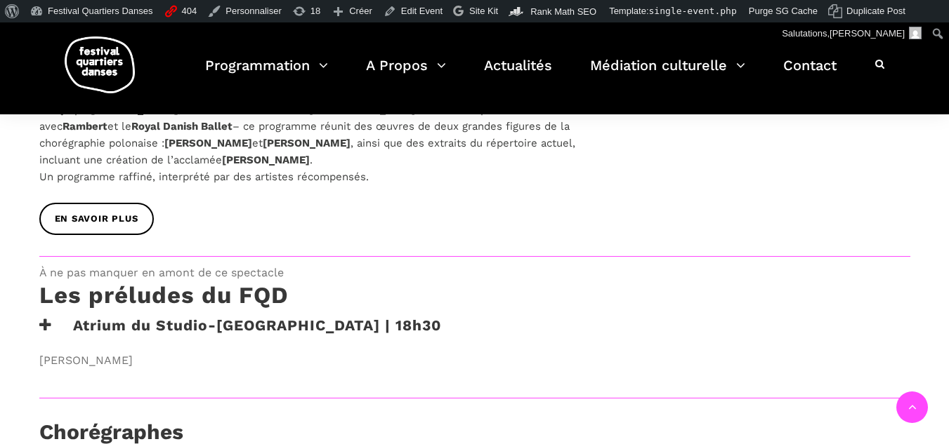
scroll to position [1123, 0]
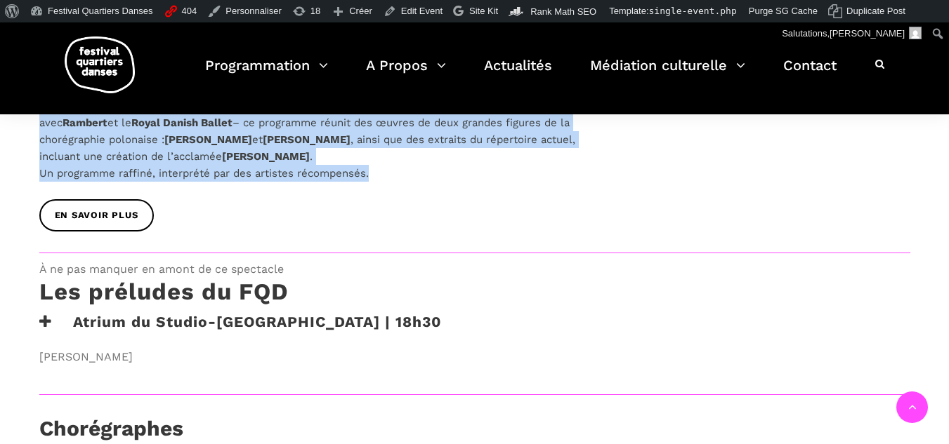
drag, startPoint x: 70, startPoint y: 302, endPoint x: 392, endPoint y: 169, distance: 347.9
copy div "Hélène Simoneau Danse - Late bloomer (work in progress) (30 min) Physique, Inti…"
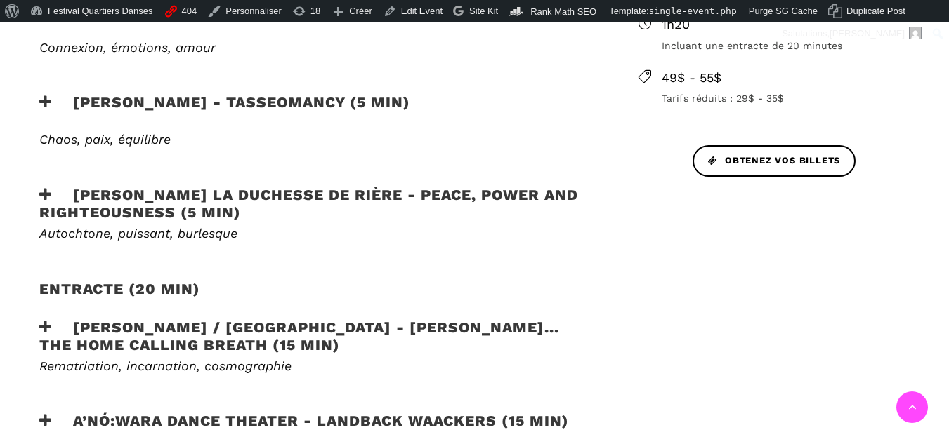
scroll to position [913, 0]
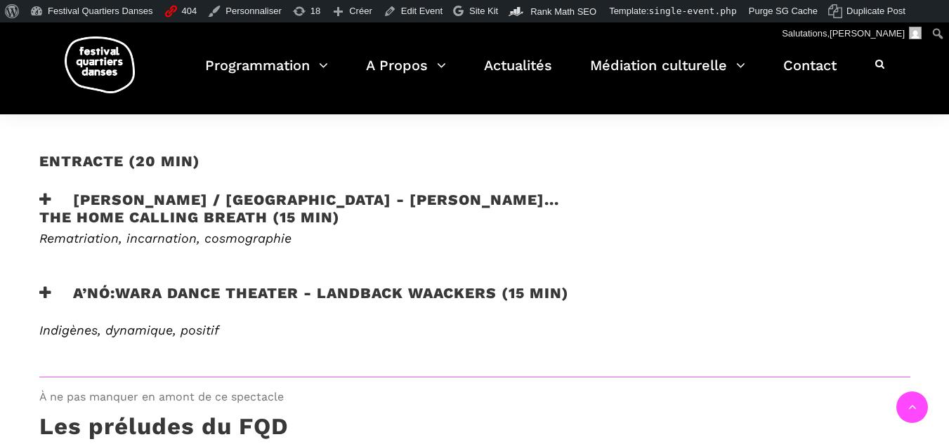
click at [48, 286] on icon at bounding box center [45, 293] width 13 height 15
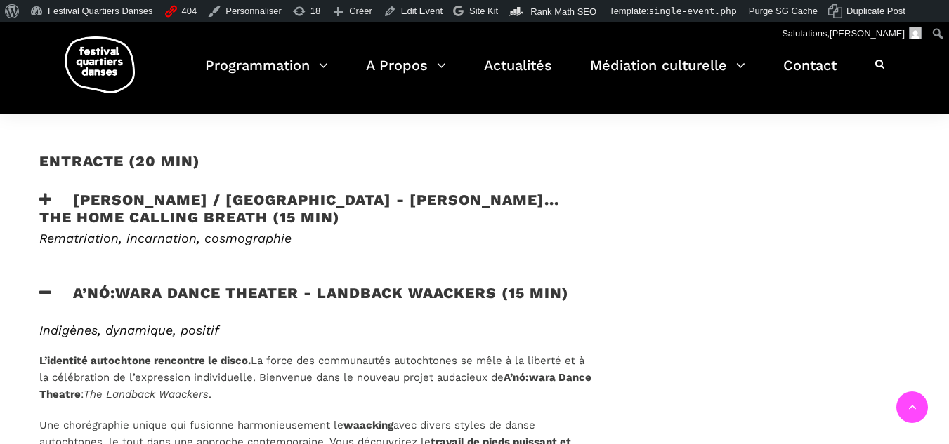
click at [41, 191] on h3 "Victoria Hunt / Australie - HAU KĀINGA... the home calling breath (15 min)" at bounding box center [315, 208] width 553 height 35
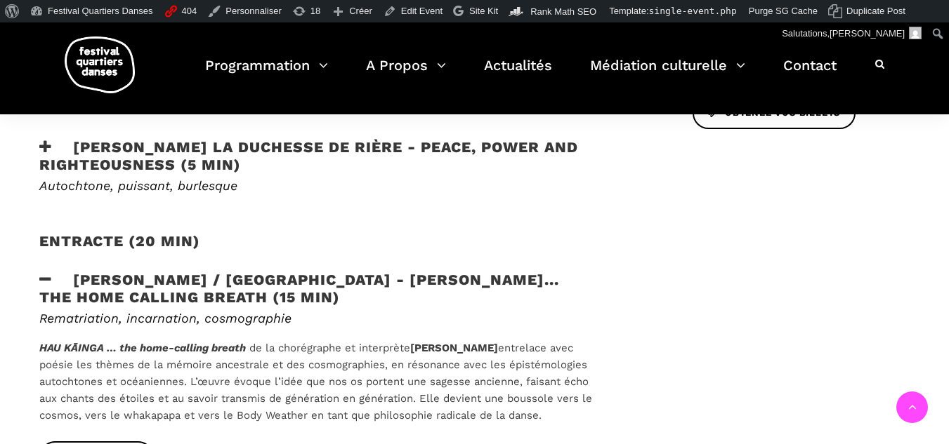
scroll to position [702, 0]
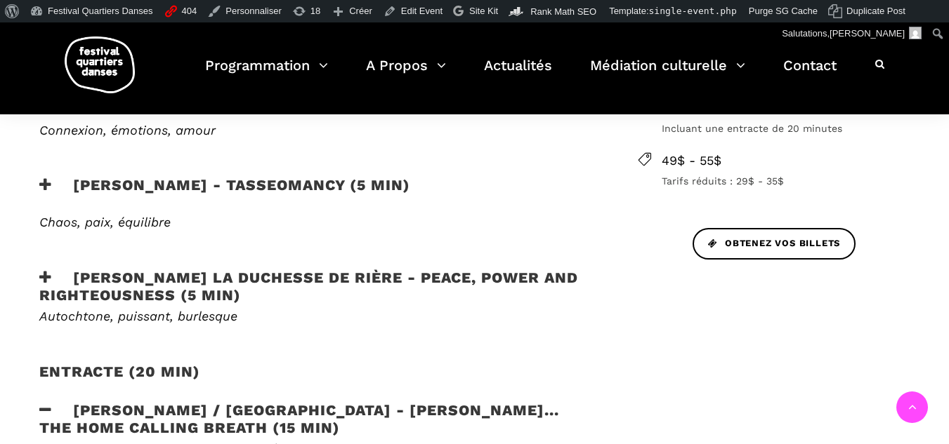
click at [53, 269] on h3 "Lou Lou la Duchesse de Rière - Peace, Power and Righteousness (5 min)" at bounding box center [315, 286] width 553 height 35
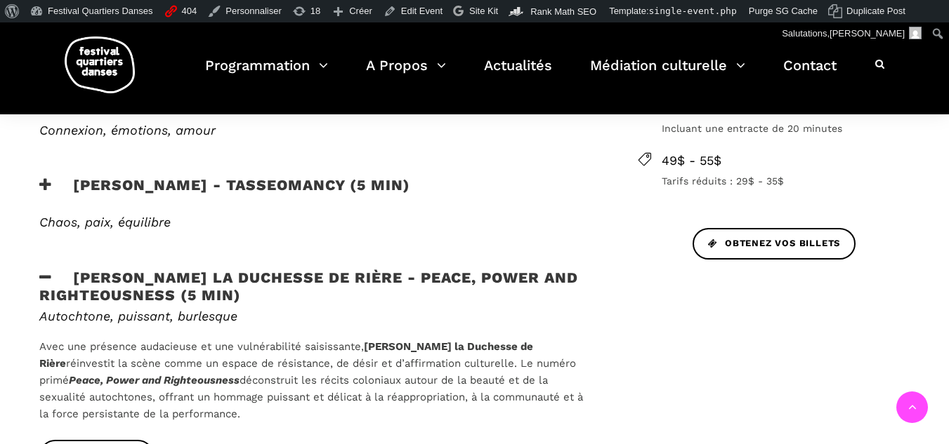
click at [44, 178] on icon at bounding box center [45, 185] width 13 height 15
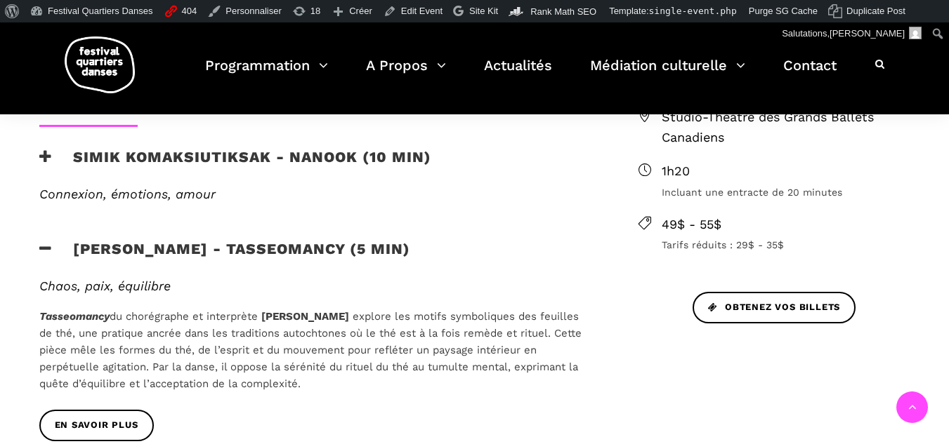
scroll to position [562, 0]
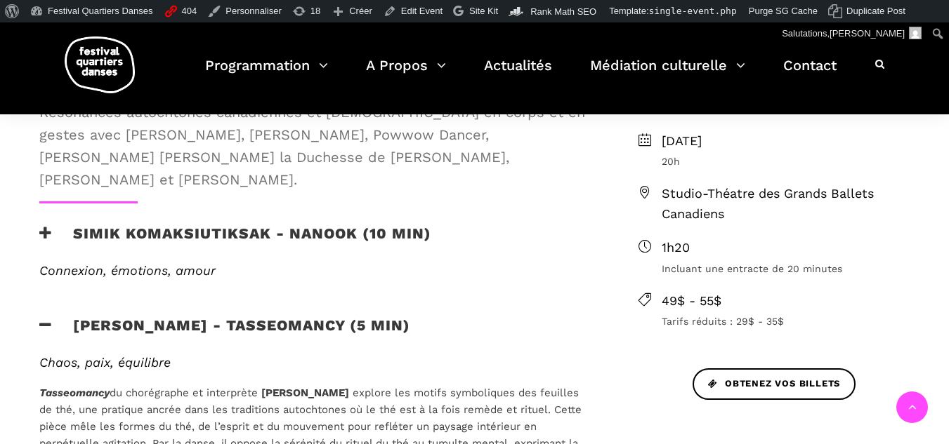
click at [43, 225] on h3 "Simik Komaksiutiksak - Nanook (10 min)" at bounding box center [235, 242] width 392 height 35
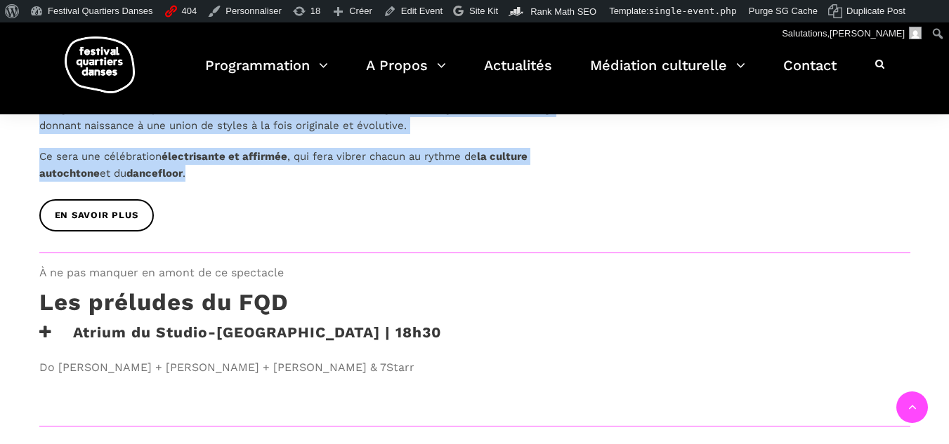
scroll to position [1746, 0]
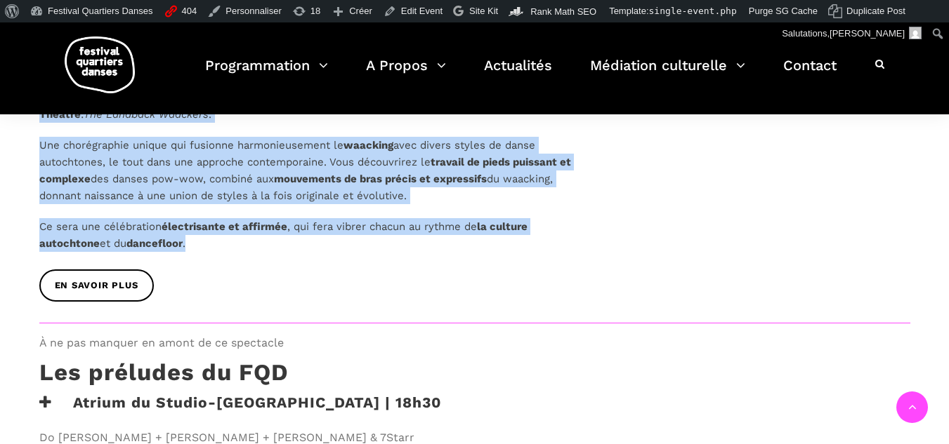
drag, startPoint x: 69, startPoint y: 209, endPoint x: 291, endPoint y: 235, distance: 223.3
copy div "Simik Komaksiutiksak - Nanook (10 min) Connexion, émotions, amour Nanook est un…"
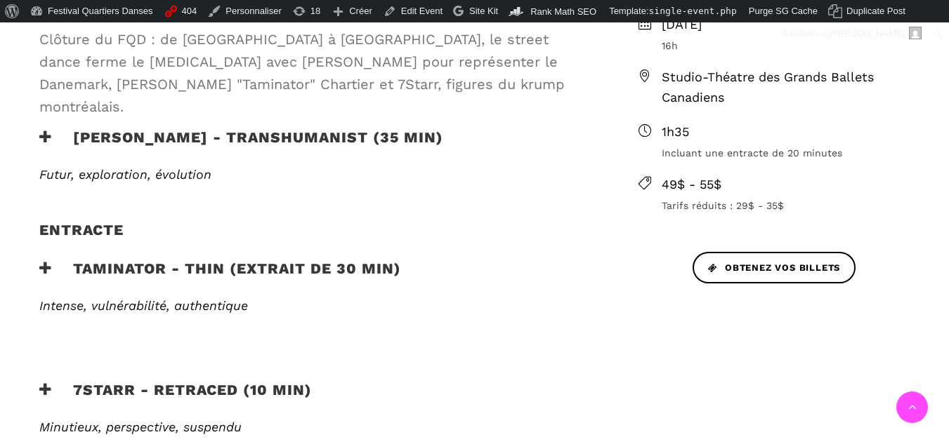
scroll to position [562, 0]
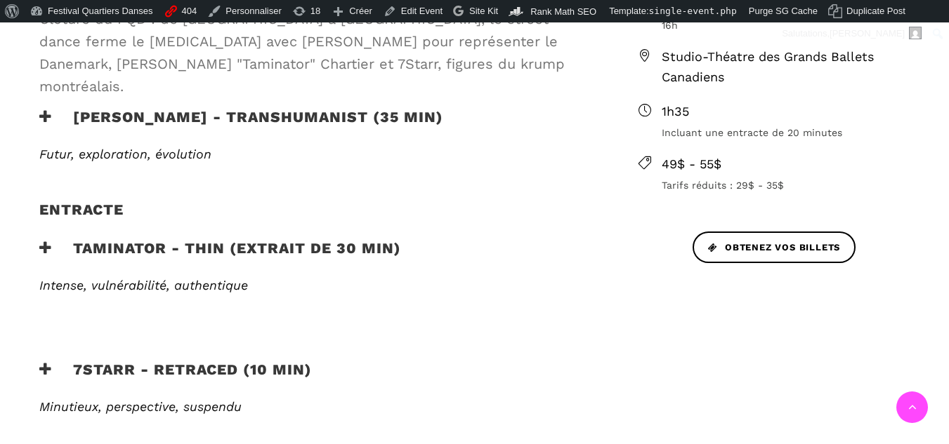
click at [46, 110] on icon at bounding box center [45, 117] width 13 height 15
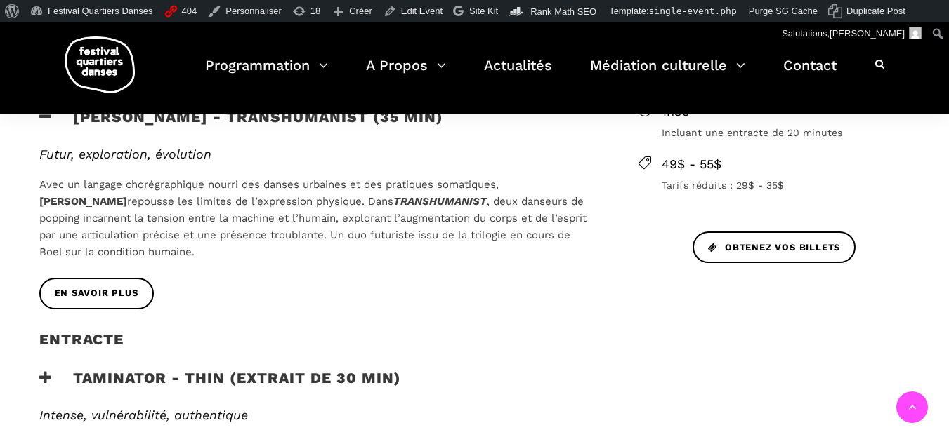
click at [46, 371] on icon at bounding box center [45, 378] width 13 height 15
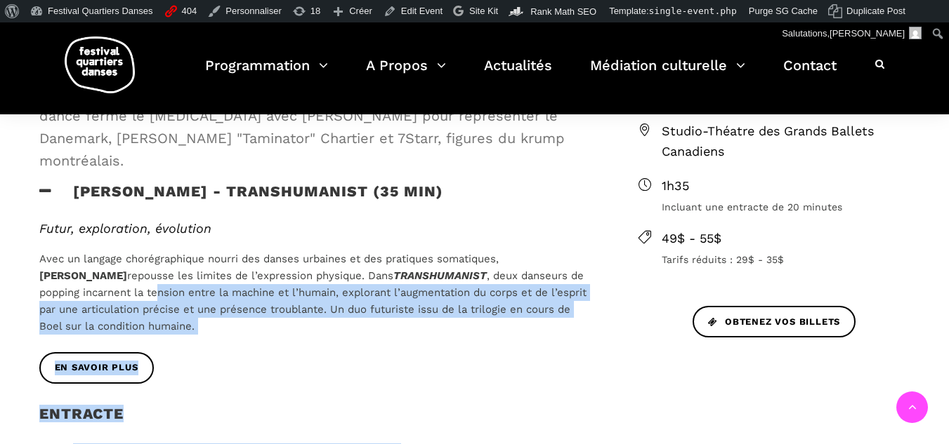
scroll to position [421, 0]
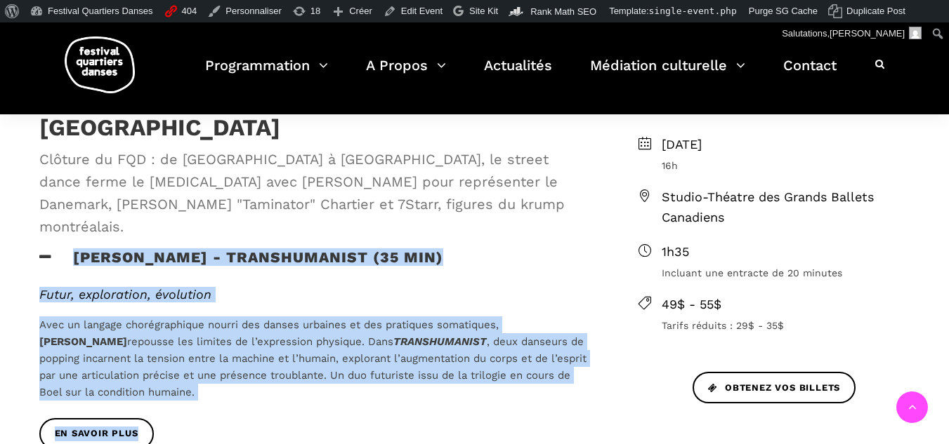
drag, startPoint x: 557, startPoint y: 348, endPoint x: 58, endPoint y: 209, distance: 518.9
copy div "Lore Ipsu - DOLORSITAMETC (53 adi) Elits, doeiusmodte, incididun Utla et dolore…"
